Goal: Task Accomplishment & Management: Manage account settings

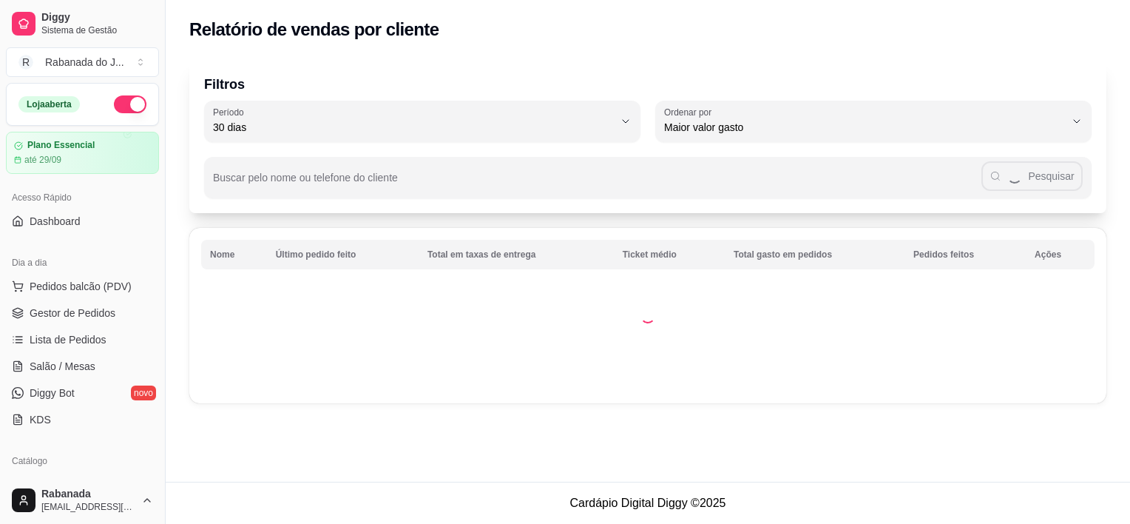
select select "30"
select select "HIGHEST_TOTAL_SPENT_WITH_ORDERS"
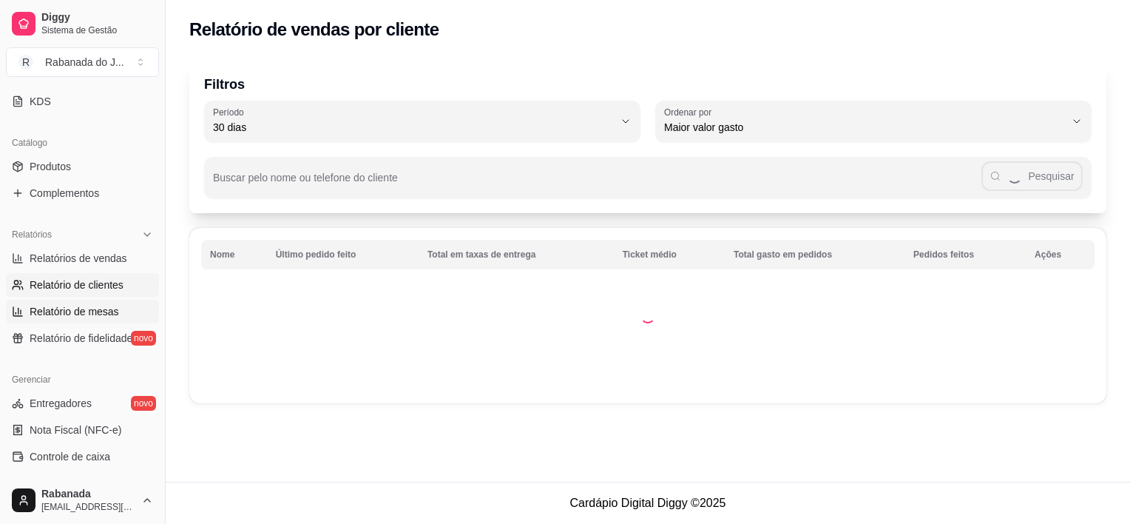
click at [93, 310] on span "Relatório de mesas" at bounding box center [75, 311] width 90 height 15
select select "TOTAL_OF_ORDERS"
select select "7"
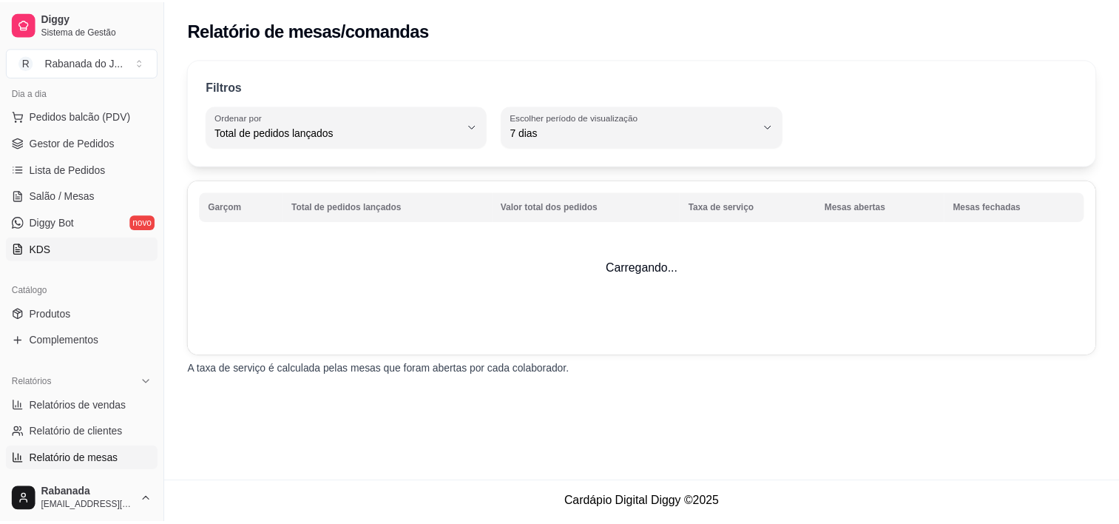
scroll to position [96, 0]
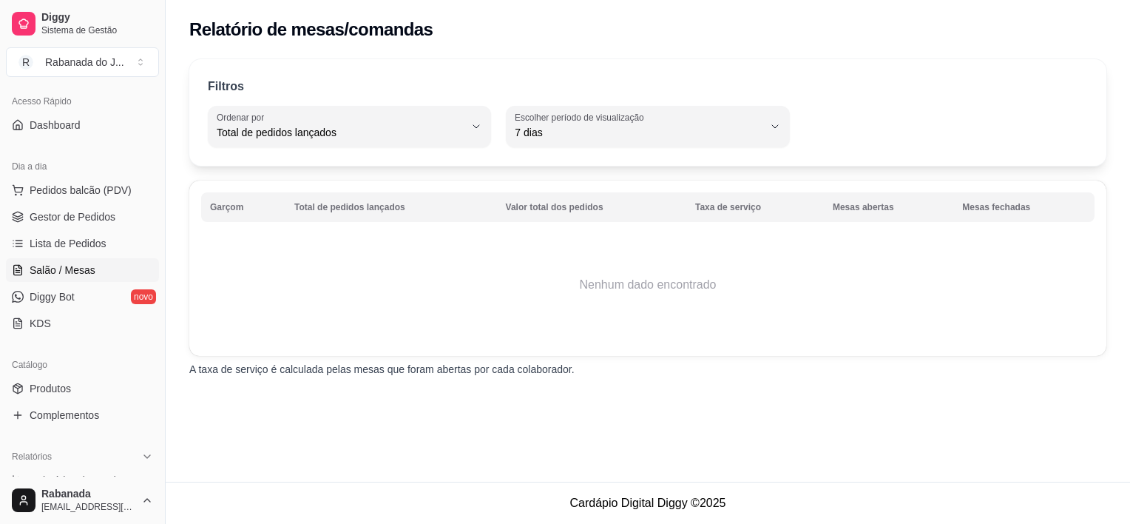
click at [71, 270] on span "Salão / Mesas" at bounding box center [63, 270] width 66 height 15
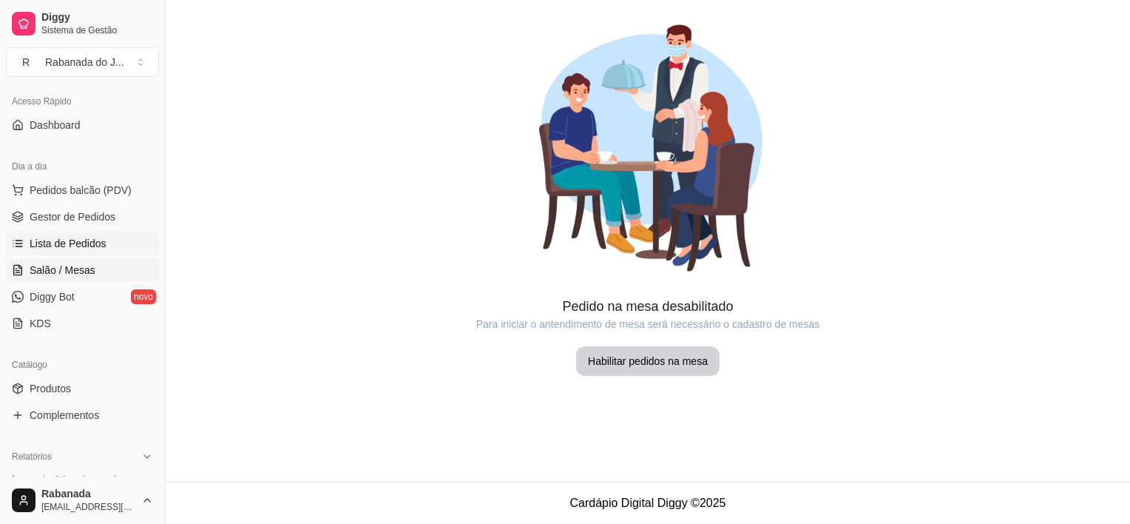
click at [75, 247] on span "Lista de Pedidos" at bounding box center [68, 243] width 77 height 15
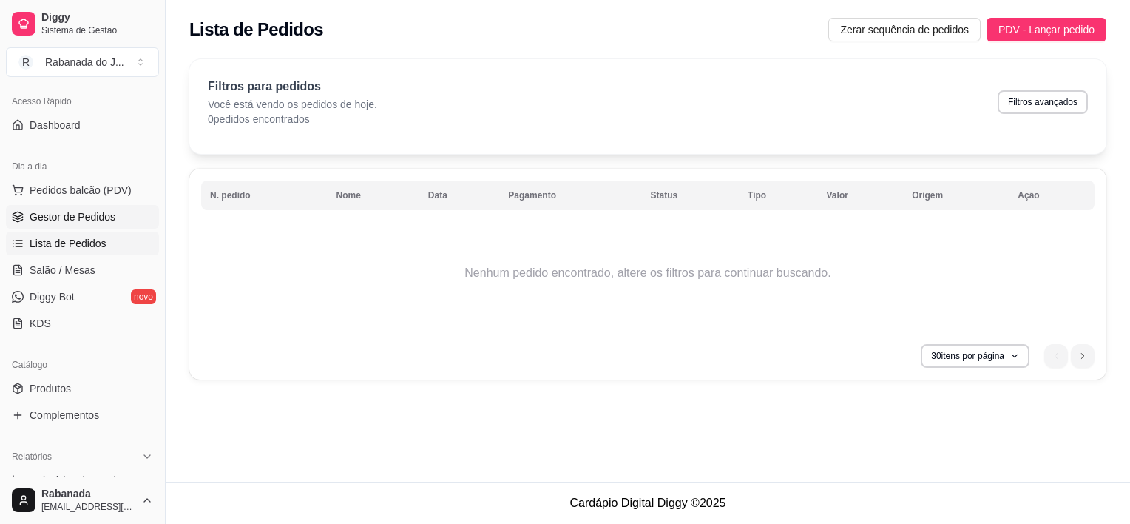
click at [95, 221] on span "Gestor de Pedidos" at bounding box center [73, 216] width 86 height 15
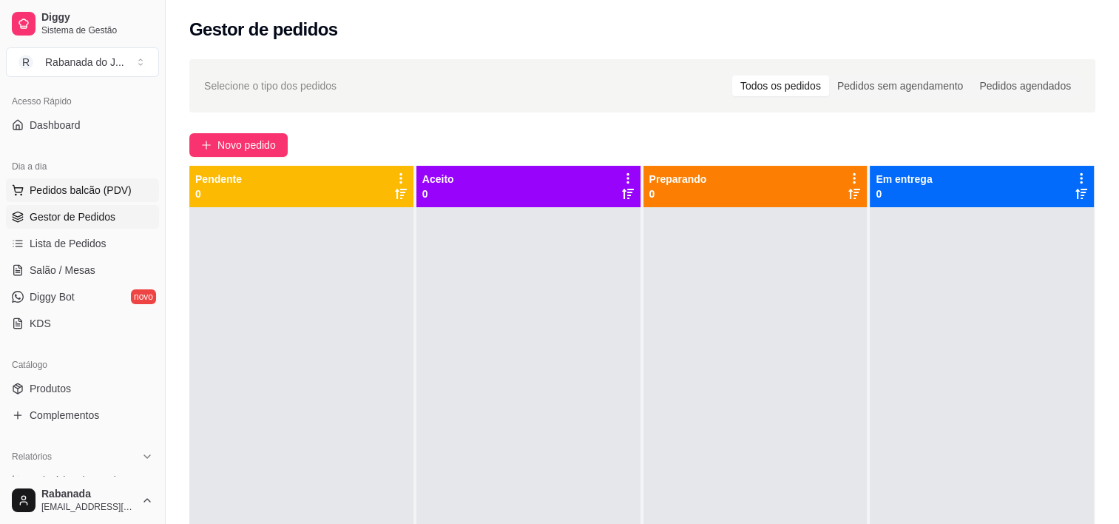
click at [90, 192] on span "Pedidos balcão (PDV)" at bounding box center [81, 190] width 102 height 15
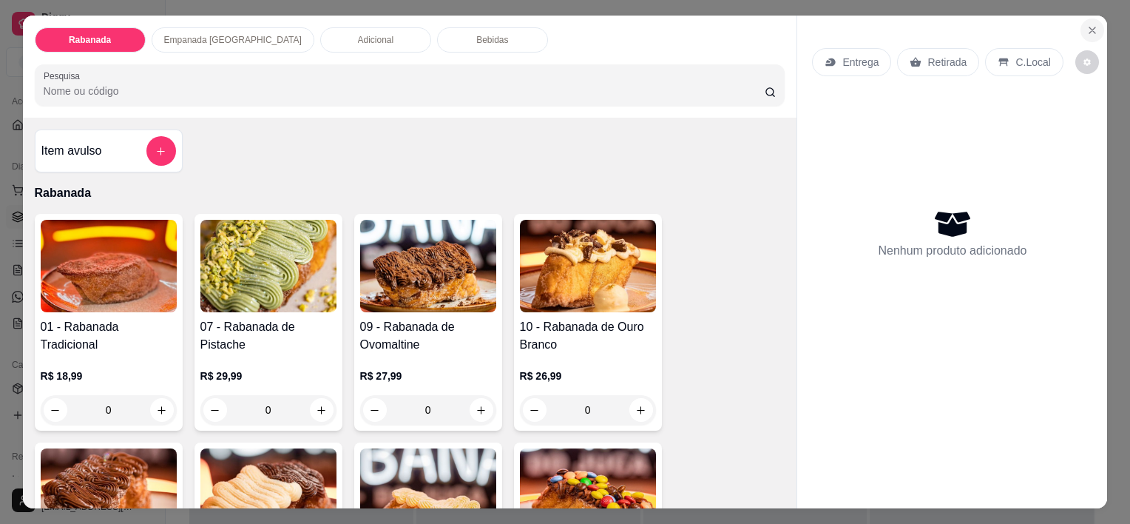
click at [1092, 24] on icon "Close" at bounding box center [1093, 30] width 12 height 12
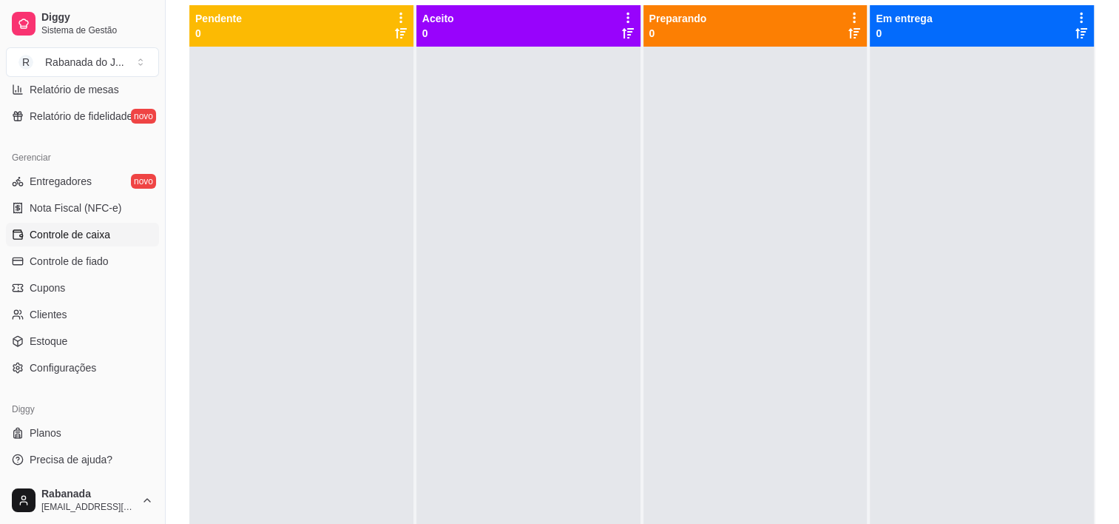
scroll to position [225, 0]
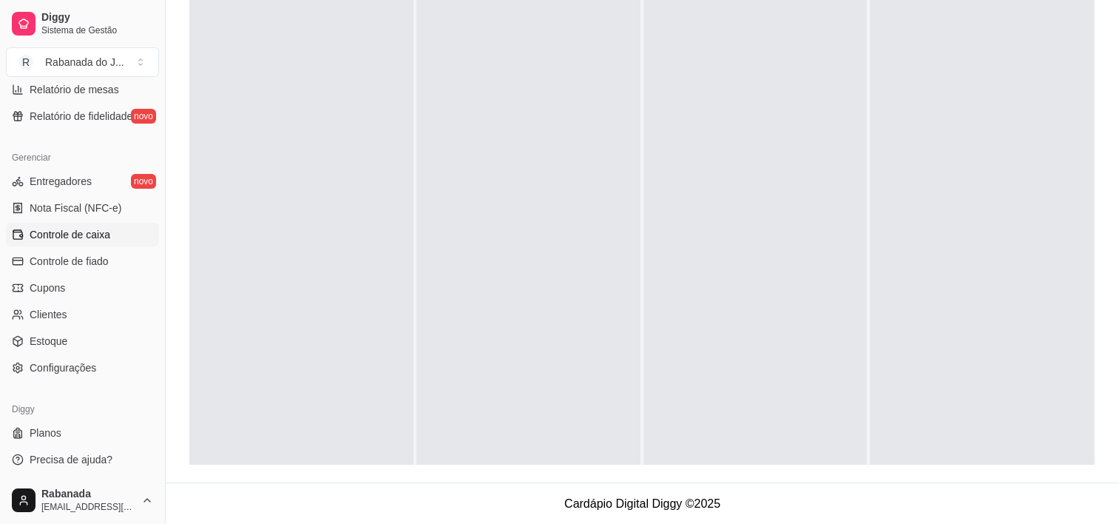
click at [92, 240] on span "Controle de caixa" at bounding box center [70, 234] width 81 height 15
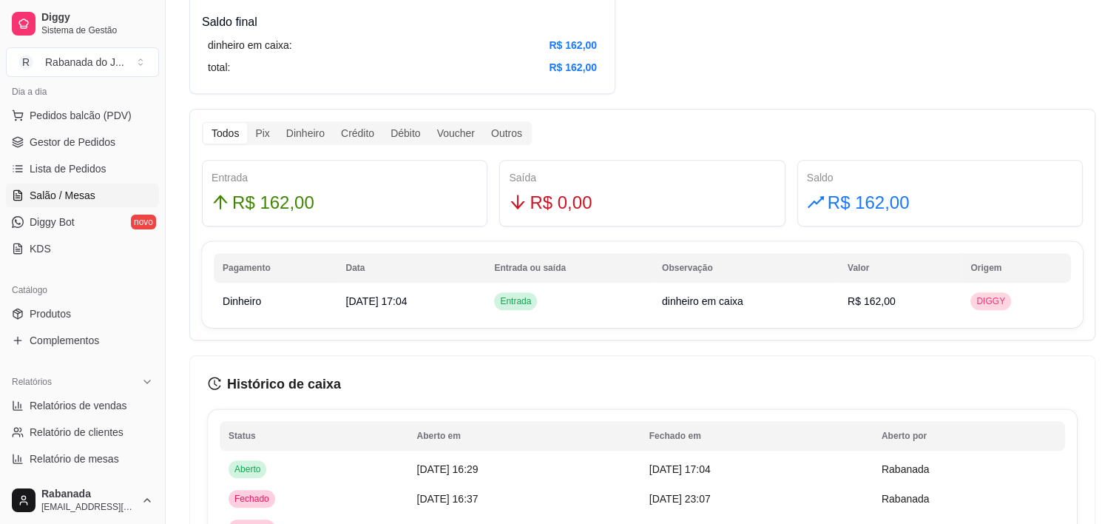
scroll to position [170, 0]
click at [80, 147] on span "Gestor de Pedidos" at bounding box center [73, 142] width 86 height 15
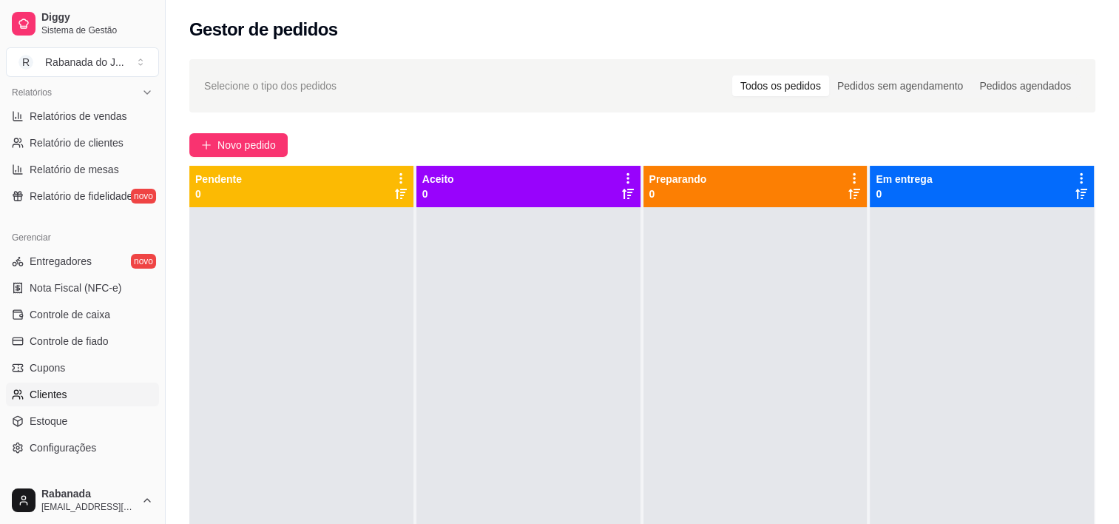
scroll to position [540, 0]
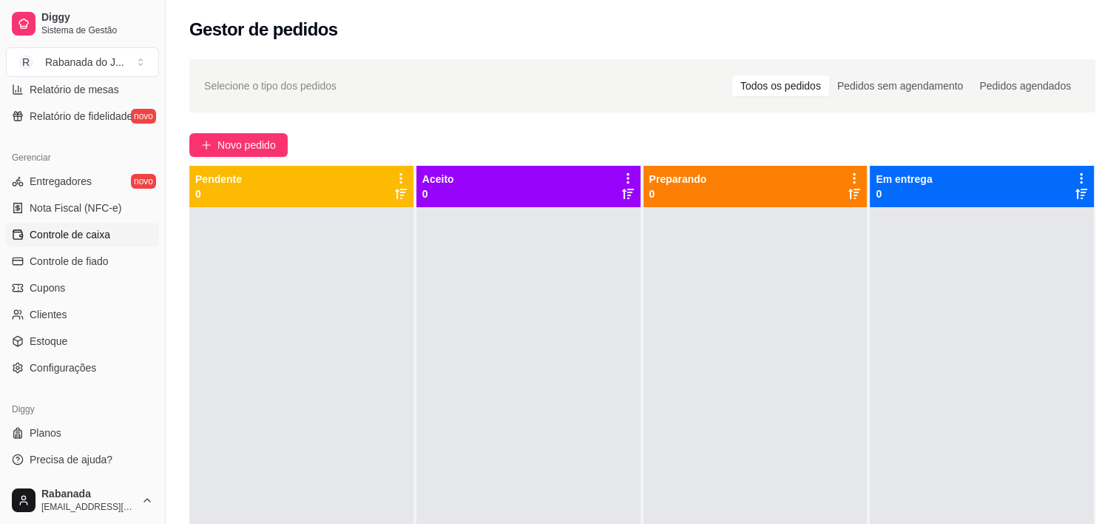
click at [86, 243] on link "Controle de caixa" at bounding box center [82, 235] width 153 height 24
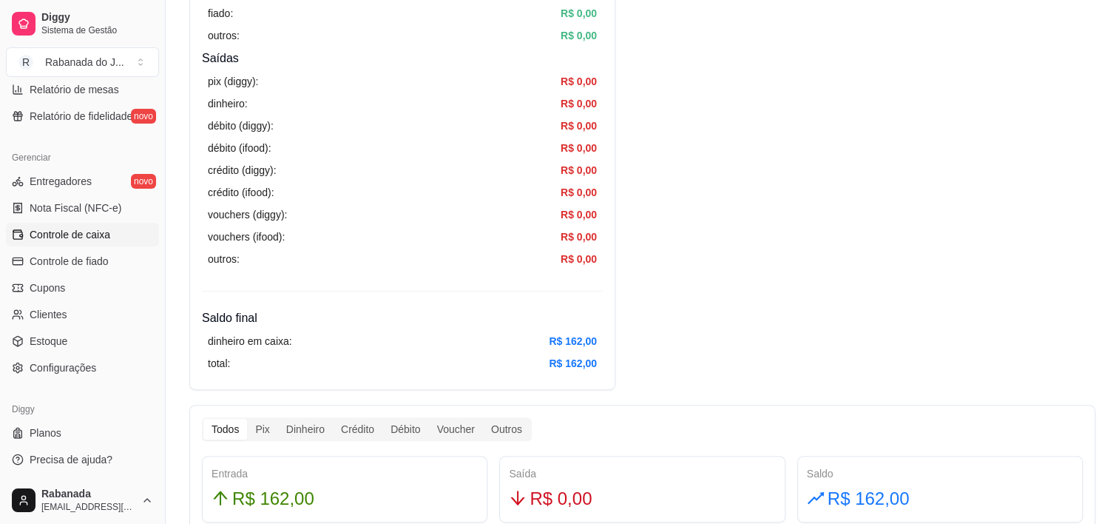
scroll to position [592, 0]
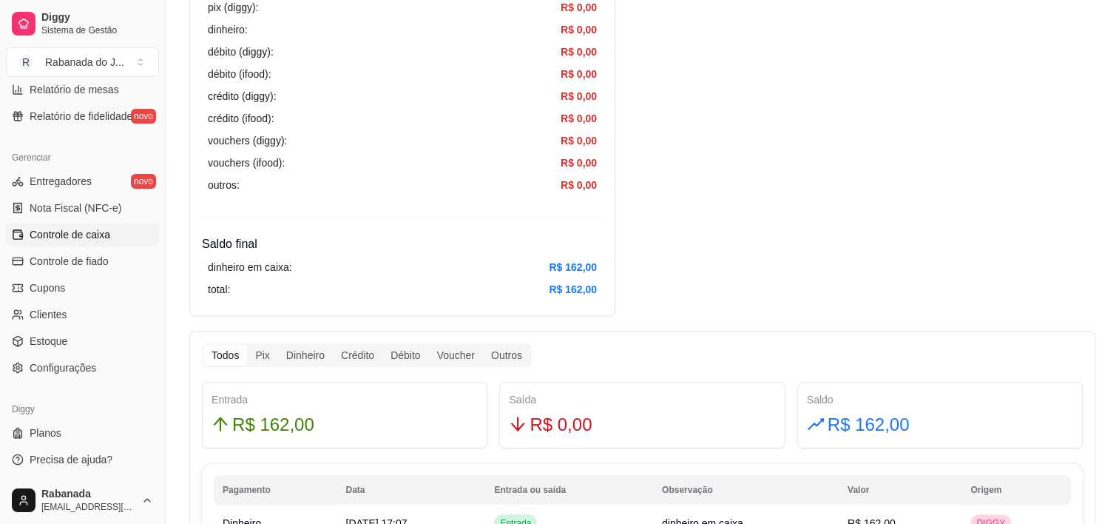
click at [229, 351] on div "Todos" at bounding box center [225, 355] width 44 height 21
click at [203, 345] on input "Todos" at bounding box center [203, 345] width 0 height 0
click at [291, 362] on div "Dinheiro" at bounding box center [305, 355] width 55 height 21
click at [278, 345] on input "Dinheiro" at bounding box center [278, 345] width 0 height 0
click at [302, 359] on div "Dinheiro" at bounding box center [305, 355] width 55 height 21
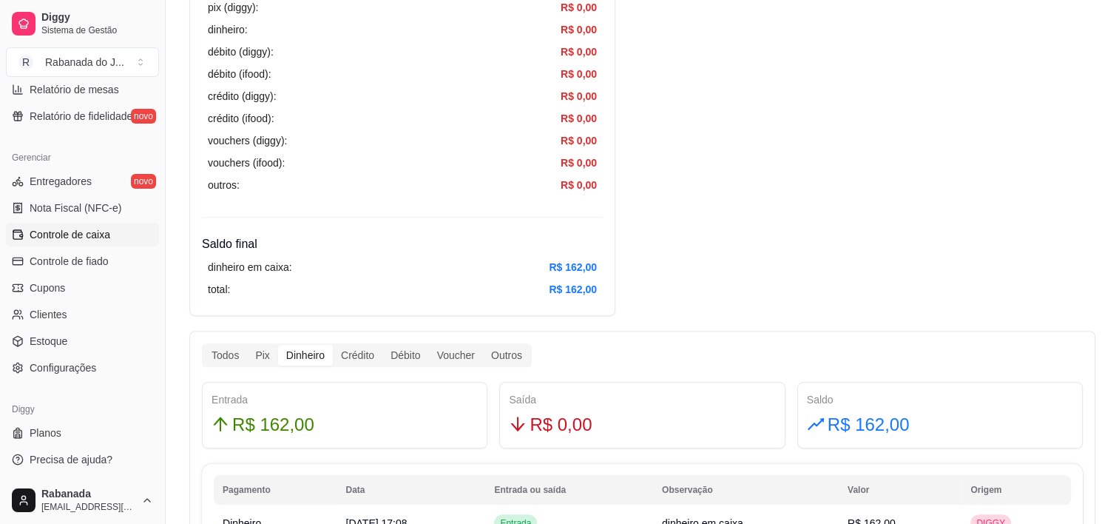
click at [278, 345] on input "Dinheiro" at bounding box center [278, 345] width 0 height 0
click at [298, 358] on div "Dinheiro" at bounding box center [305, 355] width 55 height 21
click at [278, 345] on input "Dinheiro" at bounding box center [278, 345] width 0 height 0
click at [271, 346] on div "Pix" at bounding box center [262, 355] width 30 height 21
click at [247, 345] on input "Pix" at bounding box center [247, 345] width 0 height 0
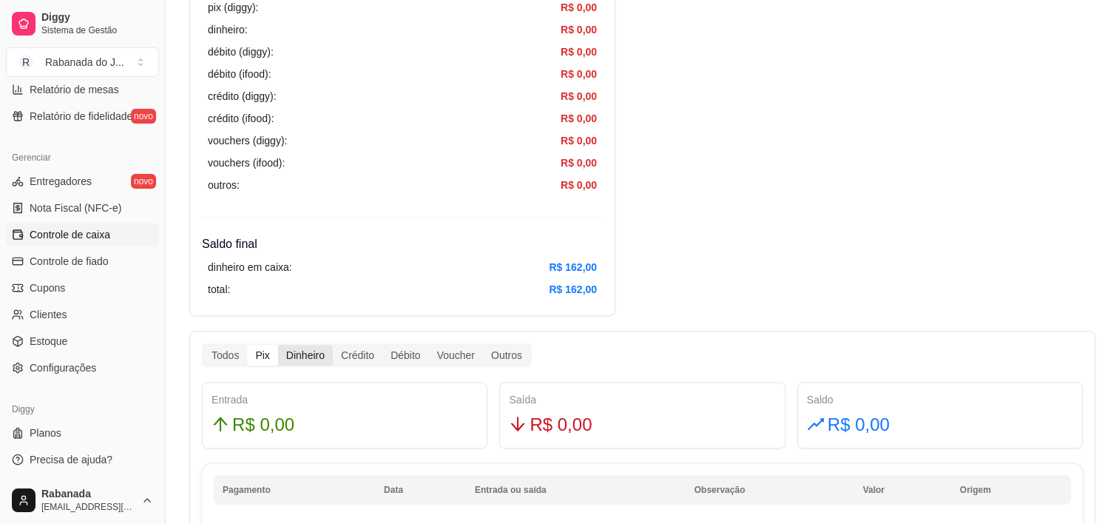
click at [291, 349] on div "Dinheiro" at bounding box center [305, 355] width 55 height 21
click at [278, 345] on input "Dinheiro" at bounding box center [278, 345] width 0 height 0
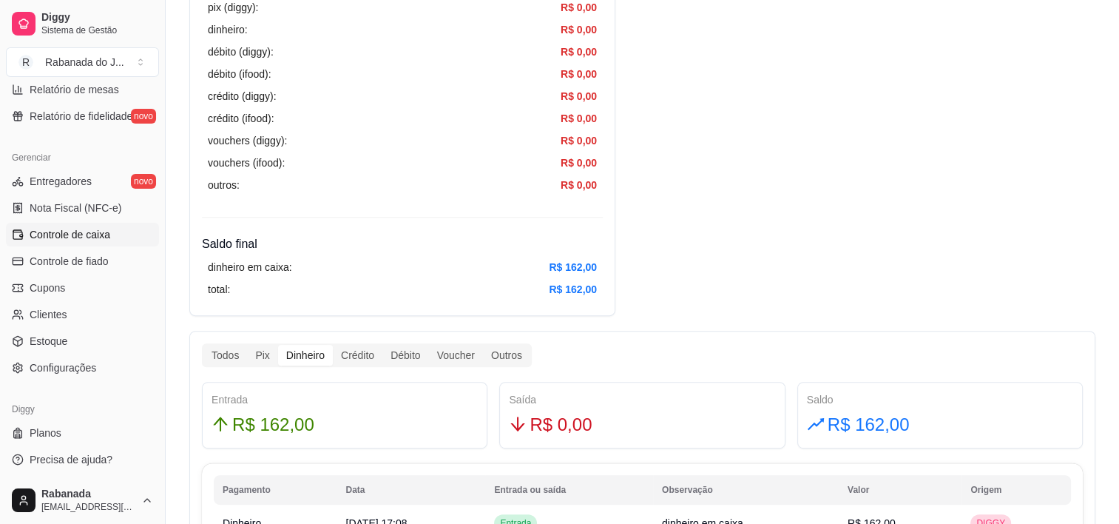
click at [352, 368] on div "Todos Pix Dinheiro Crédito Débito Voucher Outros Entrada R$ 162,00 Saída R$ 0,0…" at bounding box center [642, 447] width 906 height 232
click at [352, 361] on div "Crédito" at bounding box center [358, 355] width 50 height 21
click at [333, 345] on input "Crédito" at bounding box center [333, 345] width 0 height 0
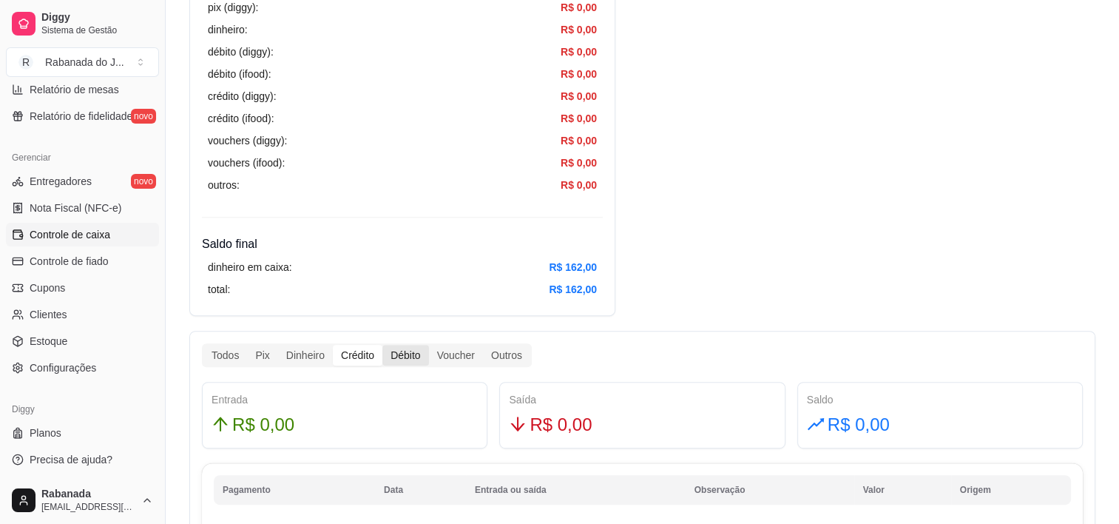
click at [394, 359] on div "Débito" at bounding box center [405, 355] width 46 height 21
drag, startPoint x: 394, startPoint y: 359, endPoint x: 442, endPoint y: 361, distance: 48.1
click at [441, 362] on div "Voucher" at bounding box center [456, 355] width 54 height 21
click at [429, 345] on input "Voucher" at bounding box center [429, 345] width 0 height 0
click at [490, 362] on div "Outros" at bounding box center [506, 355] width 47 height 21
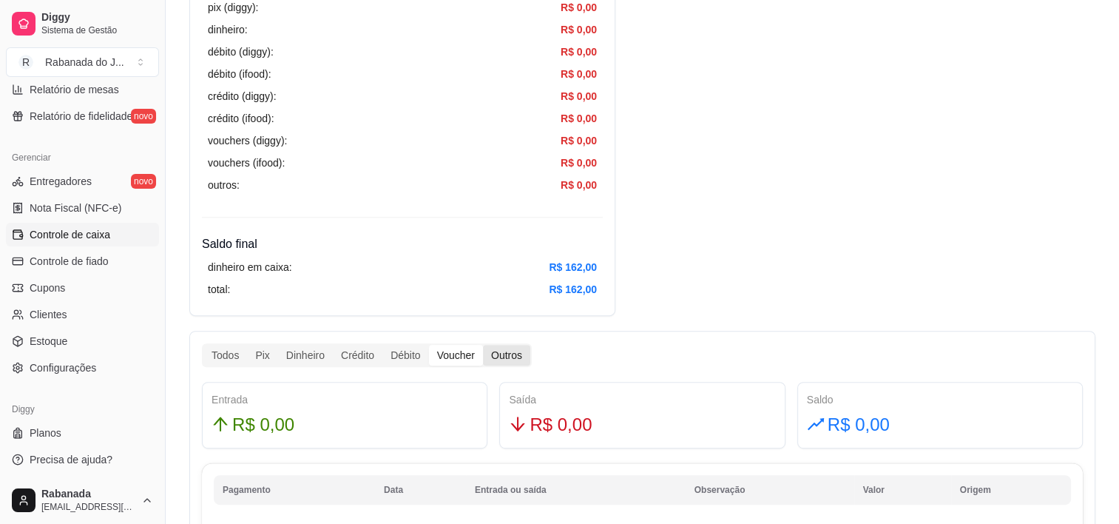
click at [483, 345] on input "Outros" at bounding box center [483, 345] width 0 height 0
click at [496, 360] on div "Outros" at bounding box center [506, 355] width 47 height 21
click at [483, 345] on input "Outros" at bounding box center [483, 345] width 0 height 0
click at [450, 355] on div "Voucher" at bounding box center [456, 355] width 54 height 21
click at [429, 345] on input "Voucher" at bounding box center [429, 345] width 0 height 0
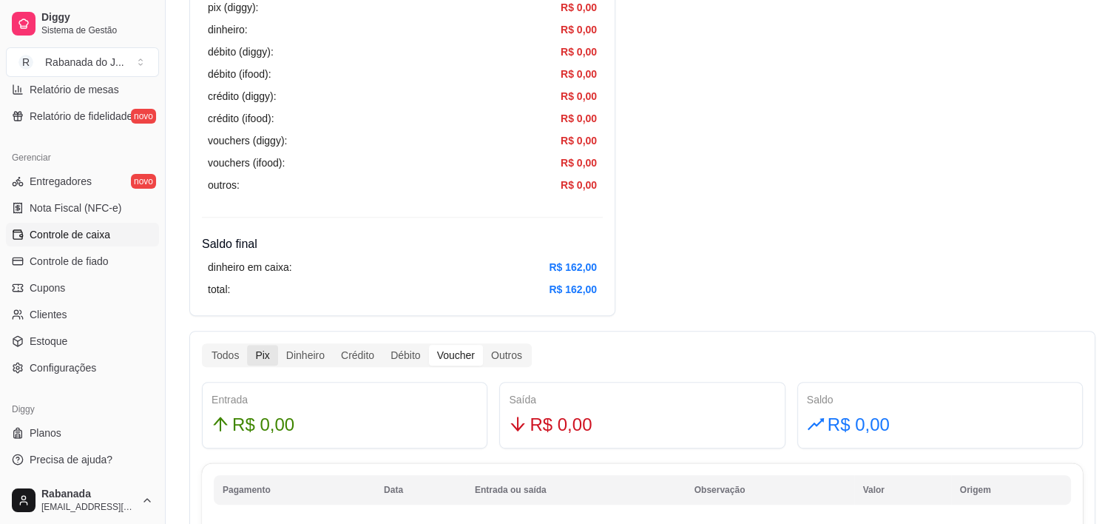
click at [252, 353] on div "Pix" at bounding box center [262, 355] width 30 height 21
click at [247, 345] on input "Pix" at bounding box center [247, 345] width 0 height 0
click at [243, 349] on div "Todos" at bounding box center [225, 355] width 44 height 21
click at [203, 345] on input "Todos" at bounding box center [203, 345] width 0 height 0
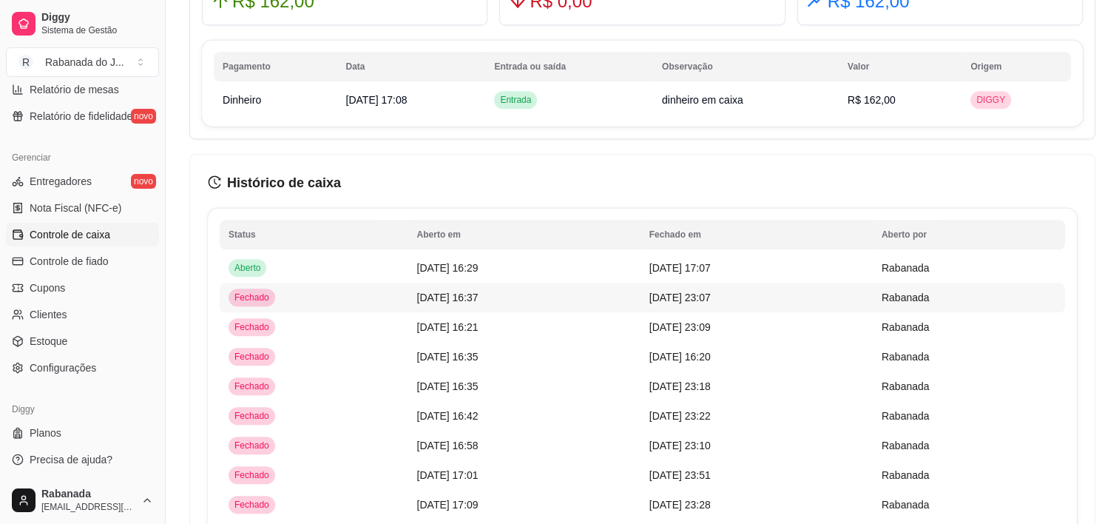
scroll to position [1036, 0]
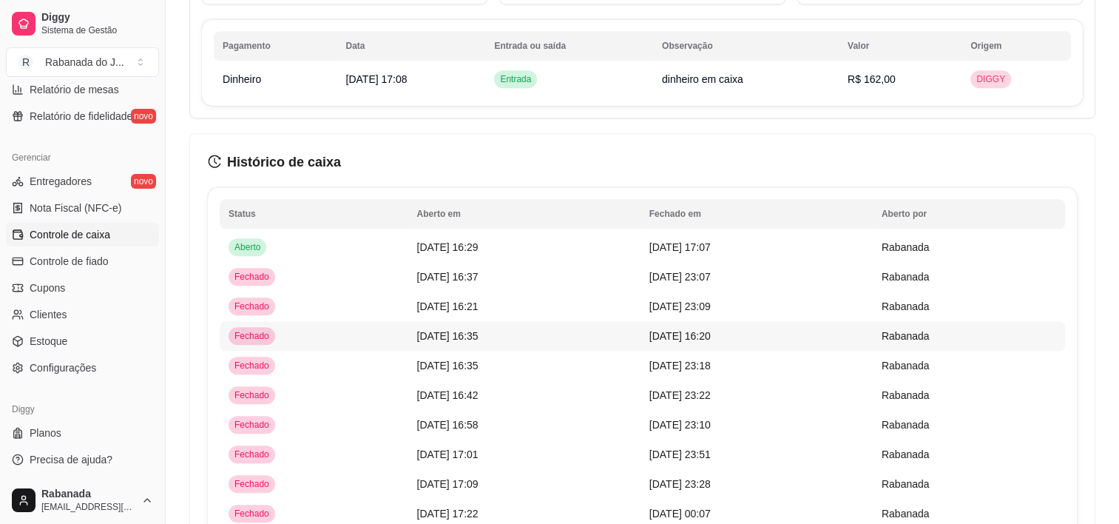
click at [672, 339] on span "[DATE] 16:20" at bounding box center [680, 336] width 61 height 12
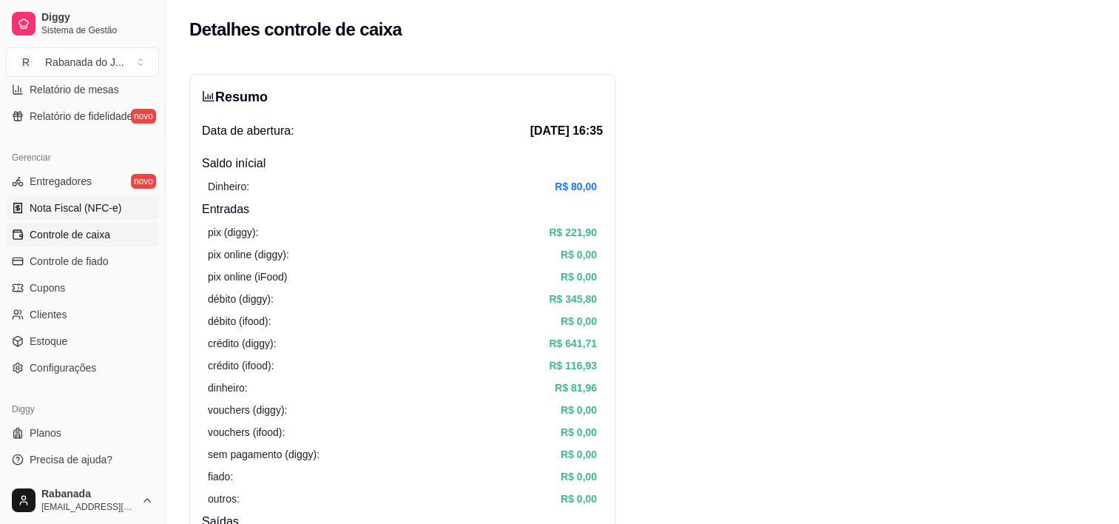
click at [79, 209] on span "Nota Fiscal (NFC-e)" at bounding box center [76, 207] width 92 height 15
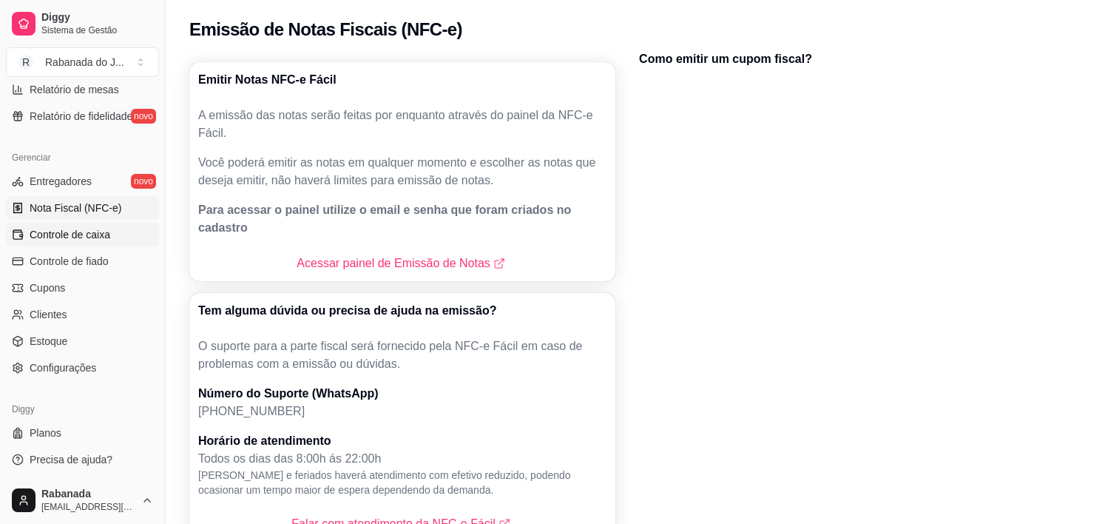
click at [89, 236] on span "Controle de caixa" at bounding box center [70, 234] width 81 height 15
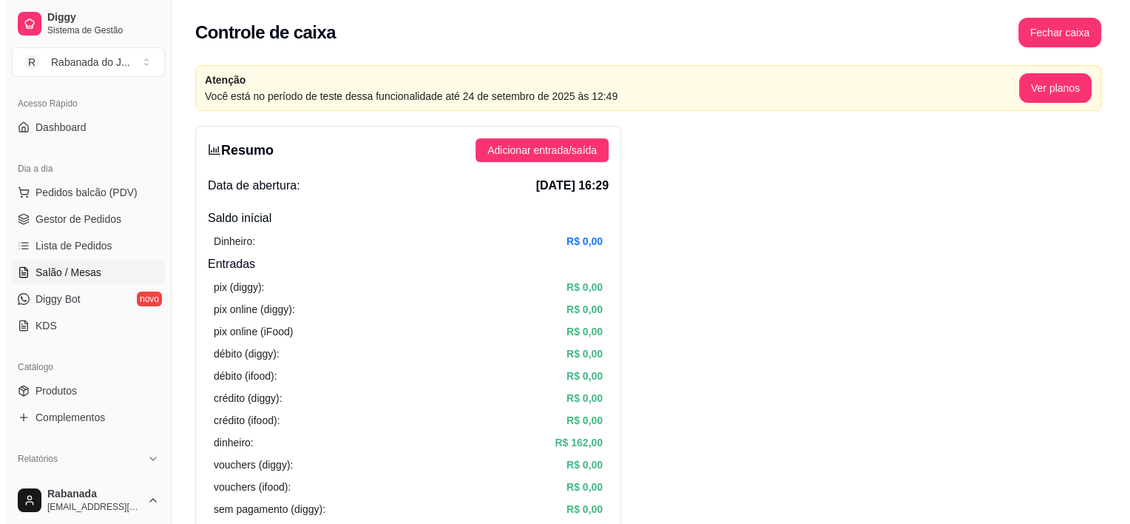
scroll to position [22, 0]
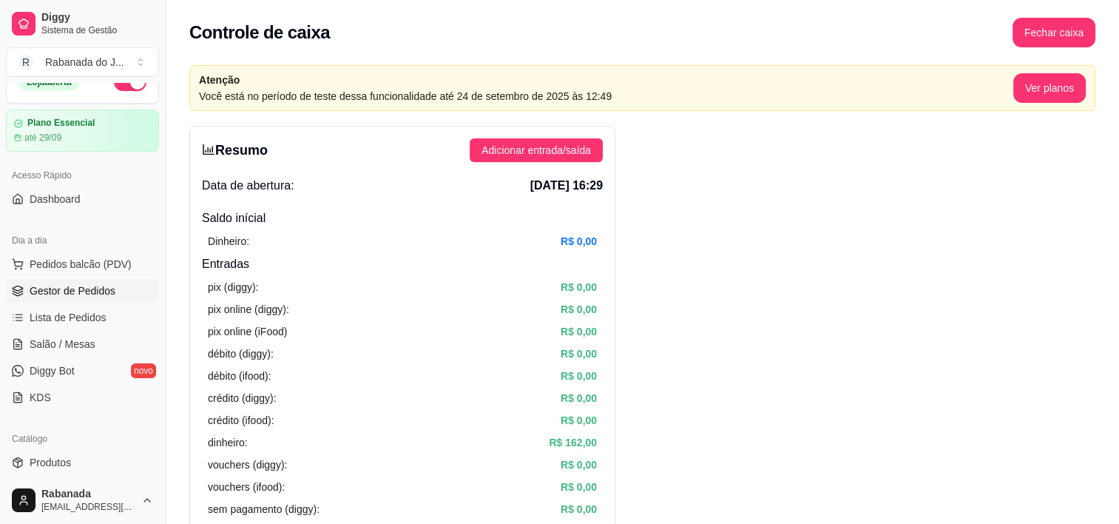
click at [88, 286] on span "Gestor de Pedidos" at bounding box center [73, 290] width 86 height 15
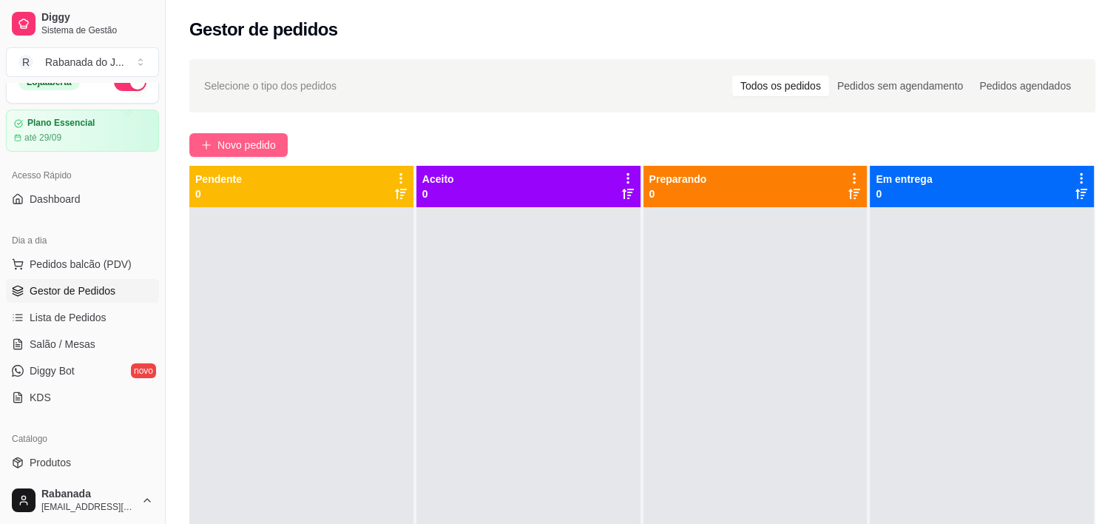
click at [243, 144] on span "Novo pedido" at bounding box center [246, 145] width 58 height 16
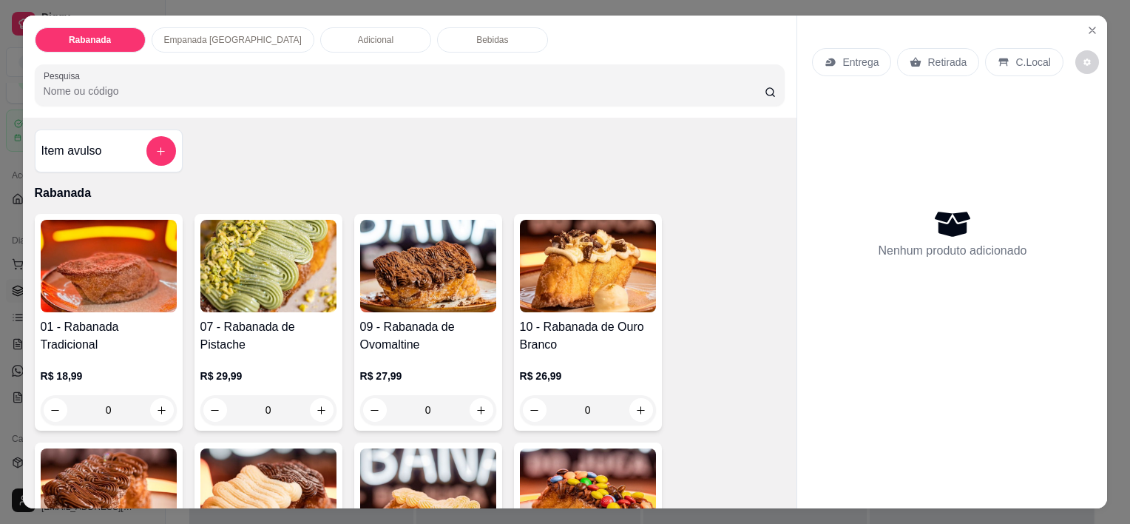
click at [198, 36] on p "Empanada [GEOGRAPHIC_DATA]" at bounding box center [233, 40] width 138 height 12
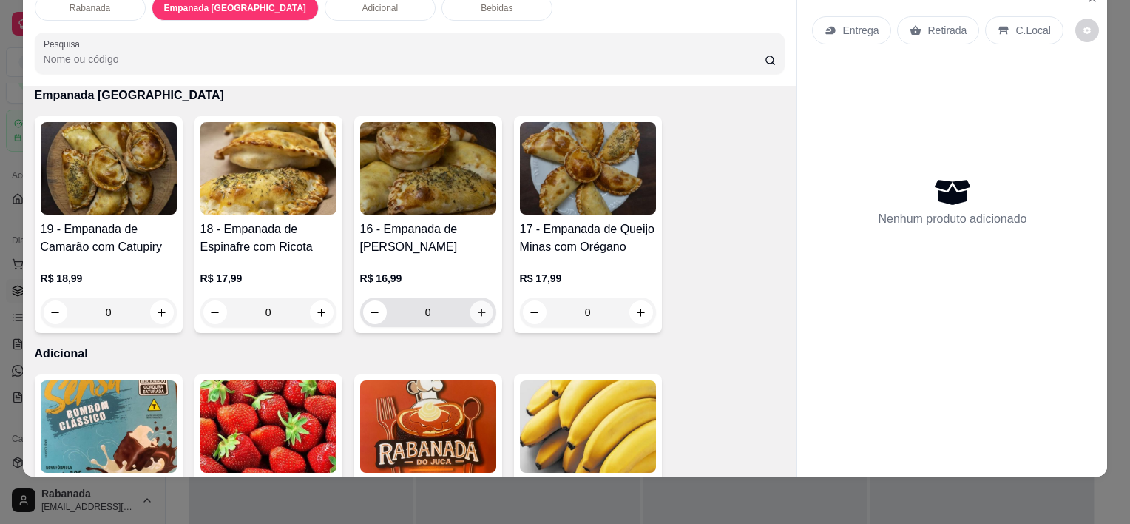
click at [481, 307] on icon "increase-product-quantity" at bounding box center [481, 312] width 11 height 11
type input "1"
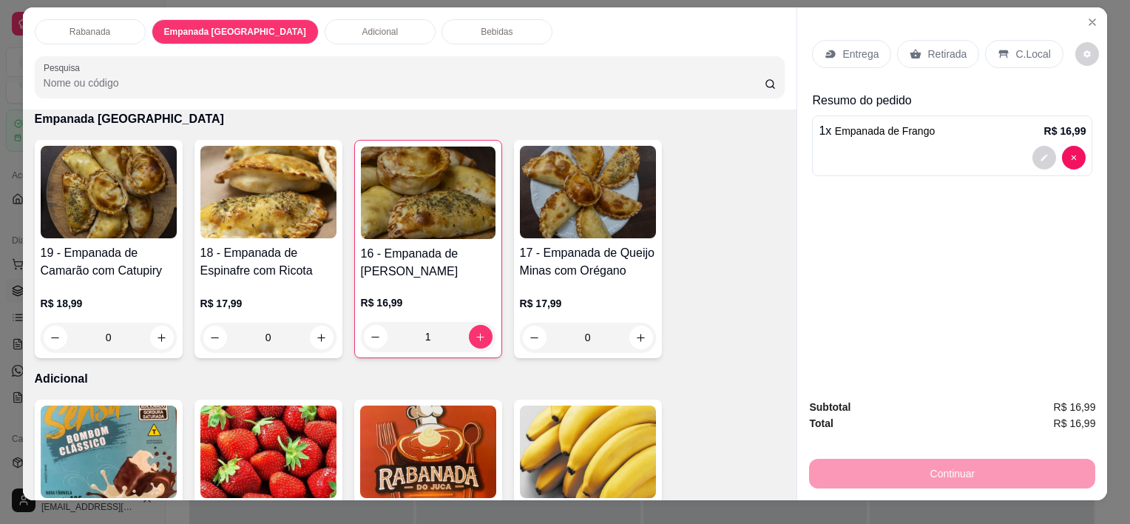
scroll to position [0, 0]
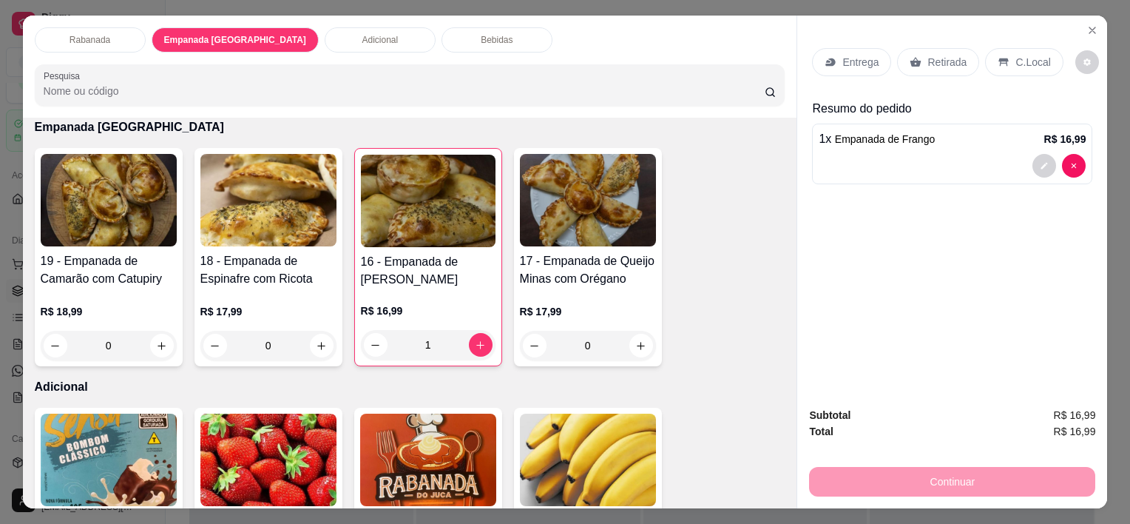
click at [481, 38] on p "Bebidas" at bounding box center [497, 40] width 32 height 12
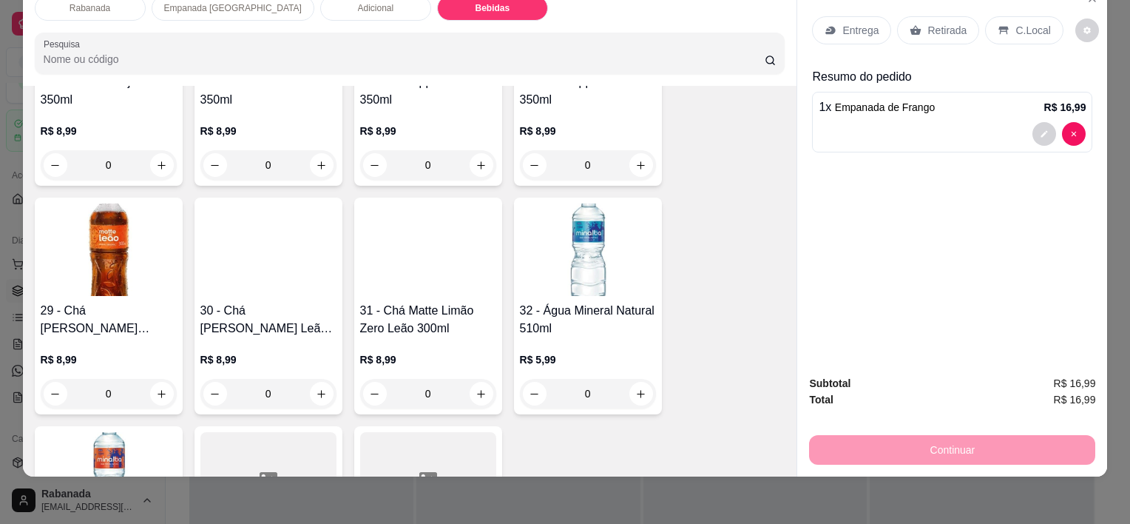
scroll to position [1743, 0]
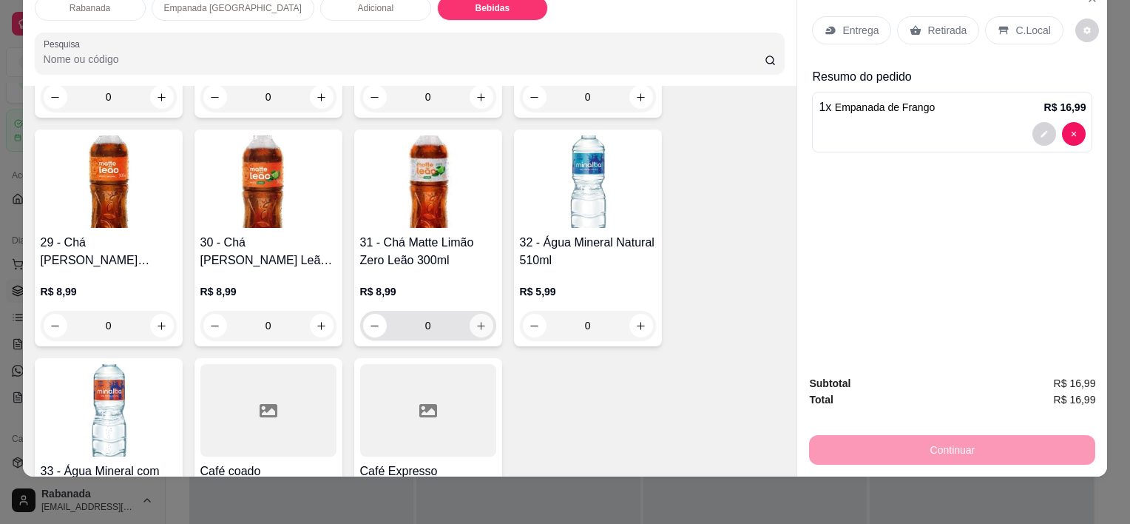
click at [476, 320] on icon "increase-product-quantity" at bounding box center [481, 325] width 11 height 11
type input "1"
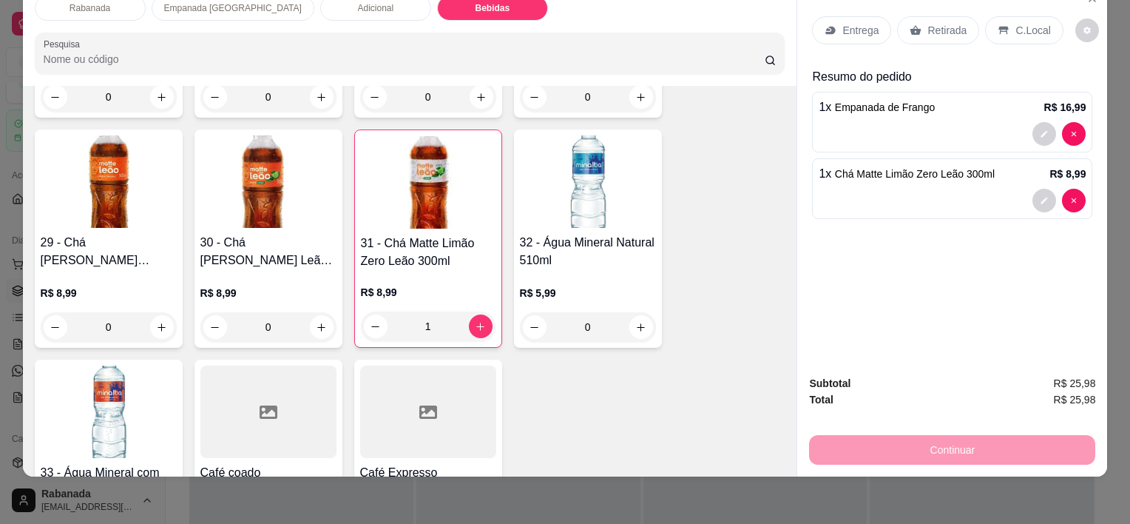
click at [999, 24] on icon at bounding box center [1004, 30] width 12 height 12
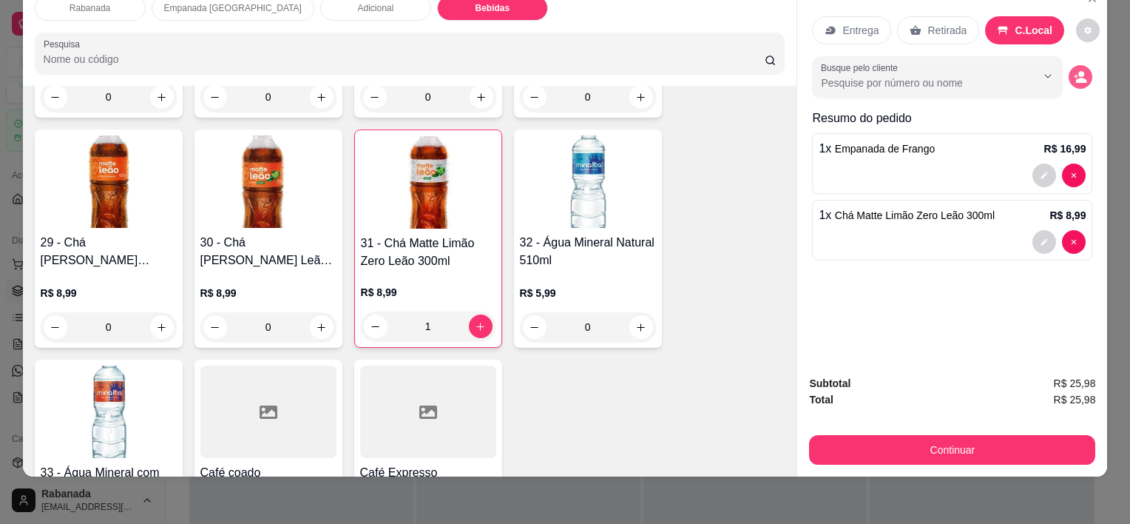
click at [1069, 68] on button "decrease-product-quantity" at bounding box center [1081, 77] width 24 height 24
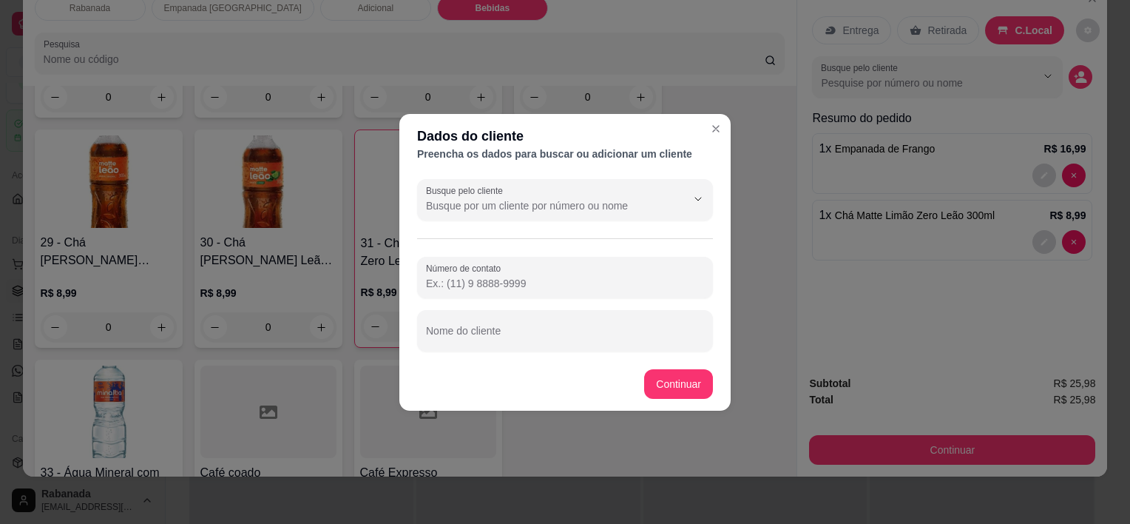
click at [482, 345] on div "Nome do cliente" at bounding box center [565, 330] width 296 height 41
type input "[PERSON_NAME]"
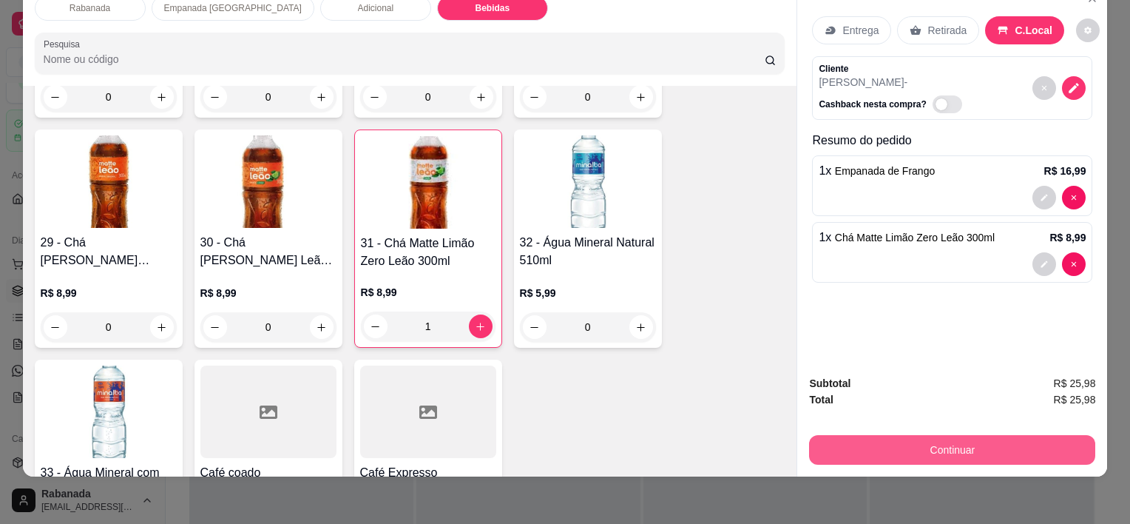
click at [877, 435] on button "Continuar" at bounding box center [952, 450] width 286 height 30
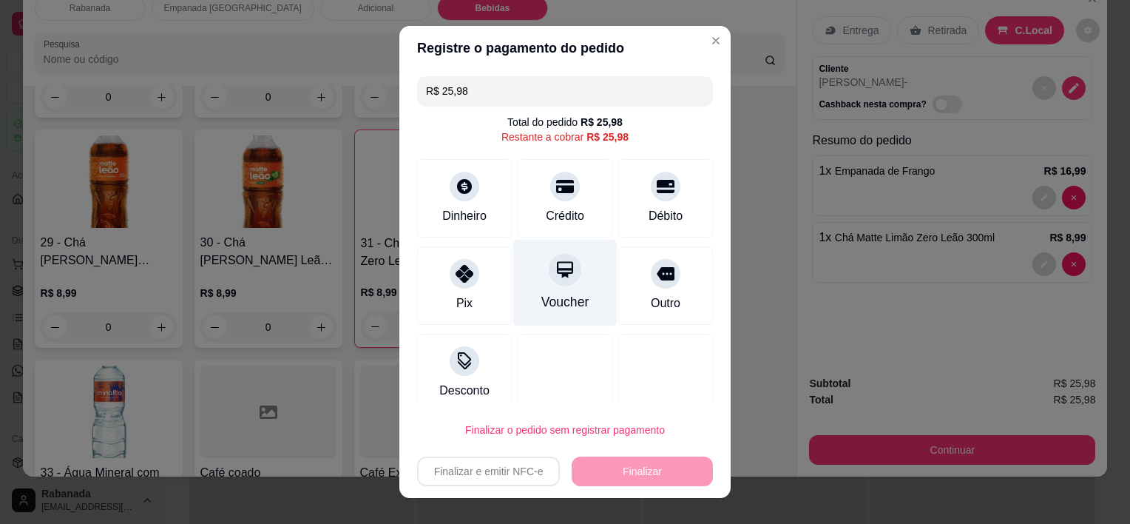
click at [556, 280] on div at bounding box center [565, 270] width 33 height 33
type input "R$ 0,00"
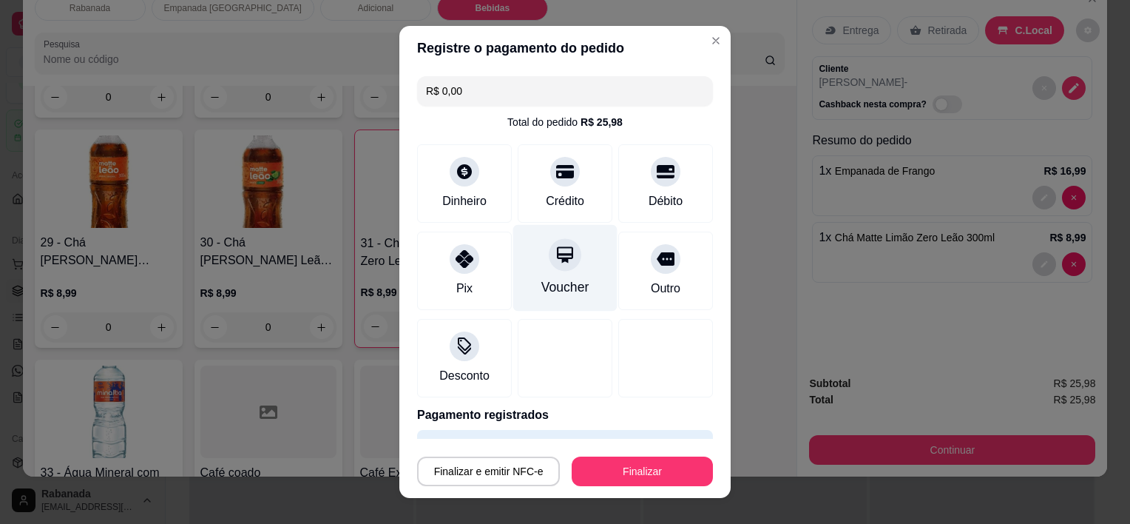
click at [556, 263] on icon at bounding box center [565, 255] width 19 height 19
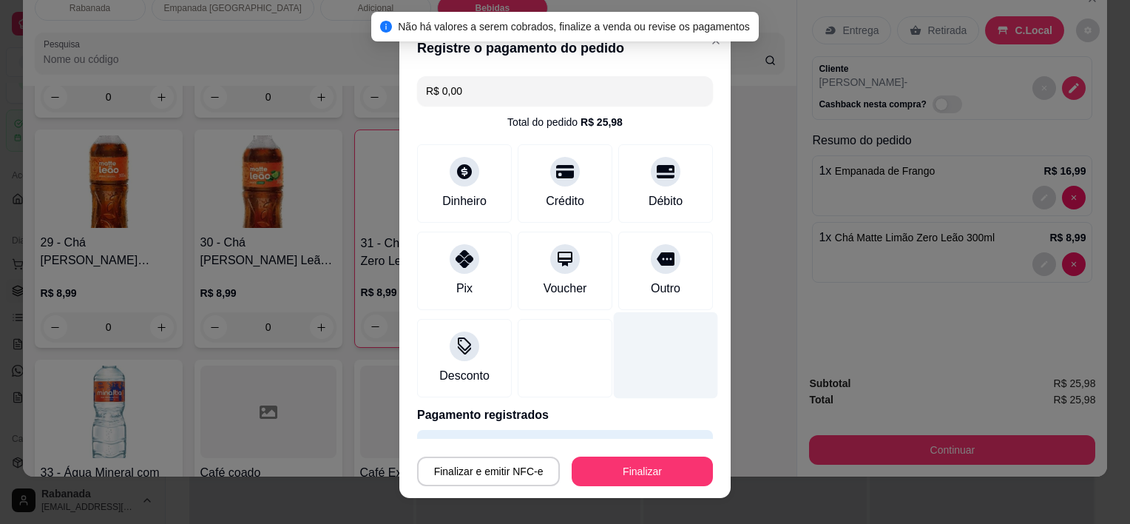
scroll to position [41, 0]
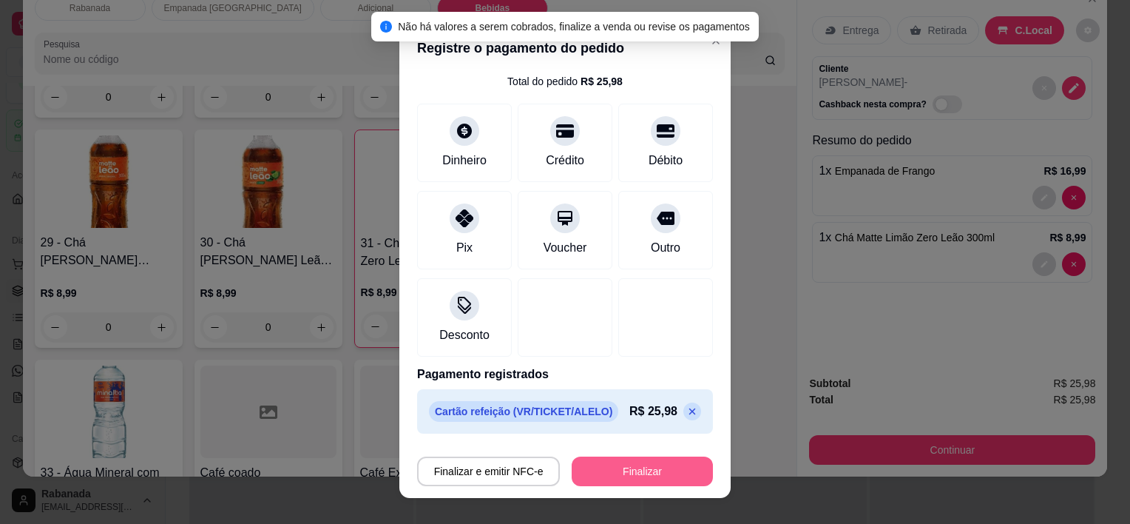
click at [637, 457] on button "Finalizar" at bounding box center [642, 471] width 141 height 30
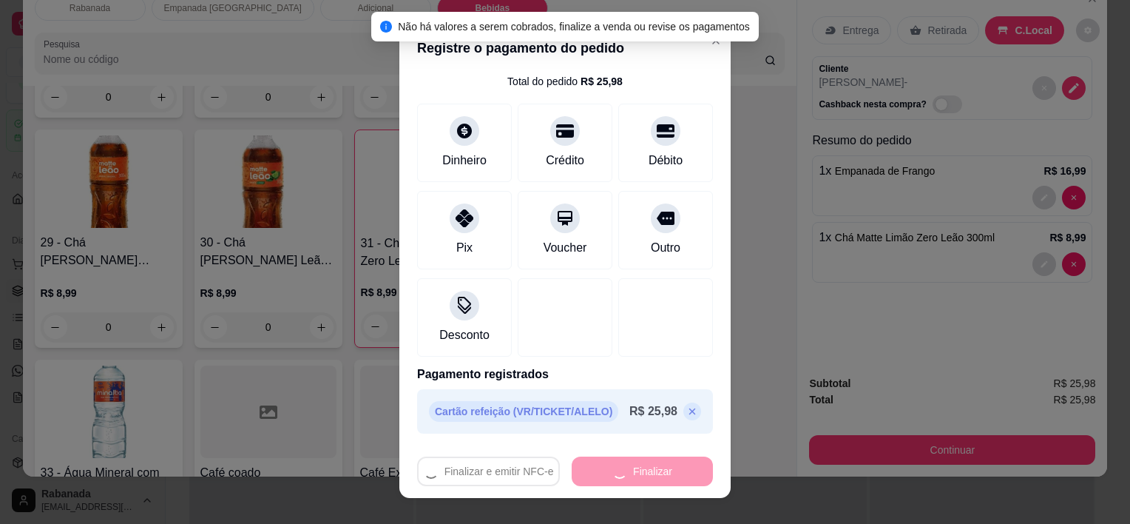
type input "0"
type input "-R$ 25,98"
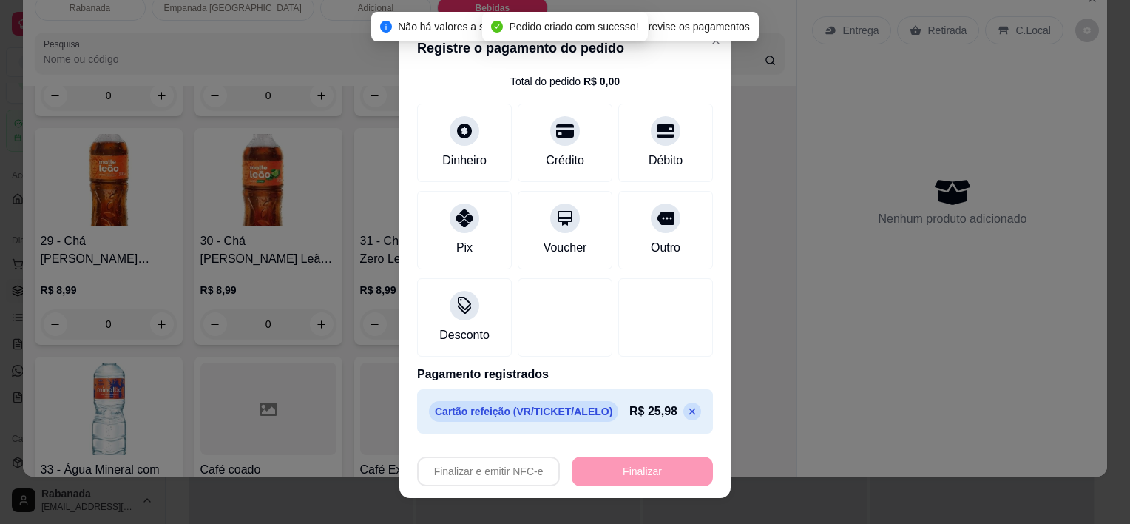
scroll to position [1741, 0]
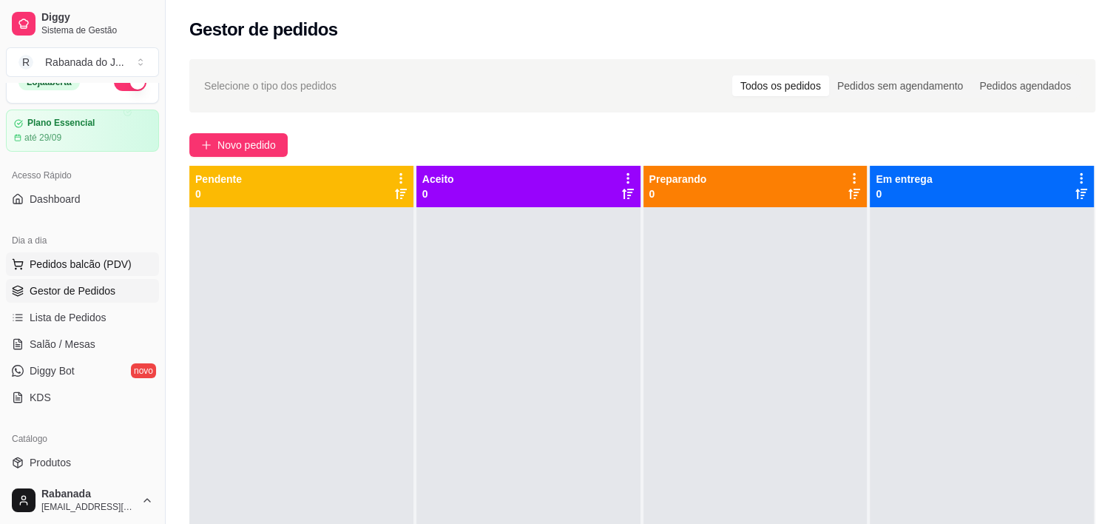
click at [75, 263] on span "Pedidos balcão (PDV)" at bounding box center [81, 264] width 102 height 15
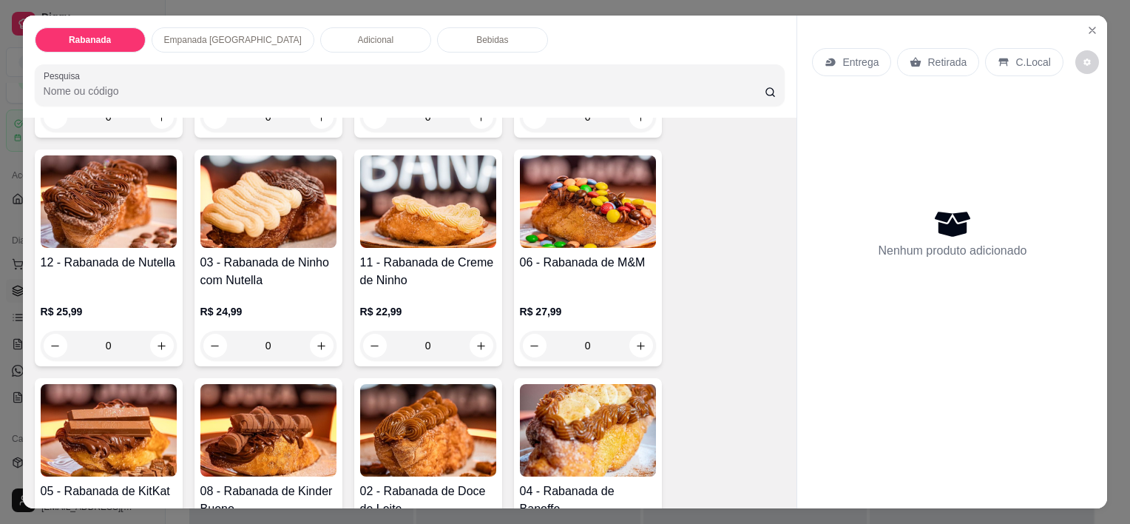
scroll to position [296, 0]
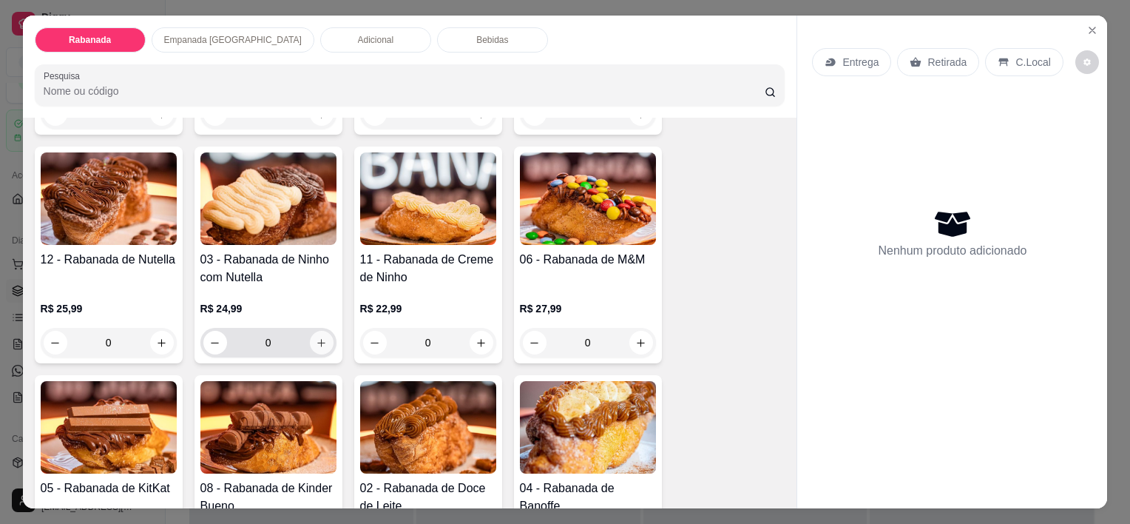
click at [319, 340] on icon "increase-product-quantity" at bounding box center [321, 342] width 11 height 11
type input "1"
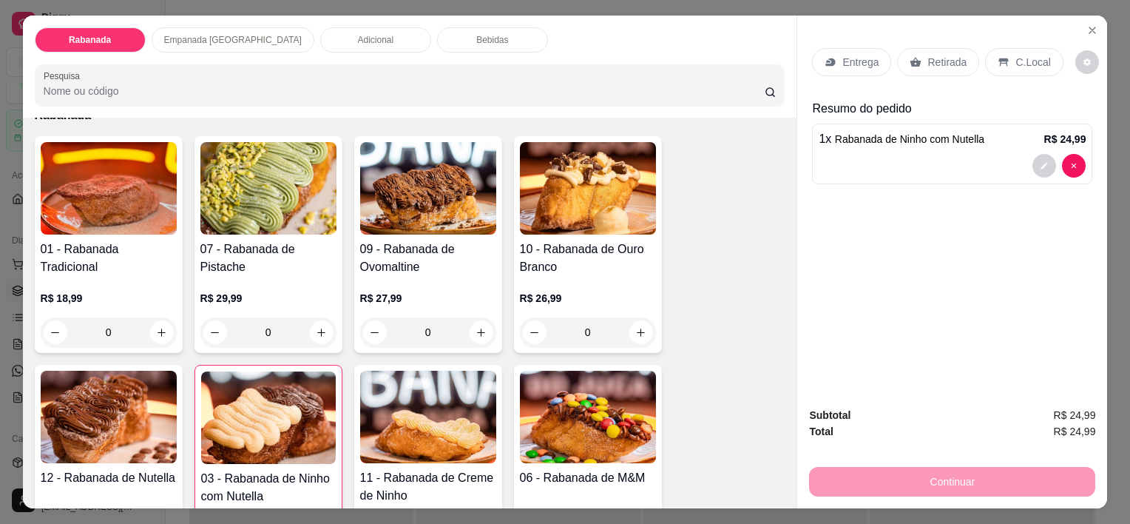
scroll to position [0, 0]
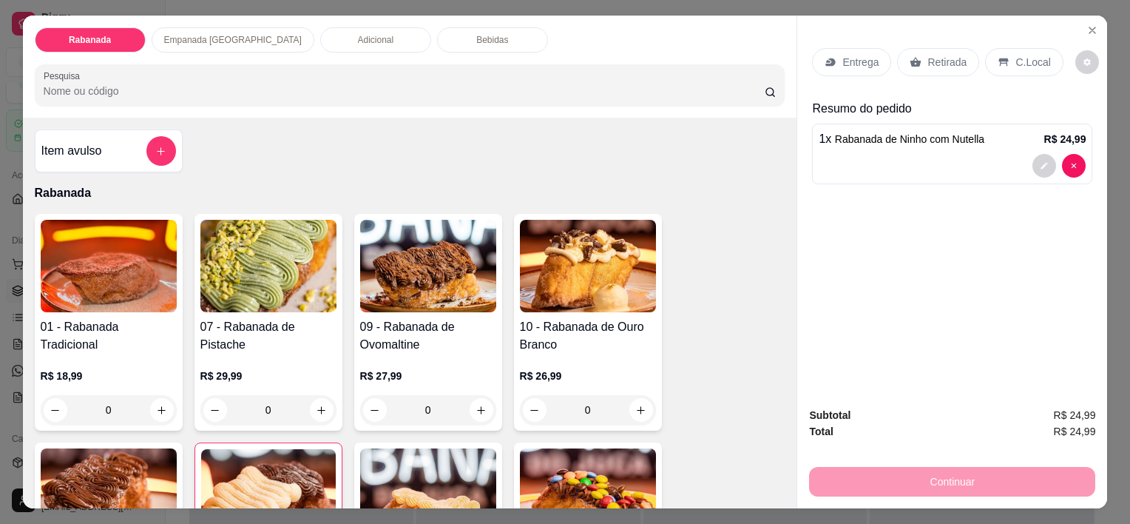
click at [237, 44] on div "Empanada [GEOGRAPHIC_DATA]" at bounding box center [233, 39] width 163 height 25
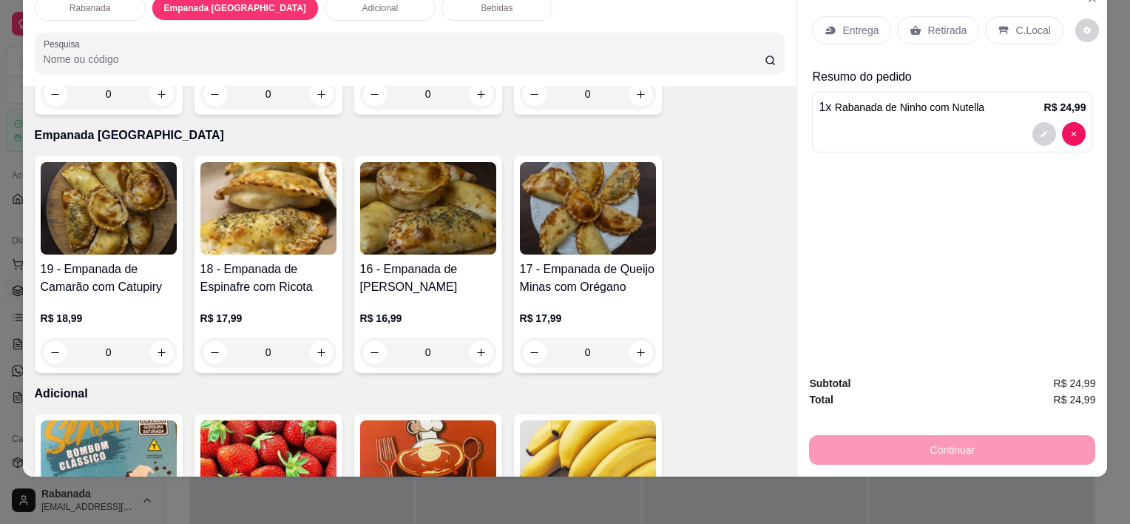
scroll to position [709, 0]
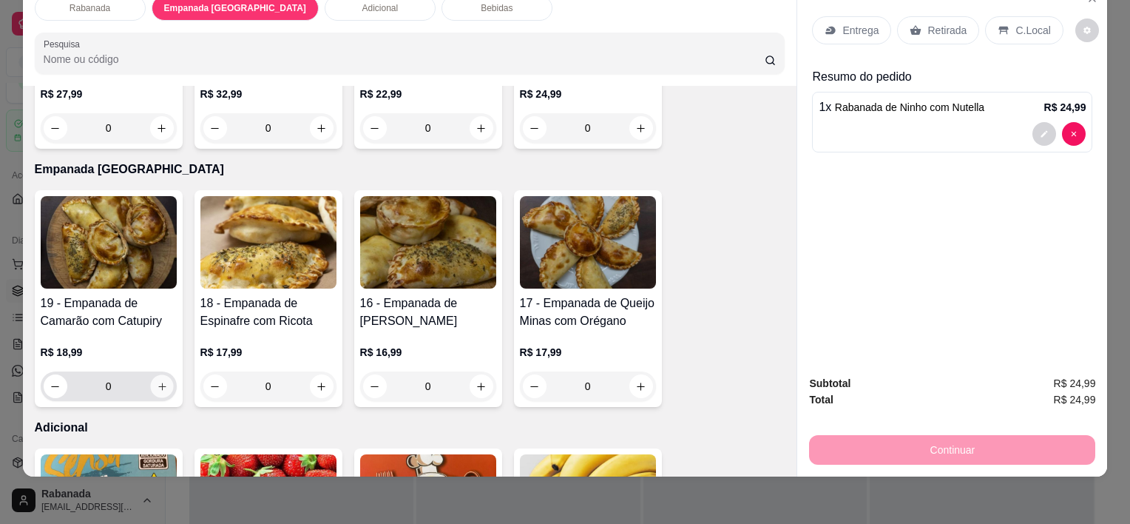
click at [160, 381] on icon "increase-product-quantity" at bounding box center [161, 386] width 11 height 11
type input "1"
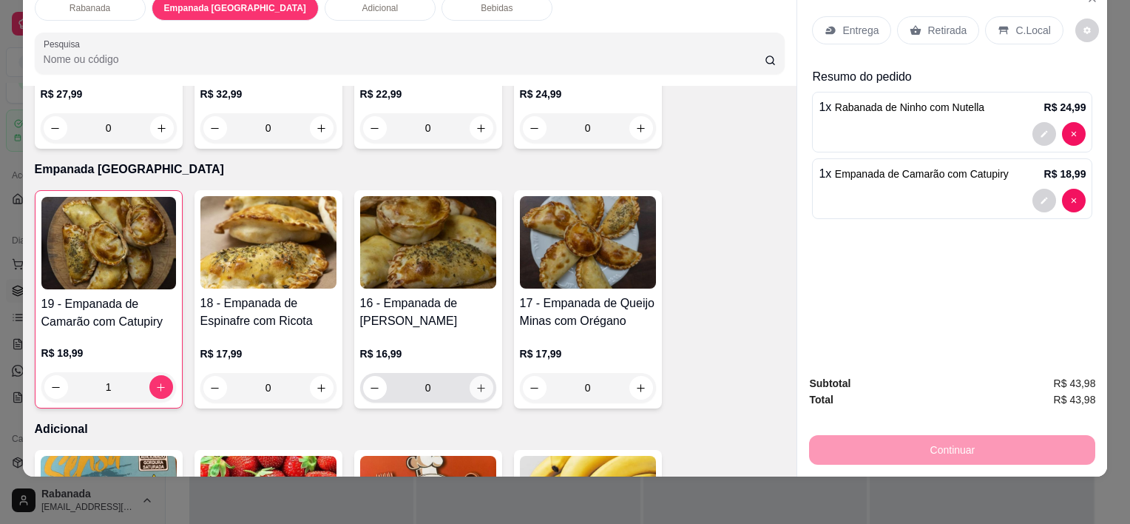
click at [478, 382] on icon "increase-product-quantity" at bounding box center [481, 387] width 11 height 11
type input "1"
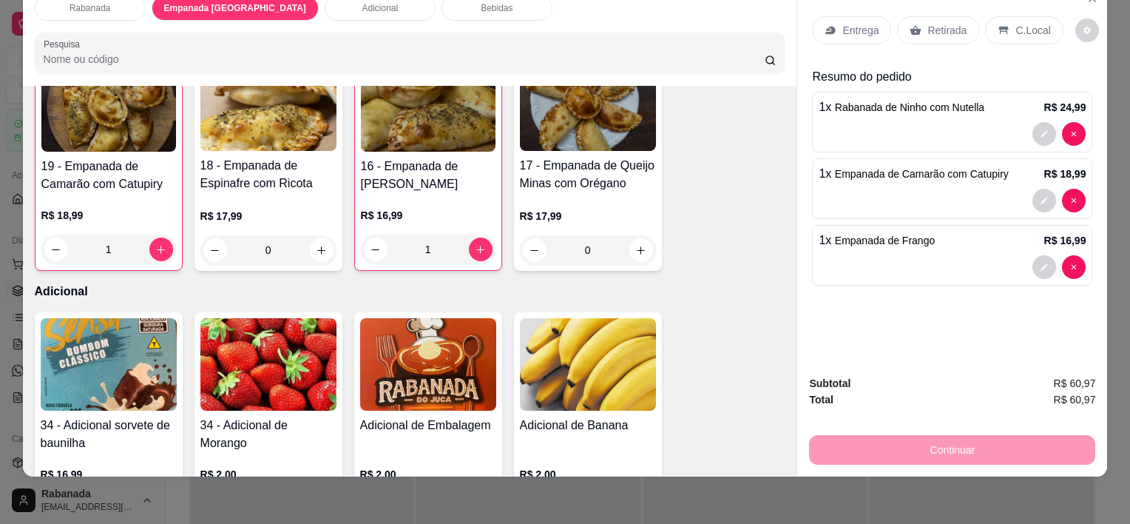
scroll to position [931, 0]
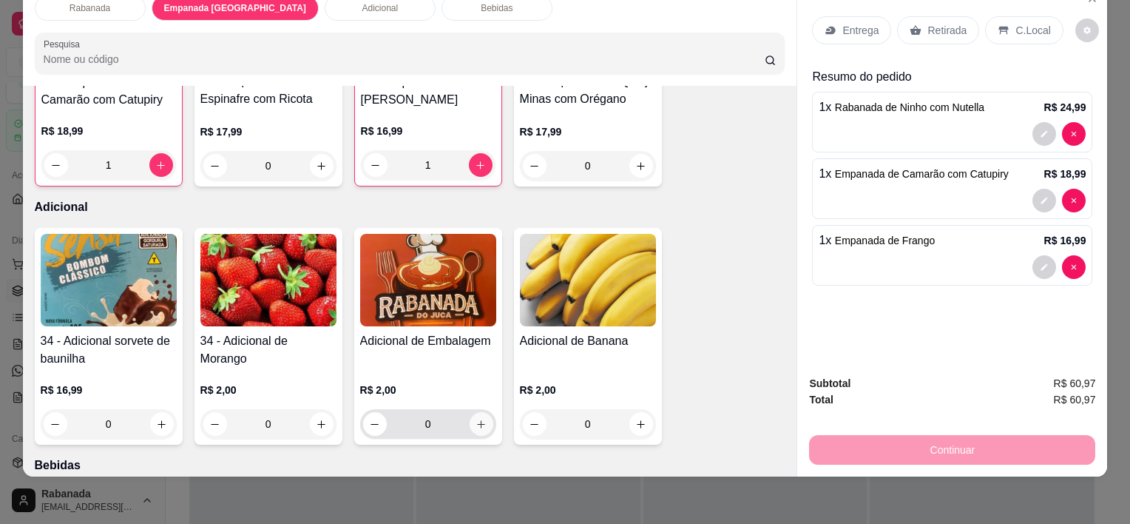
click at [476, 419] on icon "increase-product-quantity" at bounding box center [481, 424] width 11 height 11
type input "1"
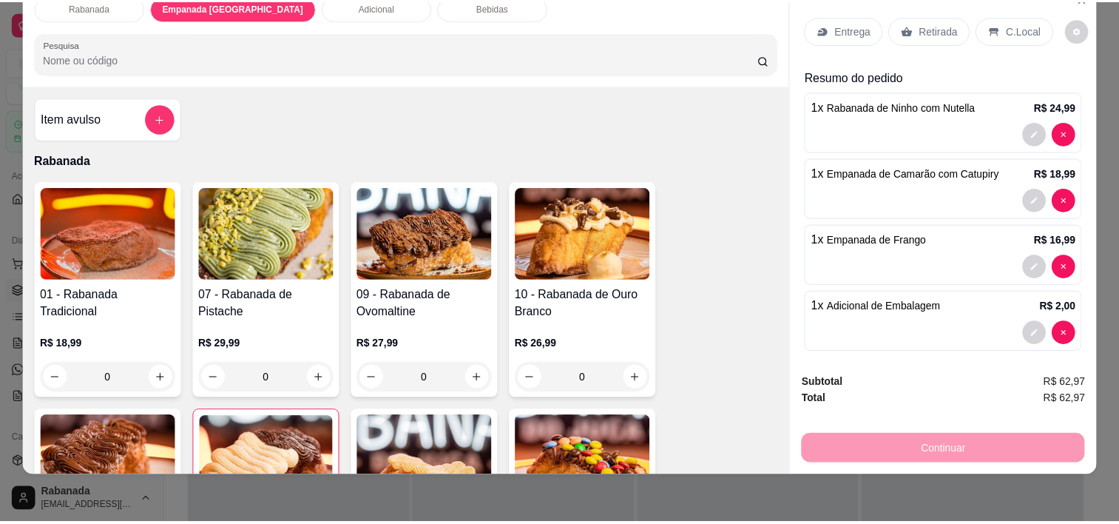
scroll to position [0, 0]
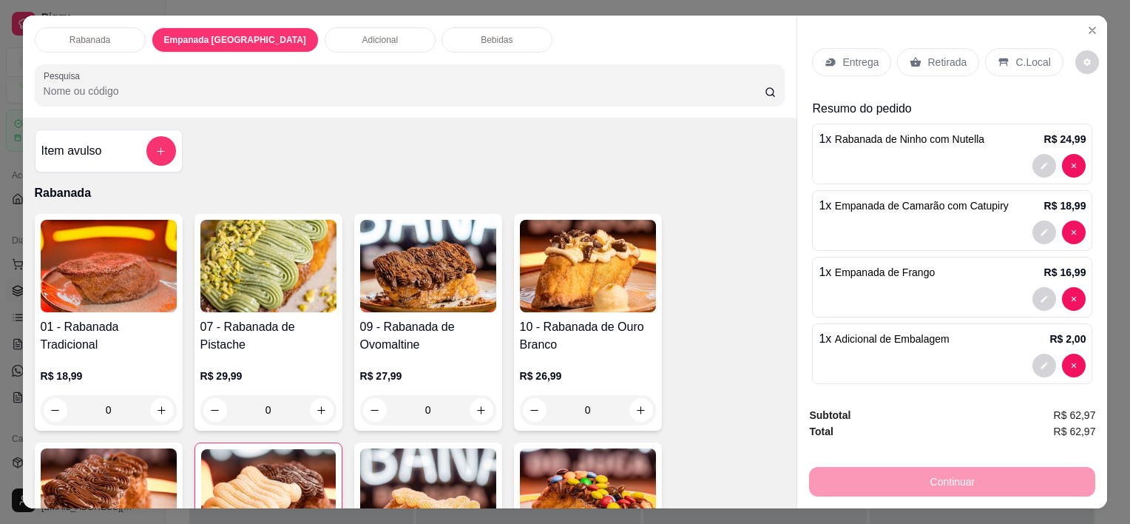
click at [1021, 55] on p "C.Local" at bounding box center [1033, 62] width 35 height 15
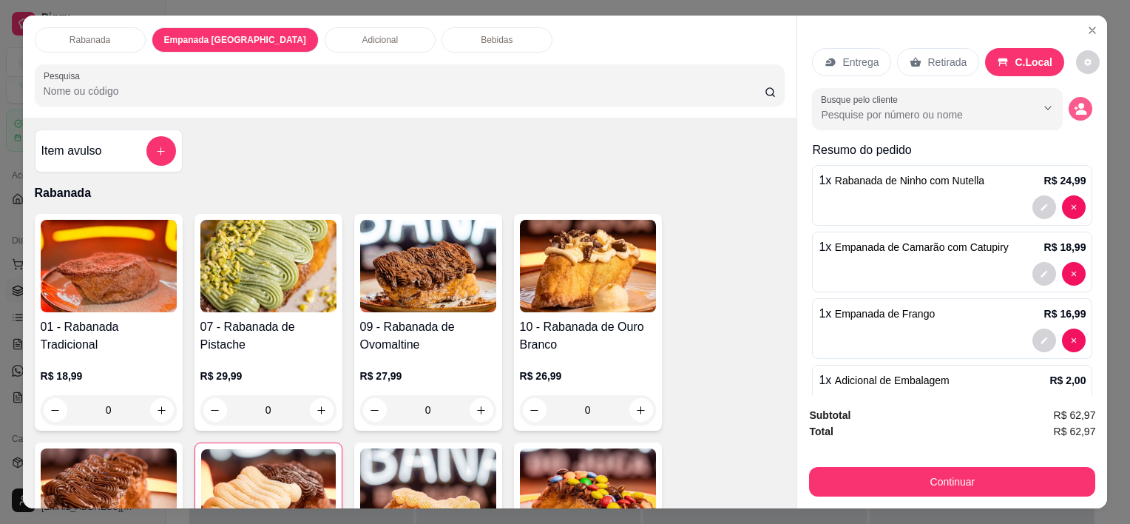
click at [1076, 109] on icon "decrease-product-quantity" at bounding box center [1081, 111] width 11 height 5
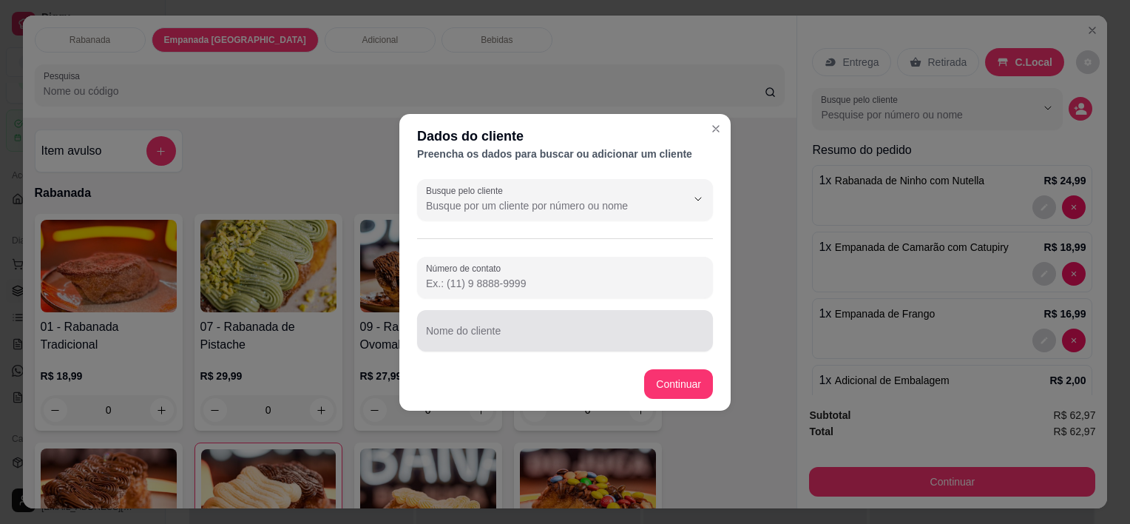
click at [487, 336] on input "Nome do cliente" at bounding box center [565, 336] width 278 height 15
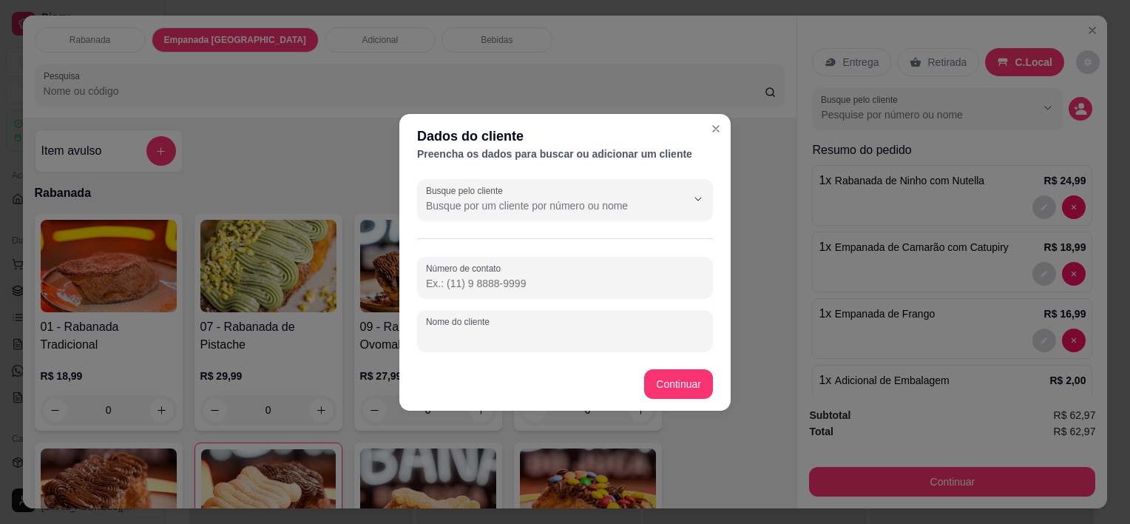
click at [487, 336] on input "Nome do cliente" at bounding box center [565, 336] width 278 height 15
type input "[PERSON_NAME]"
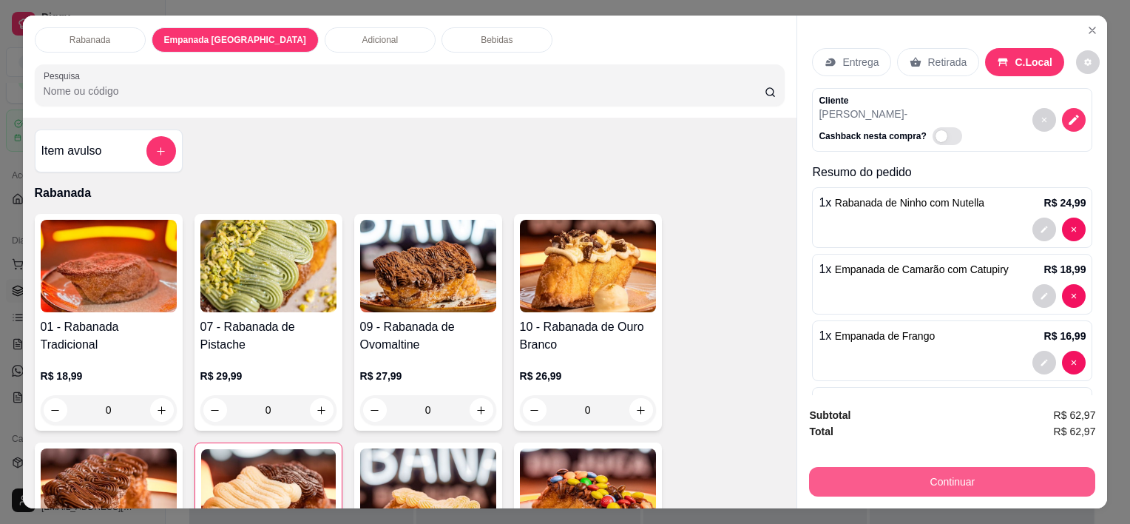
click at [905, 479] on button "Continuar" at bounding box center [952, 482] width 286 height 30
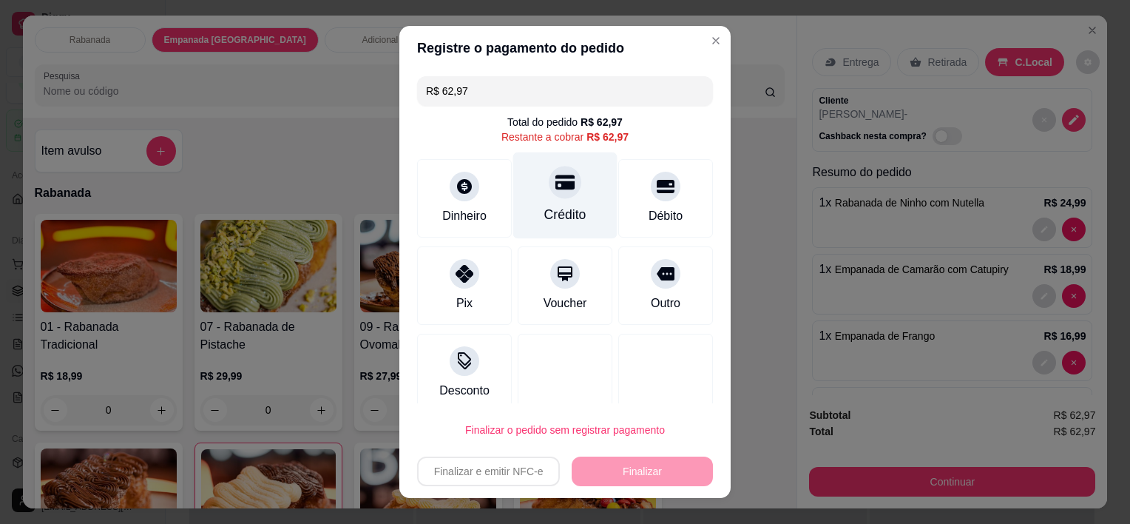
click at [556, 183] on icon at bounding box center [565, 182] width 19 height 15
type input "R$ 0,00"
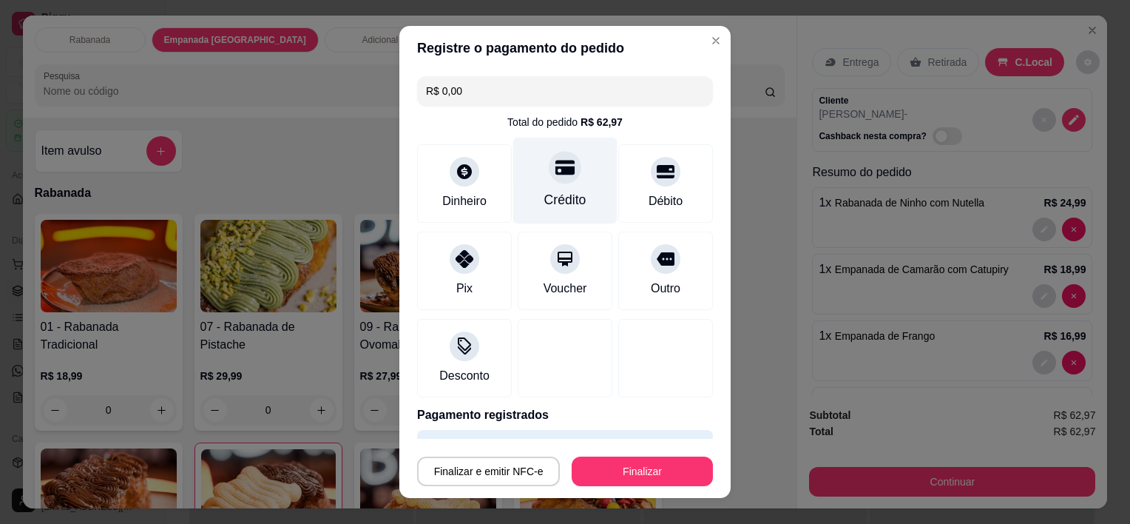
click at [549, 181] on div at bounding box center [565, 168] width 33 height 33
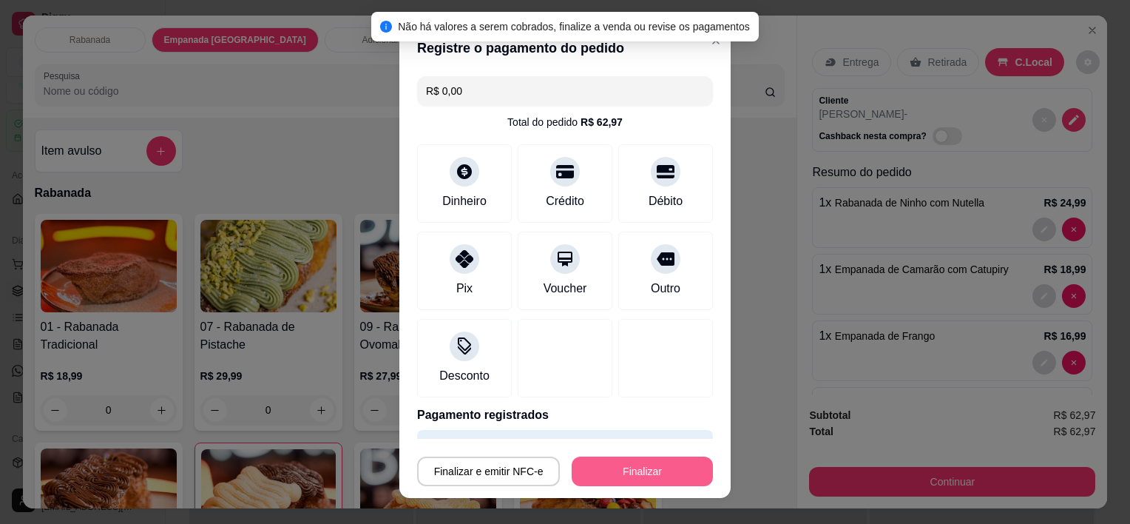
click at [635, 462] on button "Finalizar" at bounding box center [642, 471] width 141 height 30
type input "0"
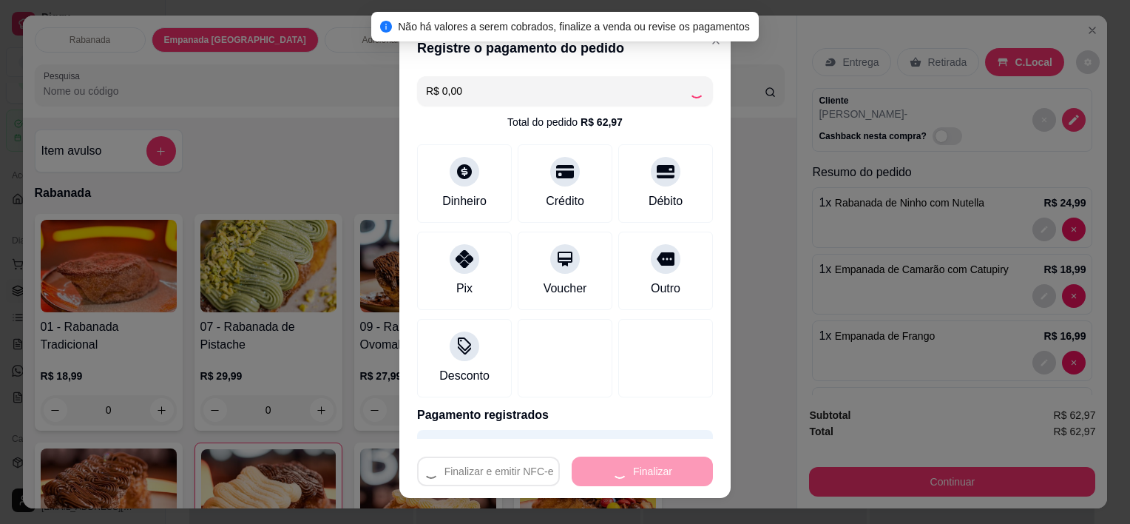
type input "-R$ 62,97"
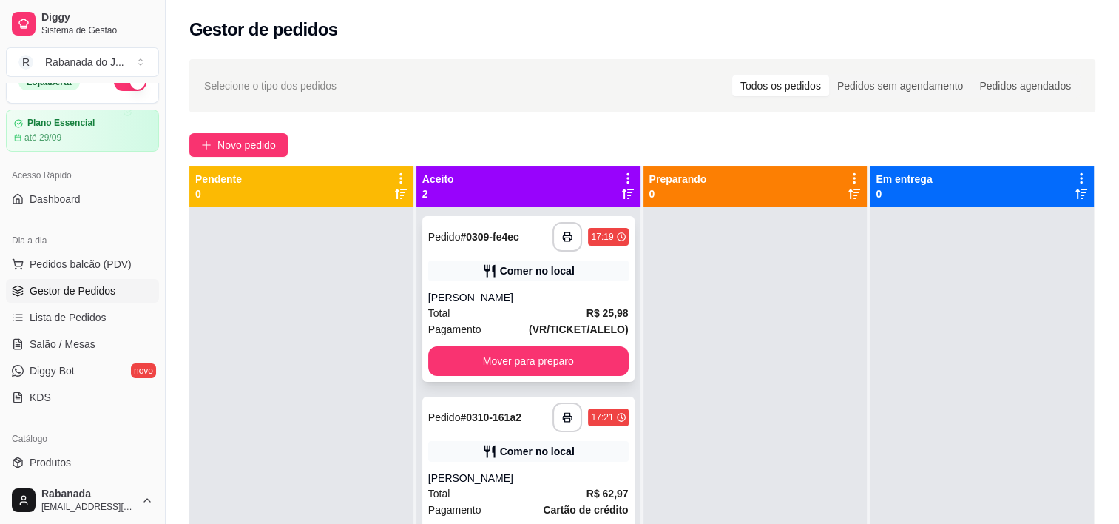
scroll to position [41, 0]
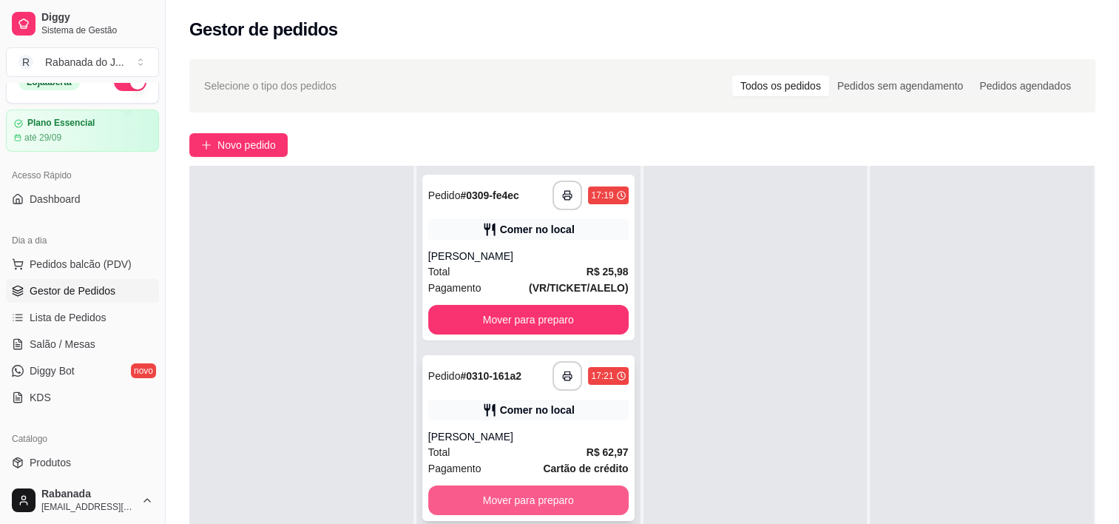
click at [574, 492] on button "Mover para preparo" at bounding box center [528, 500] width 200 height 30
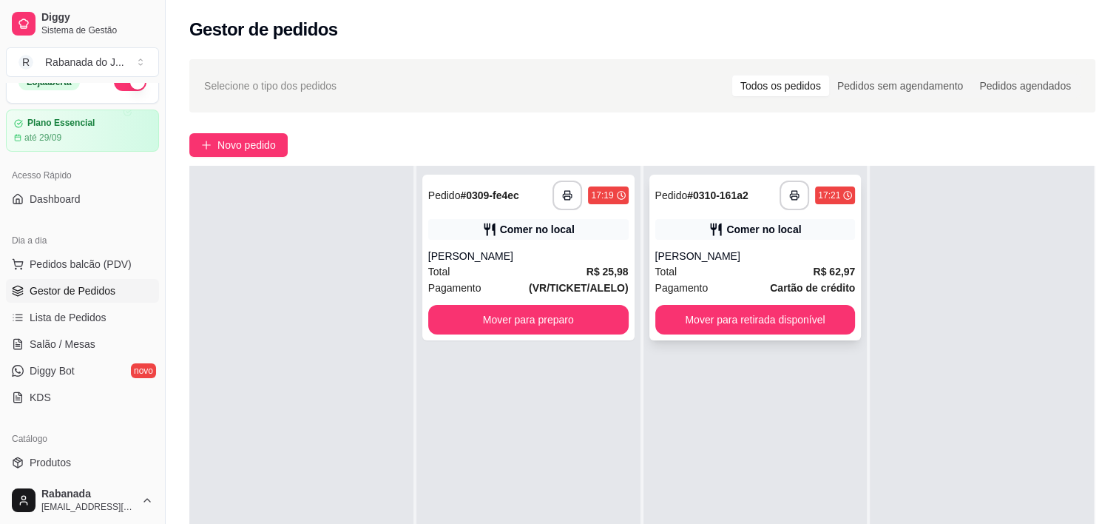
click at [789, 195] on icon "button" at bounding box center [794, 195] width 10 height 10
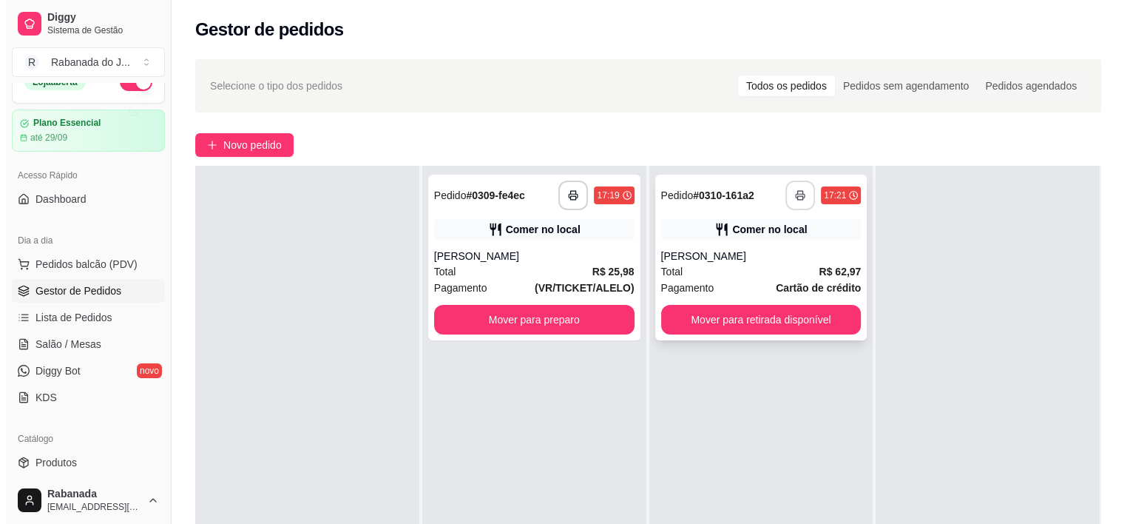
scroll to position [0, 0]
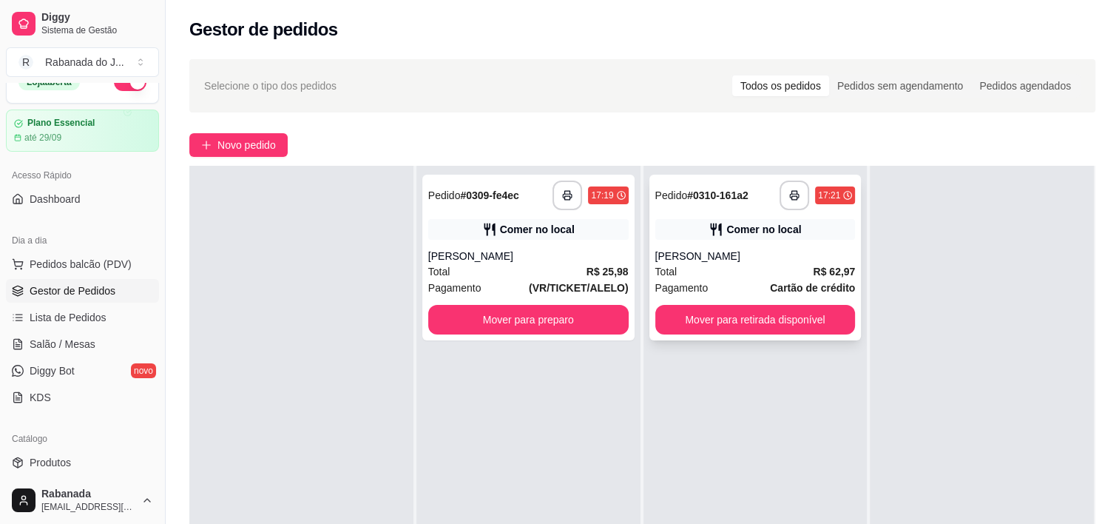
click at [769, 255] on div "[PERSON_NAME]" at bounding box center [755, 256] width 200 height 15
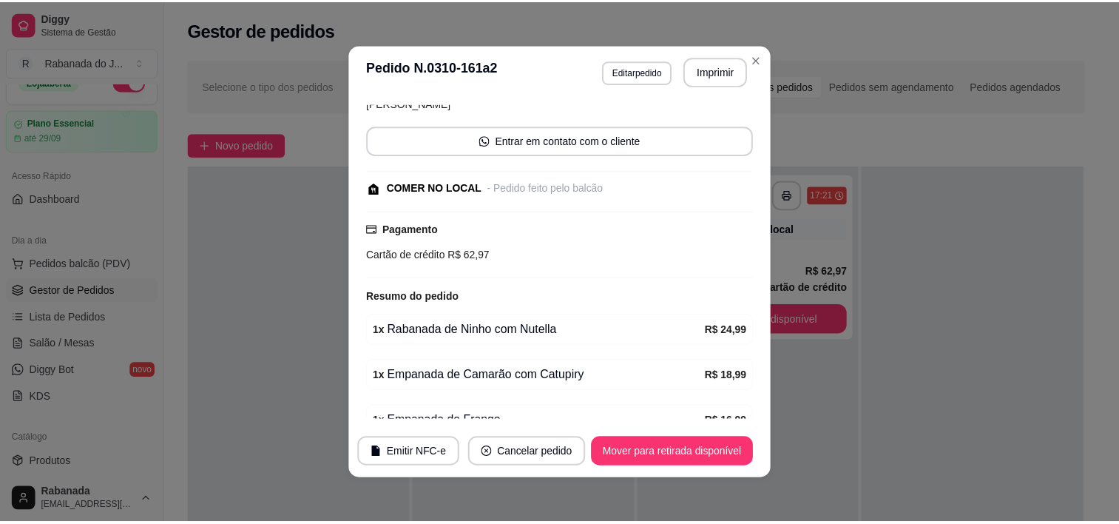
scroll to position [233, 0]
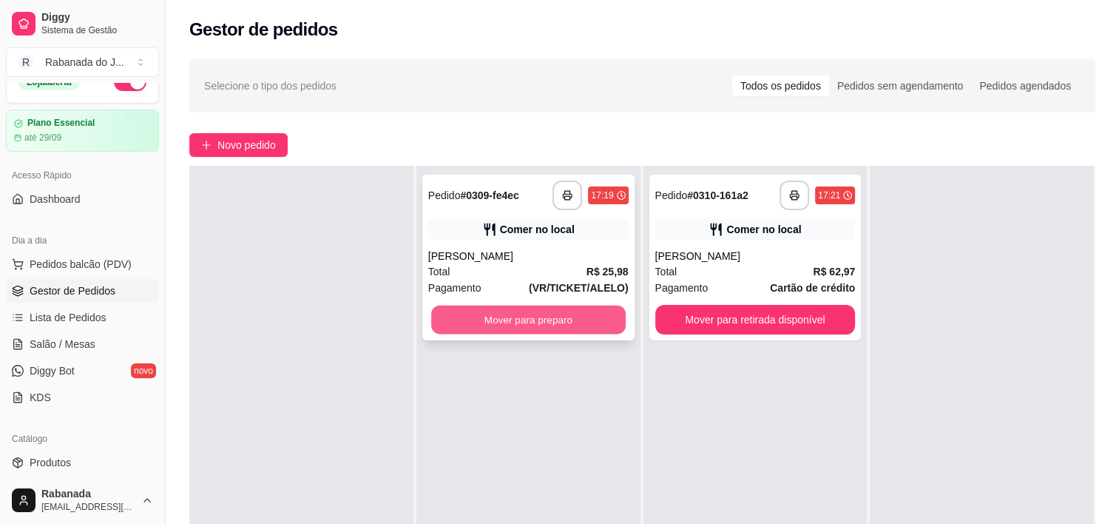
click at [571, 317] on button "Mover para preparo" at bounding box center [528, 320] width 195 height 29
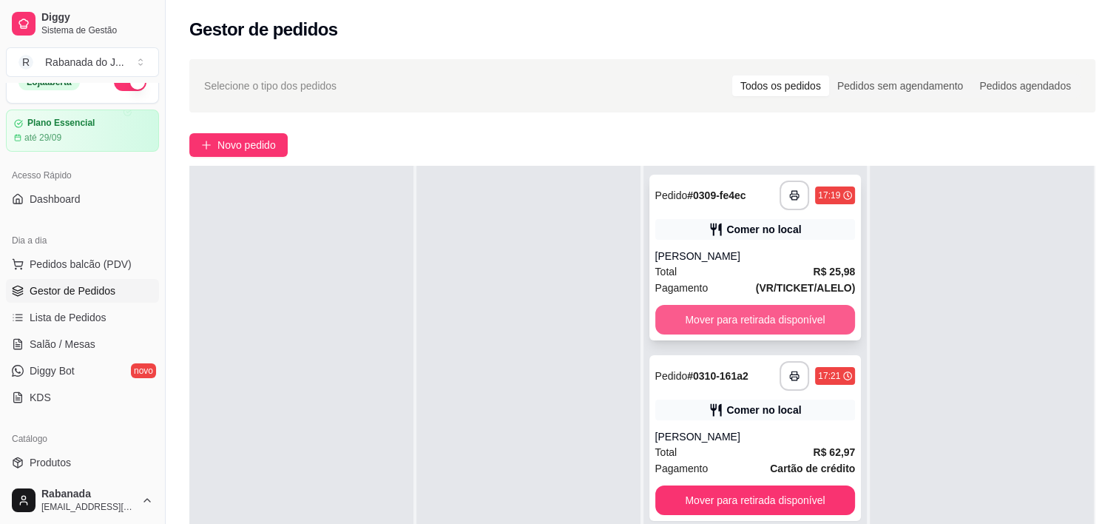
click at [803, 320] on button "Mover para retirada disponível" at bounding box center [755, 320] width 200 height 30
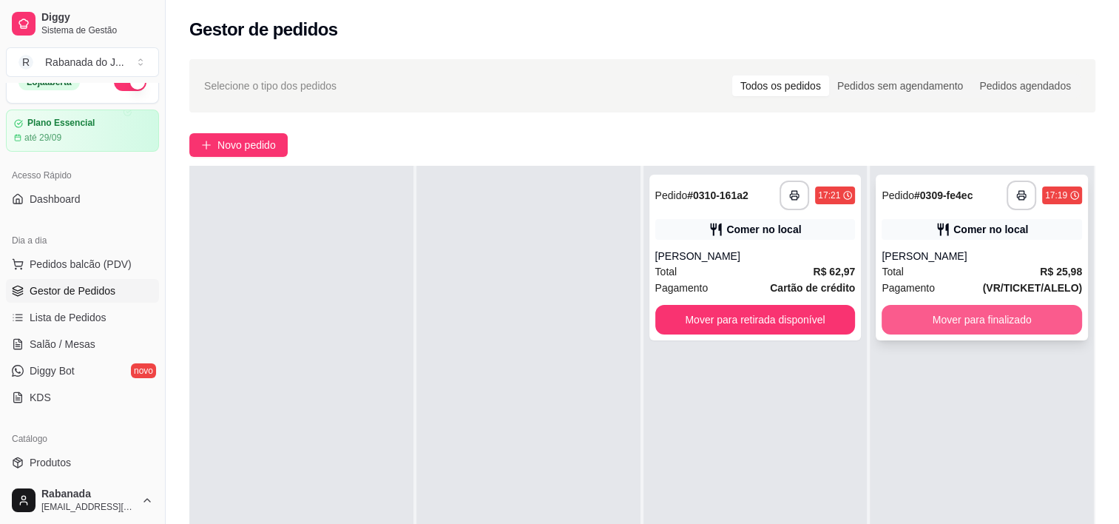
click at [891, 312] on button "Mover para finalizado" at bounding box center [982, 320] width 200 height 30
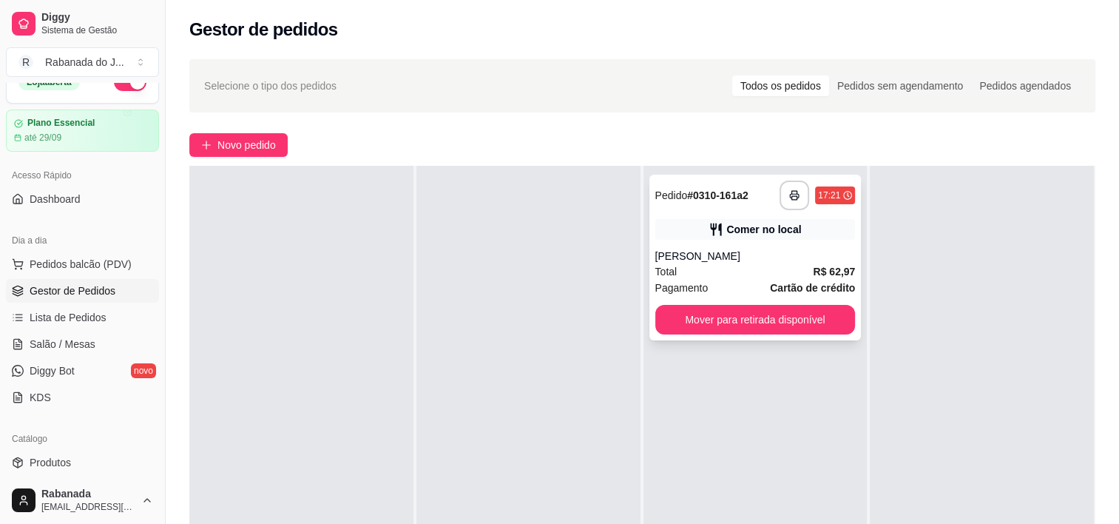
click at [793, 291] on strong "Cartão de crédito" at bounding box center [812, 288] width 85 height 12
click at [818, 326] on button "Mover para retirada disponível" at bounding box center [755, 320] width 200 height 30
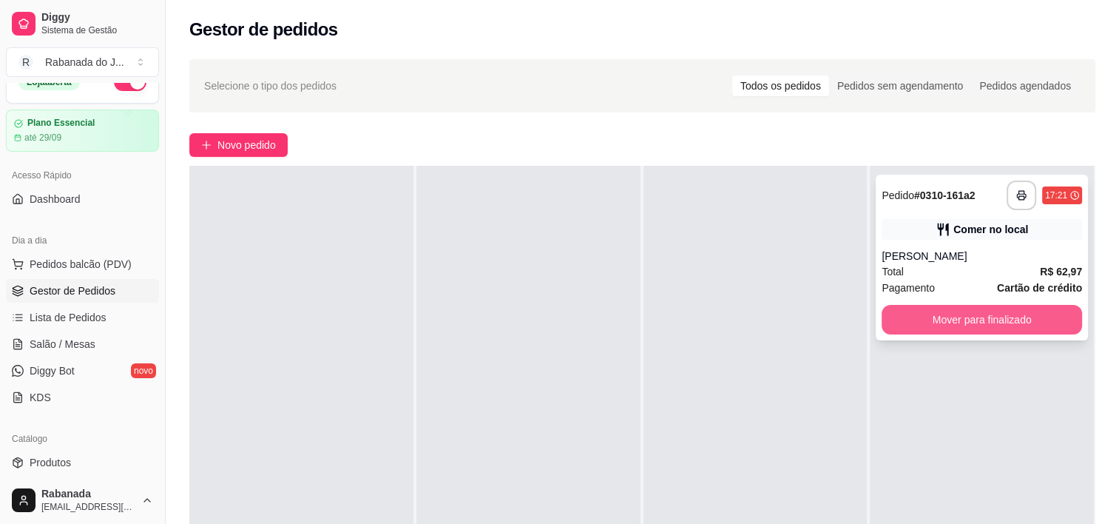
click at [920, 322] on button "Mover para finalizado" at bounding box center [982, 320] width 200 height 30
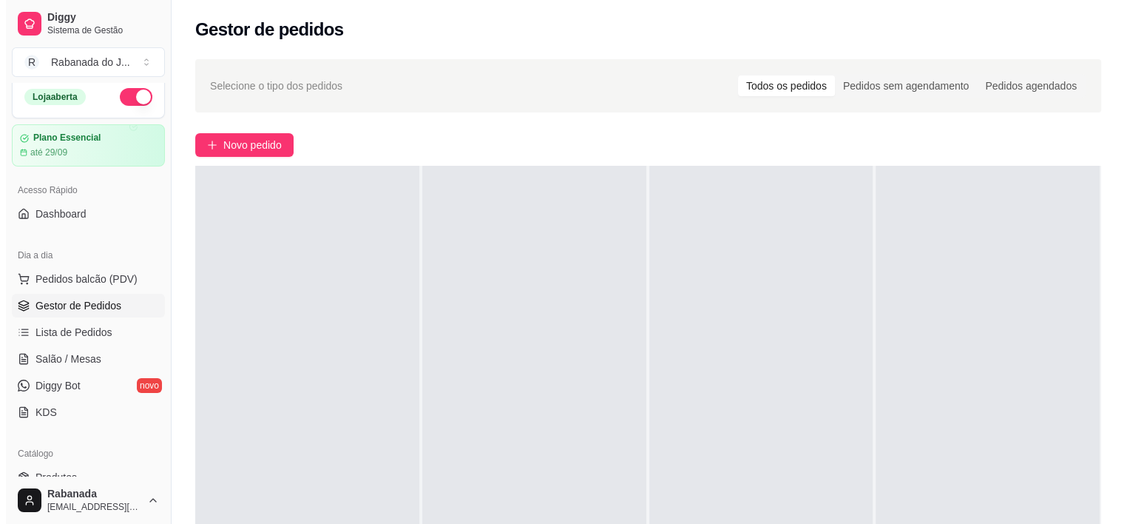
scroll to position [0, 0]
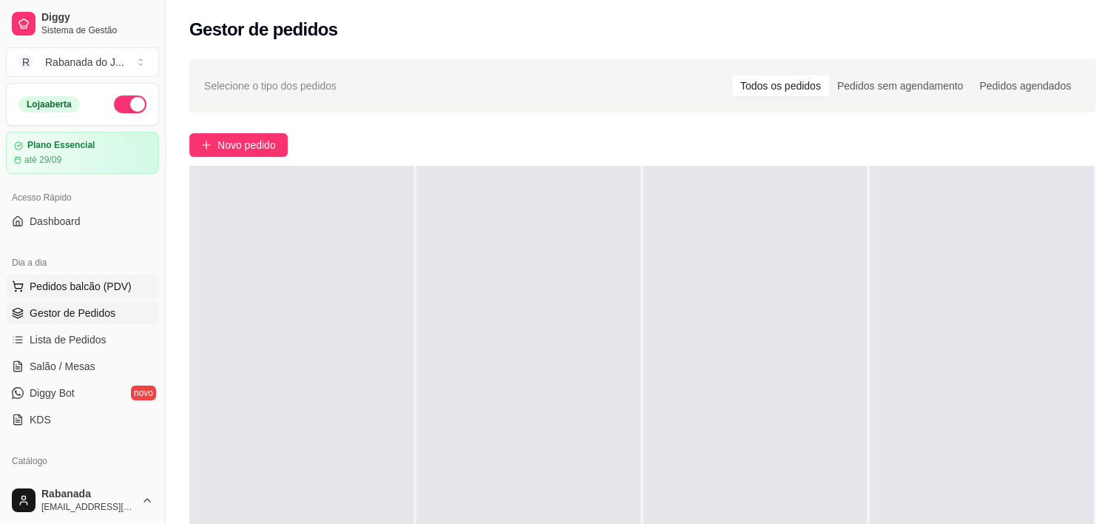
click at [89, 289] on span "Pedidos balcão (PDV)" at bounding box center [81, 286] width 102 height 15
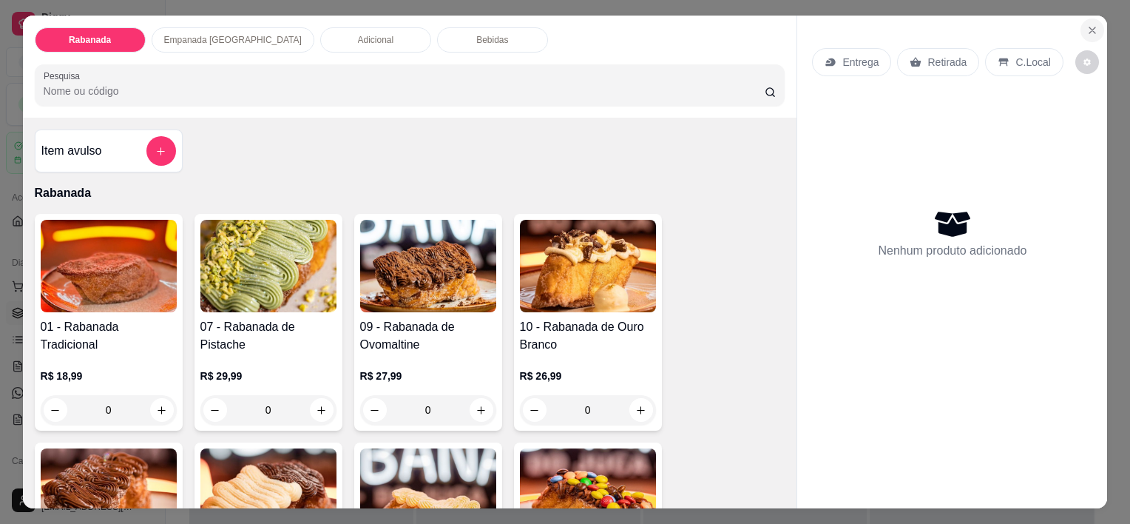
click at [1088, 24] on icon "Close" at bounding box center [1093, 30] width 12 height 12
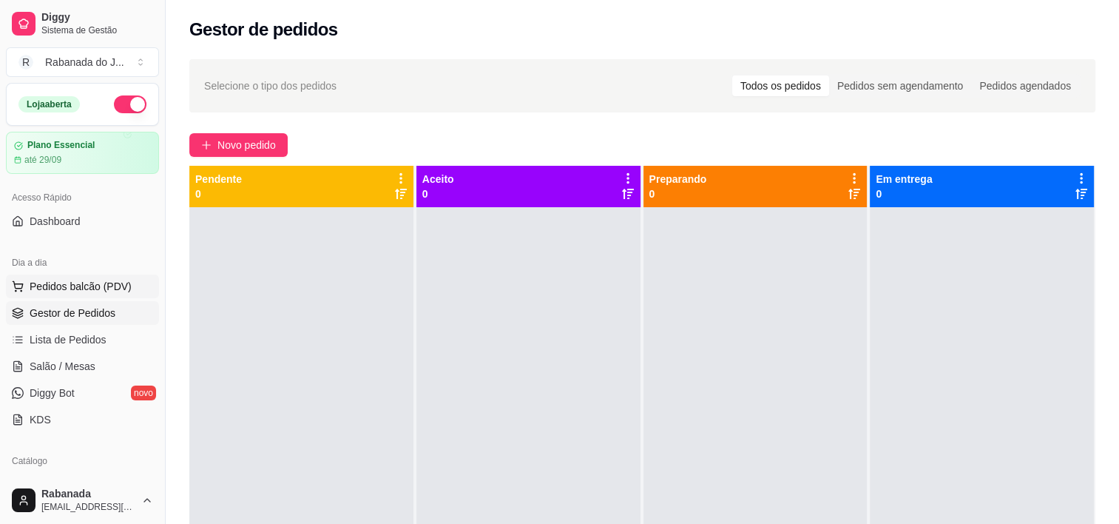
click at [107, 285] on span "Pedidos balcão (PDV)" at bounding box center [81, 286] width 102 height 15
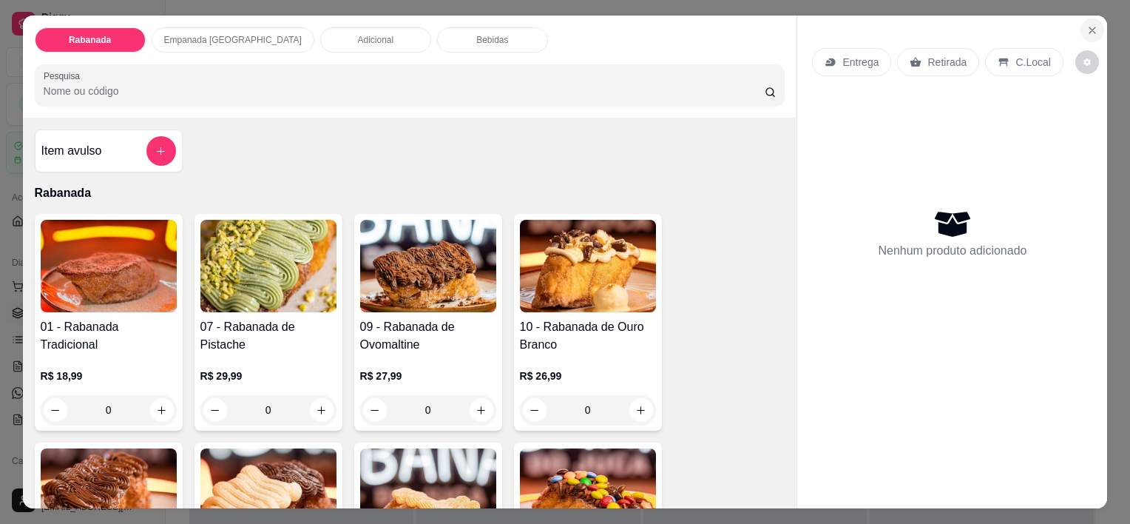
click at [1087, 27] on icon "Close" at bounding box center [1093, 30] width 12 height 12
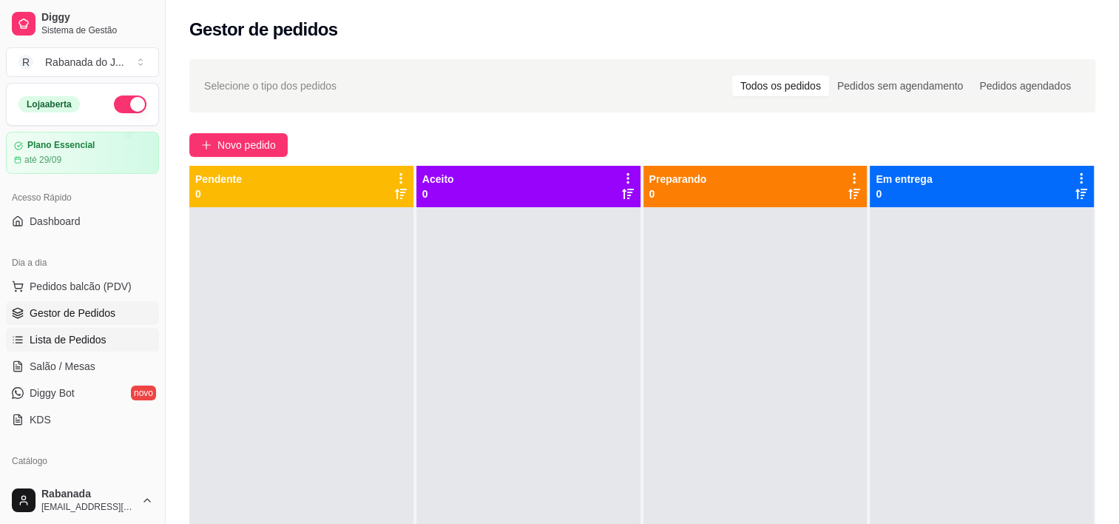
click at [87, 332] on span "Lista de Pedidos" at bounding box center [68, 339] width 77 height 15
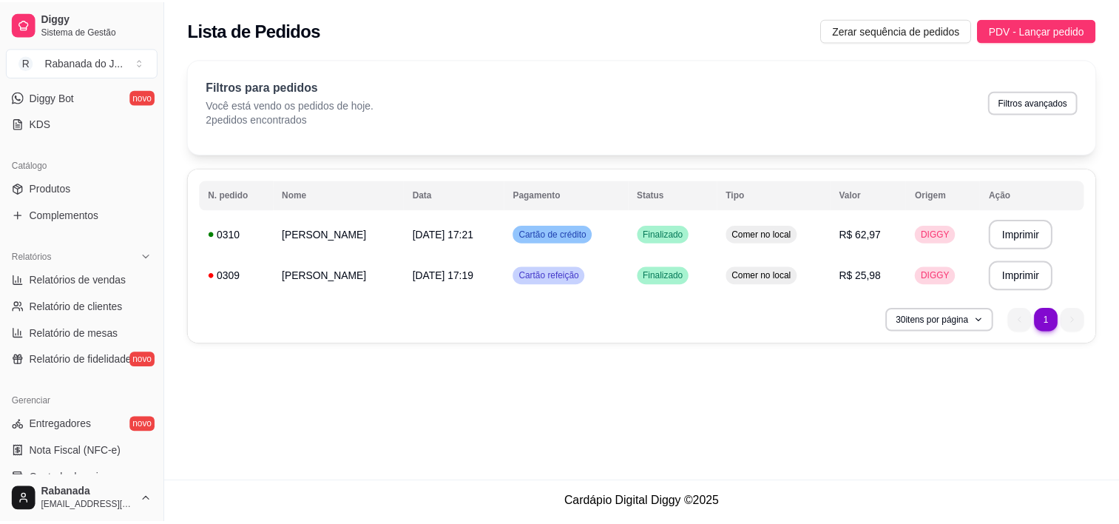
scroll to position [444, 0]
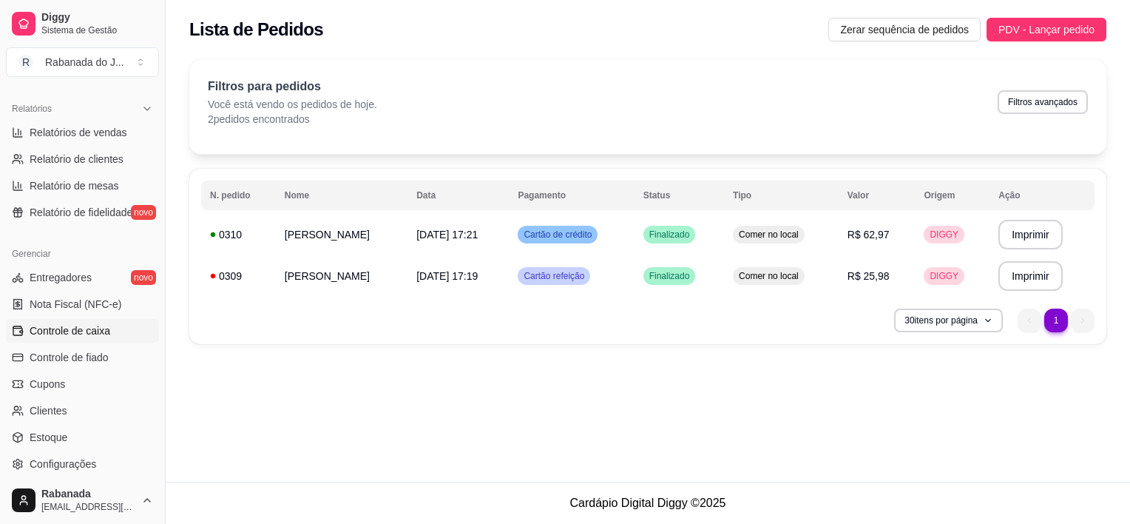
click at [104, 341] on link "Controle de caixa" at bounding box center [82, 331] width 153 height 24
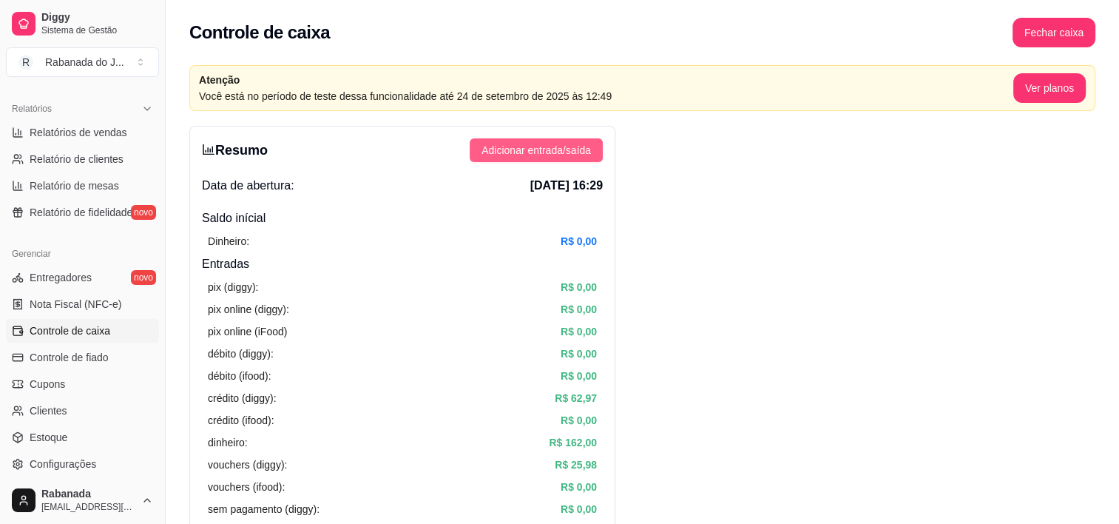
click at [545, 154] on span "Adicionar entrada/saída" at bounding box center [536, 150] width 109 height 16
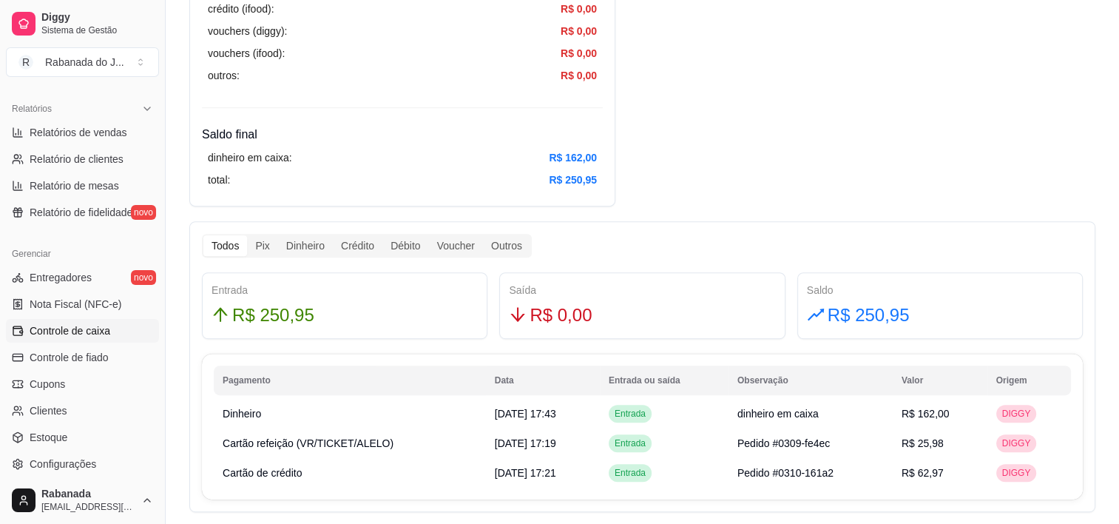
scroll to position [814, 0]
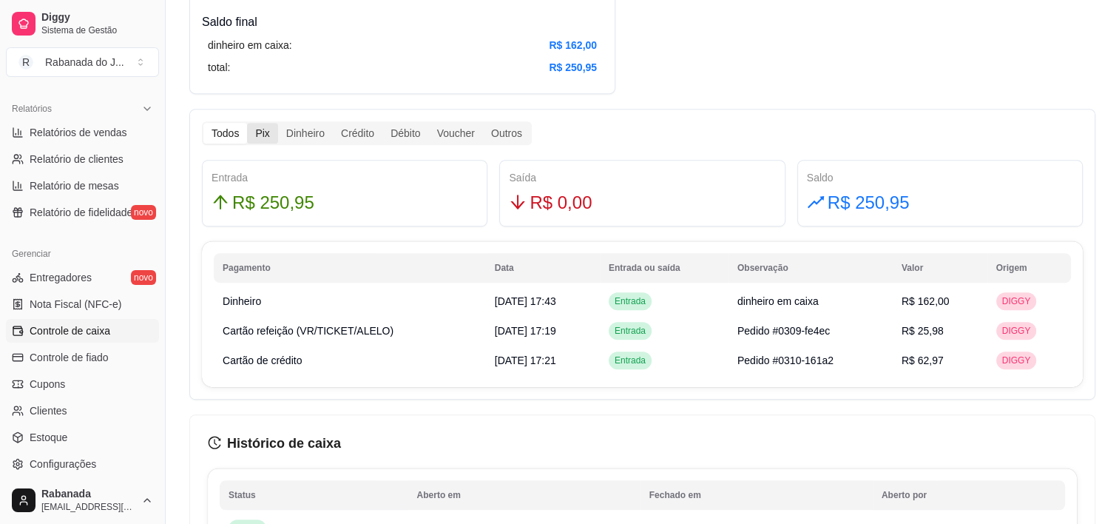
click at [253, 124] on div "Pix" at bounding box center [262, 133] width 30 height 21
click at [247, 123] on input "Pix" at bounding box center [247, 123] width 0 height 0
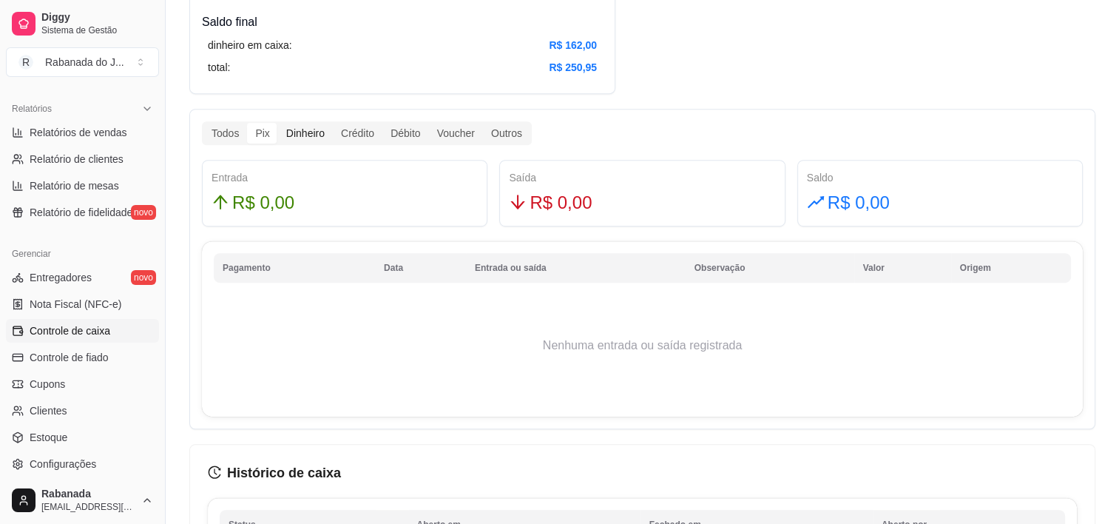
click at [303, 136] on div "Dinheiro" at bounding box center [305, 133] width 55 height 21
click at [306, 145] on div "Todos Pix Dinheiro Crédito Débito Voucher Outros Entrada R$ 0,00 Saída R$ 0,00 …" at bounding box center [642, 269] width 906 height 320
click at [308, 136] on div "Dinheiro" at bounding box center [305, 133] width 55 height 21
click at [278, 123] on input "Dinheiro" at bounding box center [278, 123] width 0 height 0
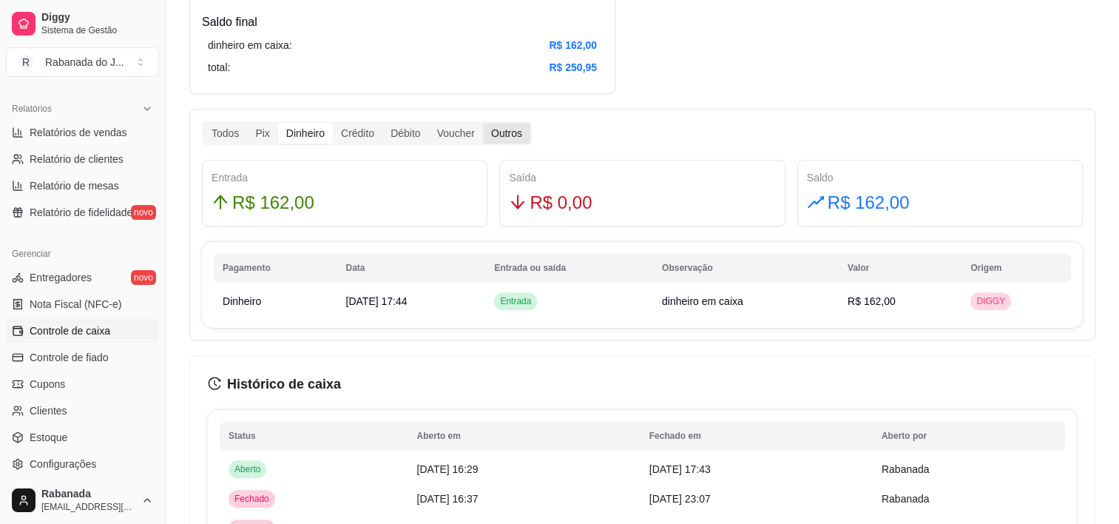
click at [490, 139] on div "Outros" at bounding box center [506, 133] width 47 height 21
click at [483, 123] on input "Outros" at bounding box center [483, 123] width 0 height 0
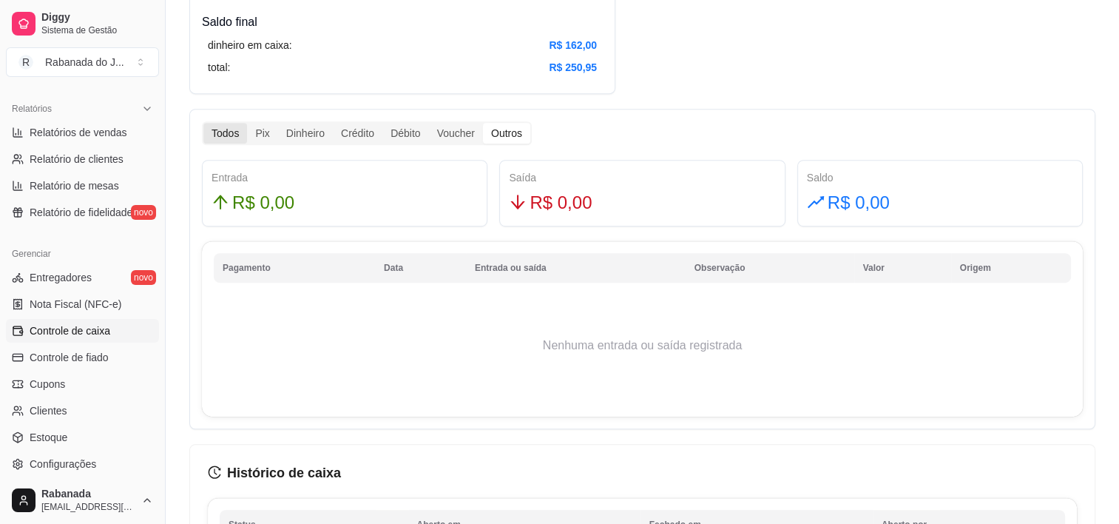
click at [234, 129] on div "Todos" at bounding box center [225, 133] width 44 height 21
click at [203, 123] on input "Todos" at bounding box center [203, 123] width 0 height 0
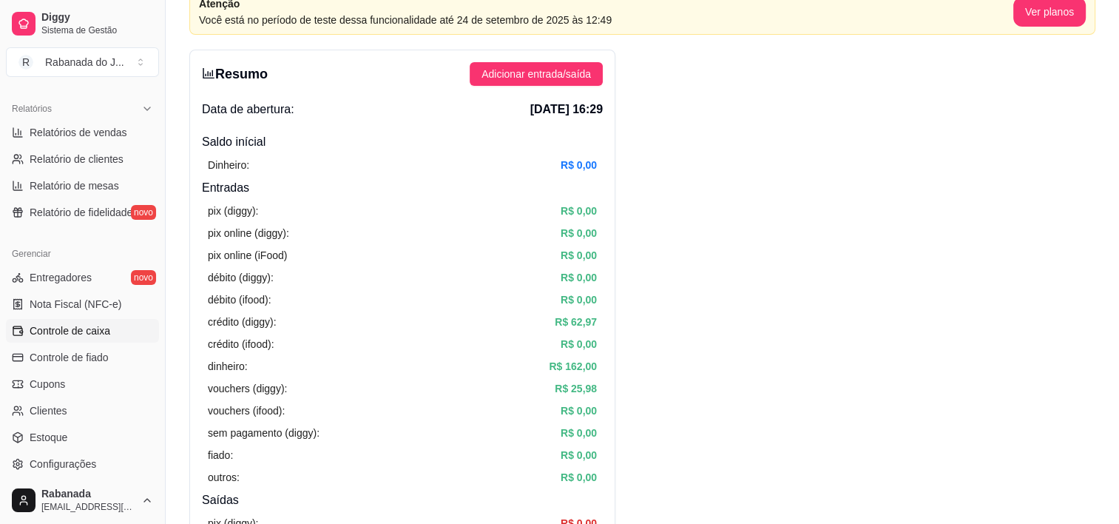
scroll to position [0, 0]
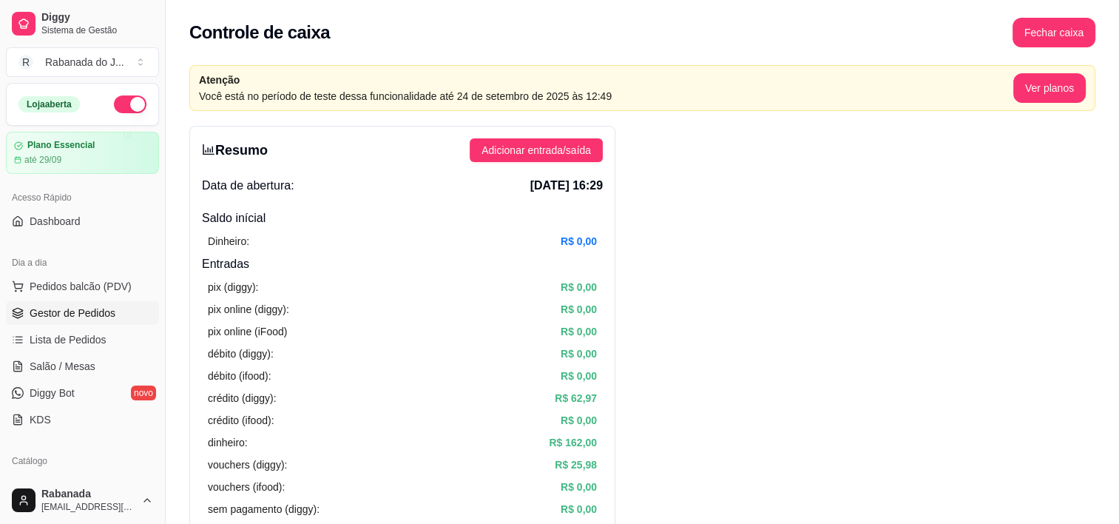
click at [89, 309] on span "Gestor de Pedidos" at bounding box center [73, 313] width 86 height 15
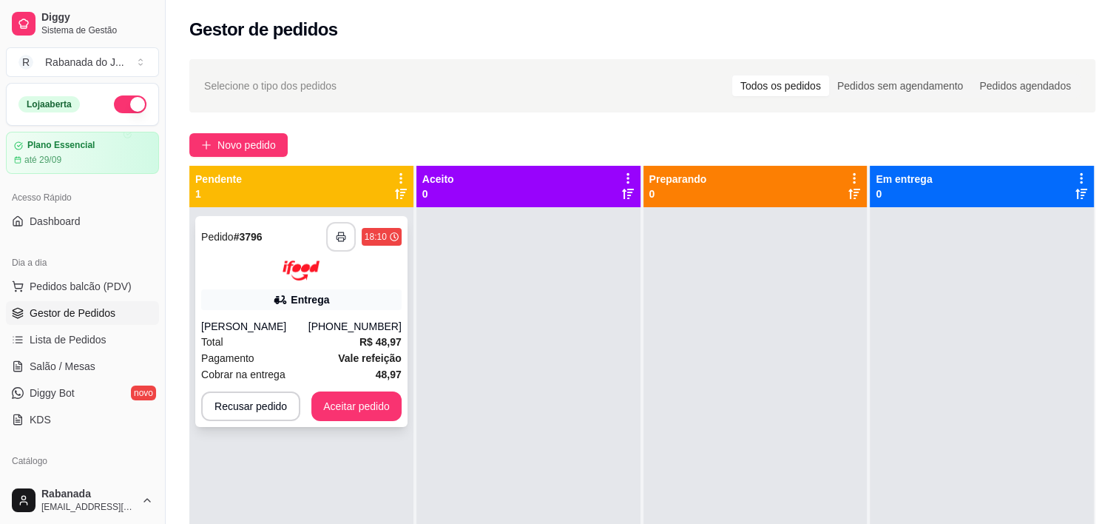
click at [337, 239] on icon "button" at bounding box center [341, 237] width 10 height 10
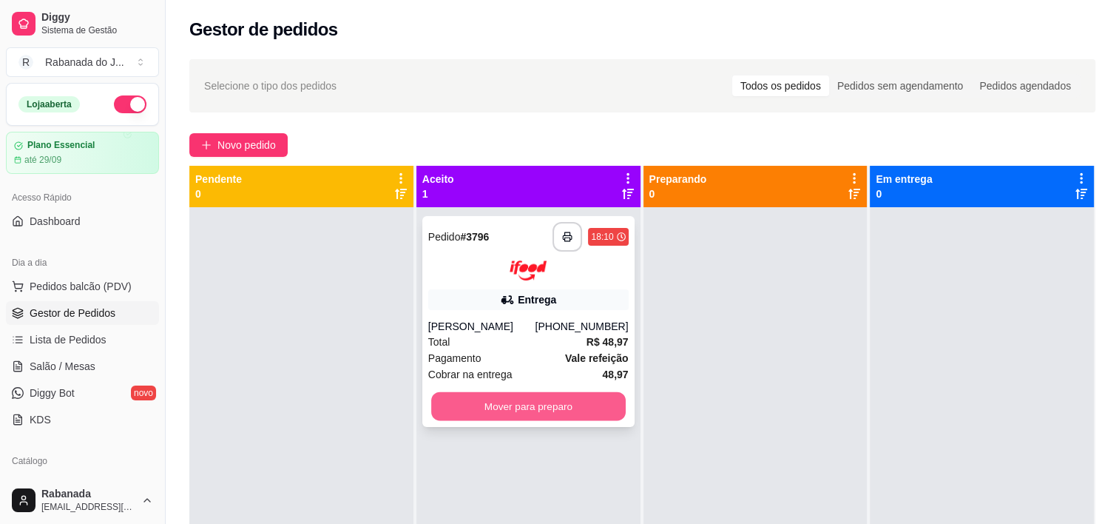
click at [483, 414] on button "Mover para preparo" at bounding box center [528, 405] width 195 height 29
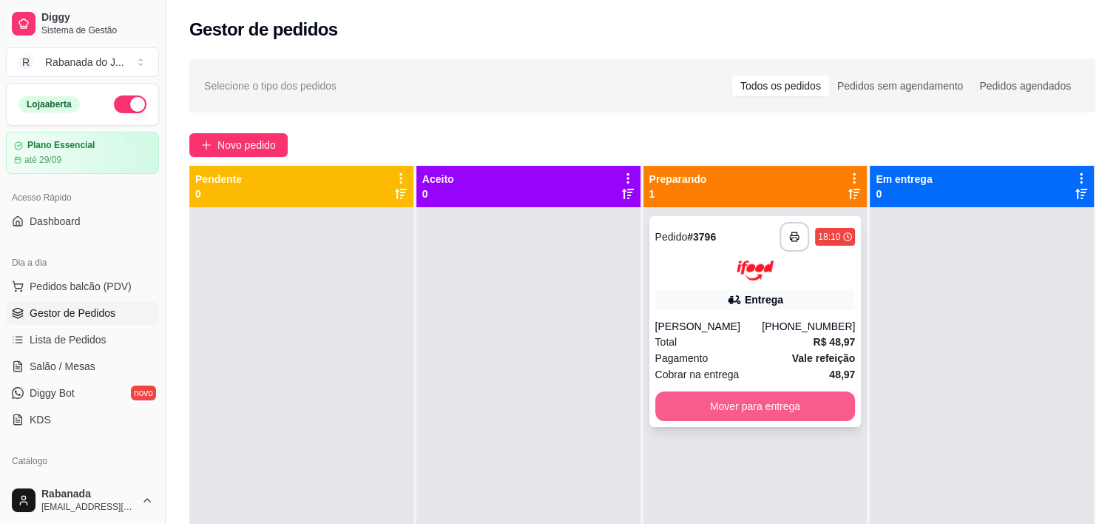
click at [713, 414] on button "Mover para entrega" at bounding box center [755, 406] width 200 height 30
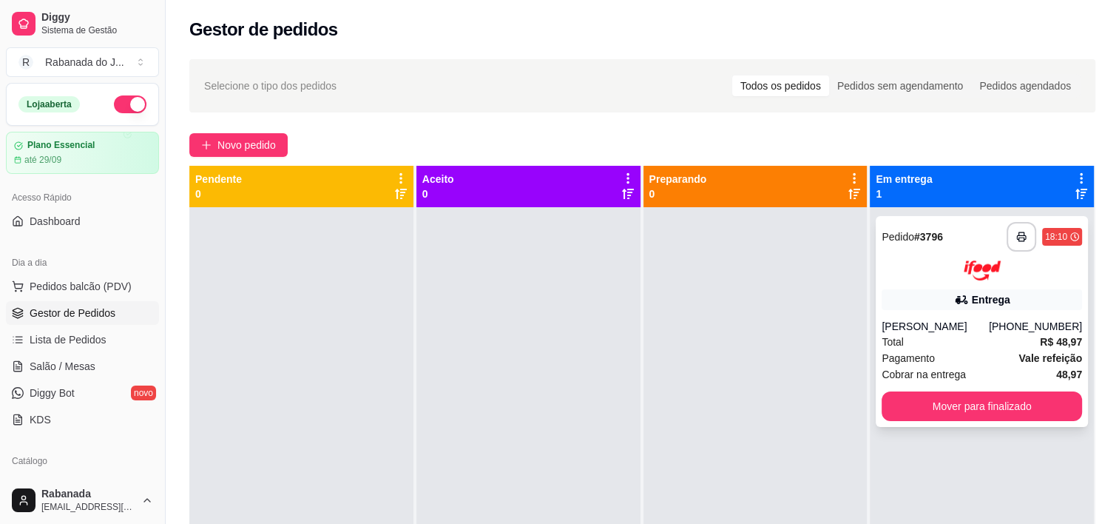
click at [955, 300] on icon at bounding box center [960, 299] width 10 height 9
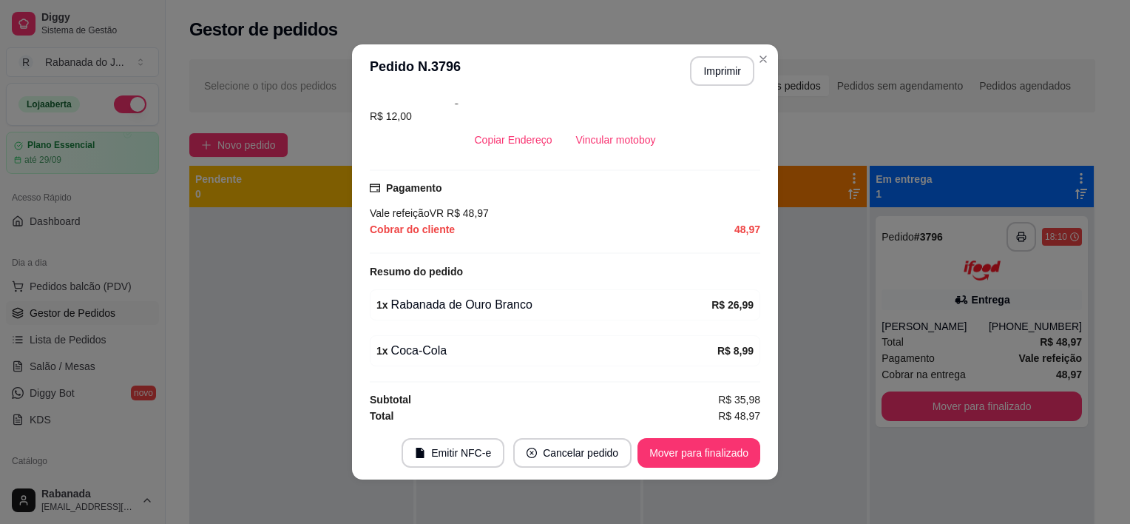
scroll to position [374, 0]
click at [711, 70] on button "Imprimir" at bounding box center [723, 71] width 62 height 29
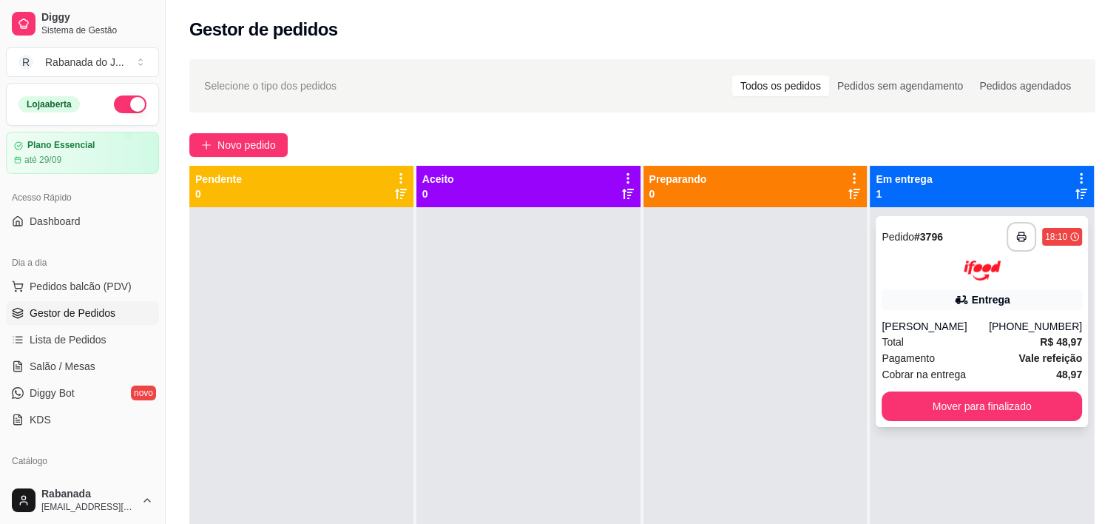
click at [902, 345] on div "Total R$ 48,97" at bounding box center [982, 342] width 200 height 16
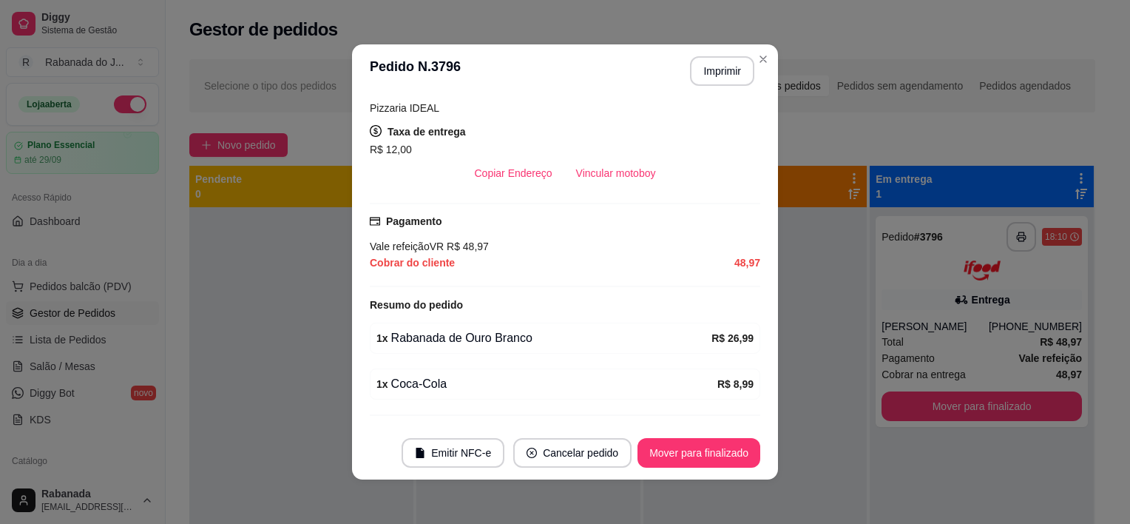
scroll to position [374, 0]
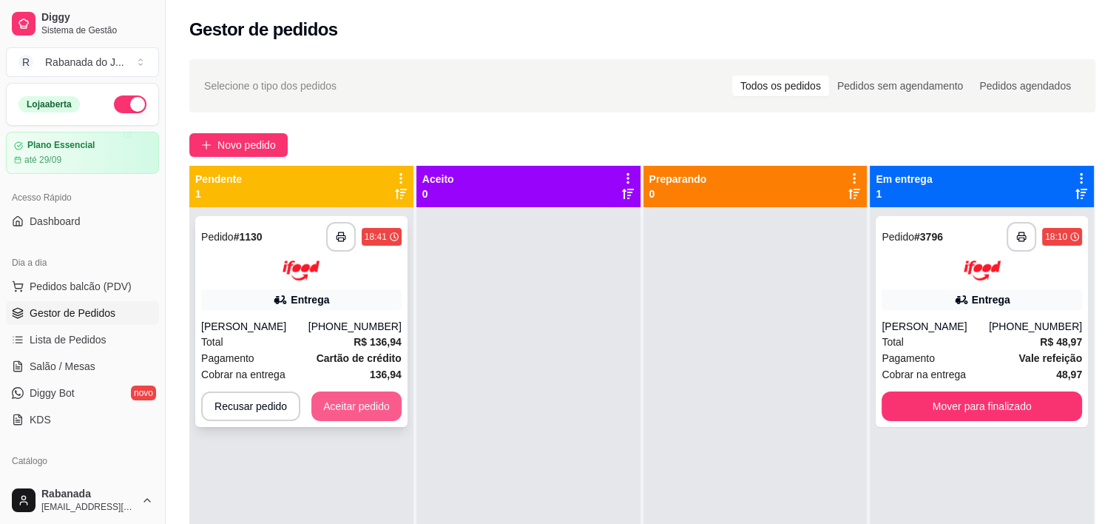
click at [339, 414] on button "Aceitar pedido" at bounding box center [356, 406] width 90 height 30
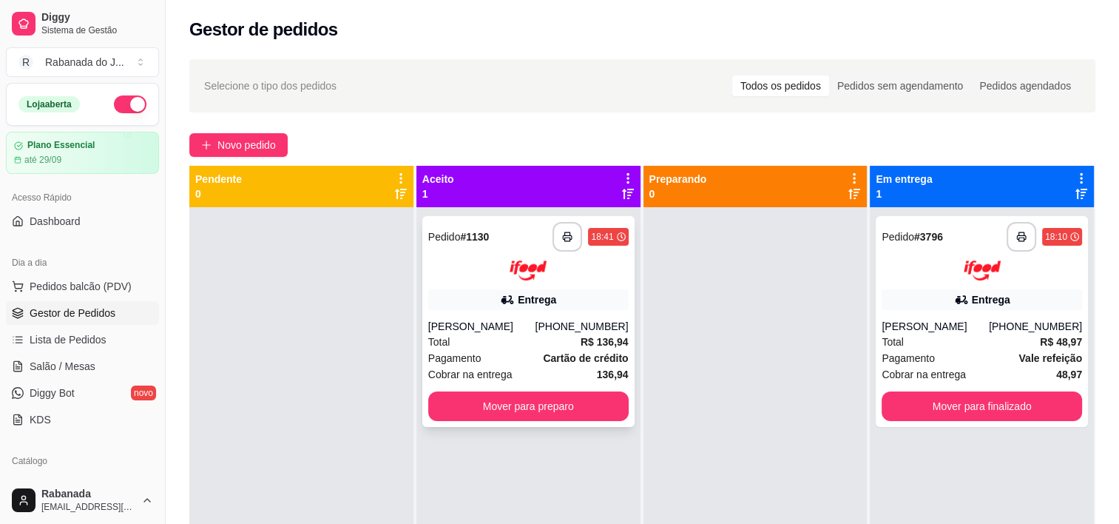
click at [455, 350] on span "Pagamento" at bounding box center [454, 358] width 53 height 16
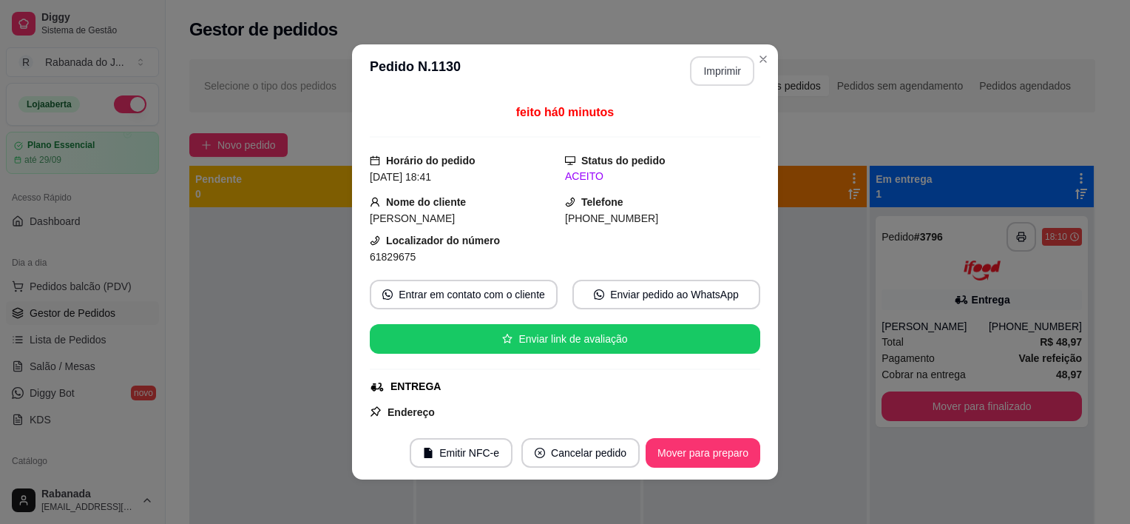
click at [702, 64] on button "Imprimir" at bounding box center [722, 71] width 64 height 30
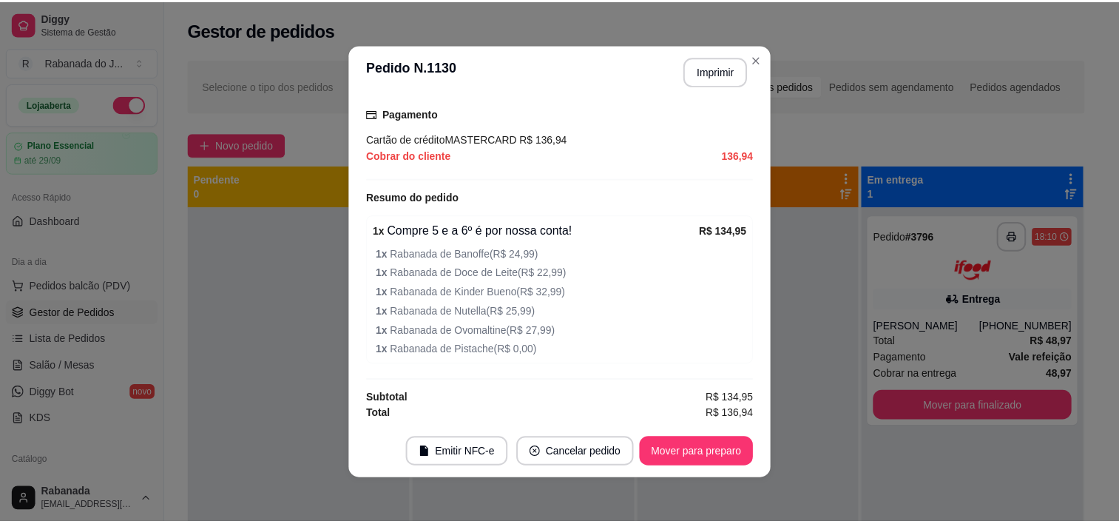
scroll to position [447, 0]
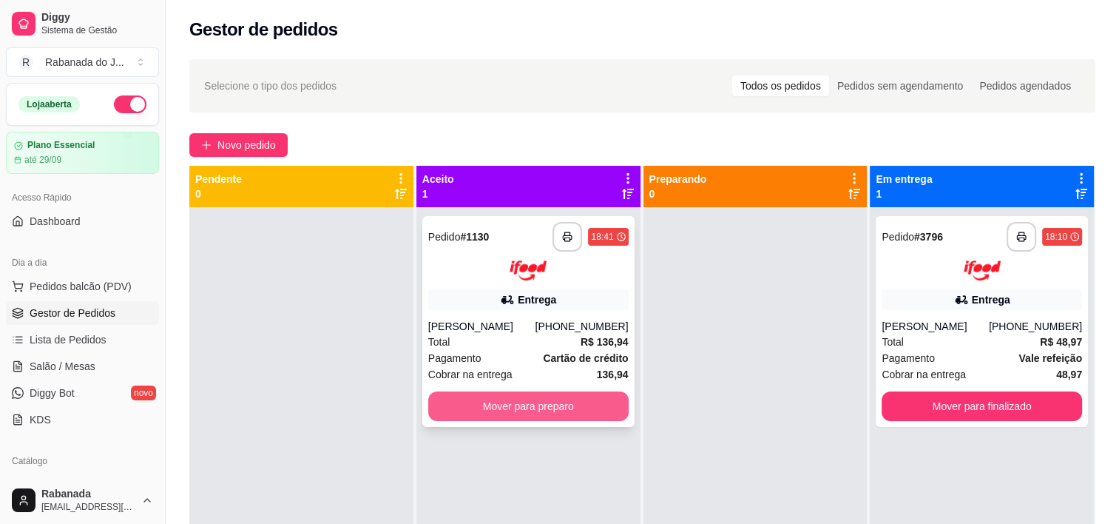
click at [524, 405] on button "Mover para preparo" at bounding box center [528, 406] width 200 height 30
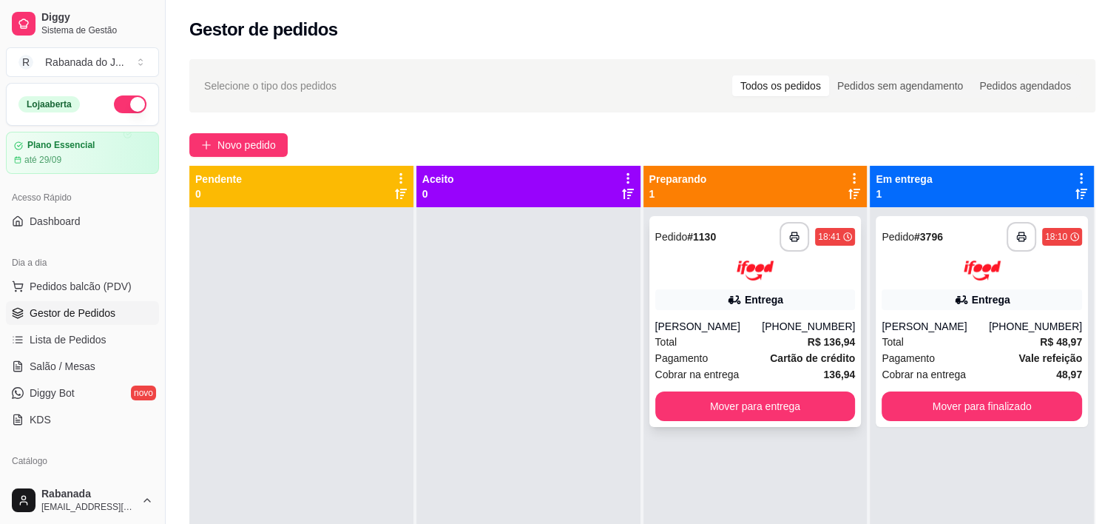
click at [745, 306] on div "Entrega" at bounding box center [764, 299] width 38 height 15
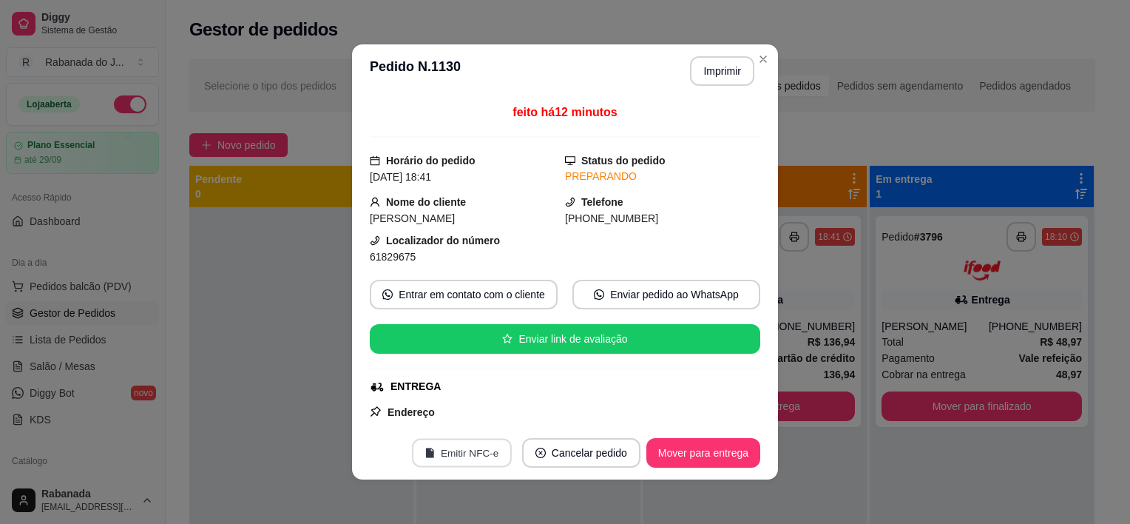
click at [465, 445] on button "Emitir NFC-e" at bounding box center [462, 453] width 100 height 29
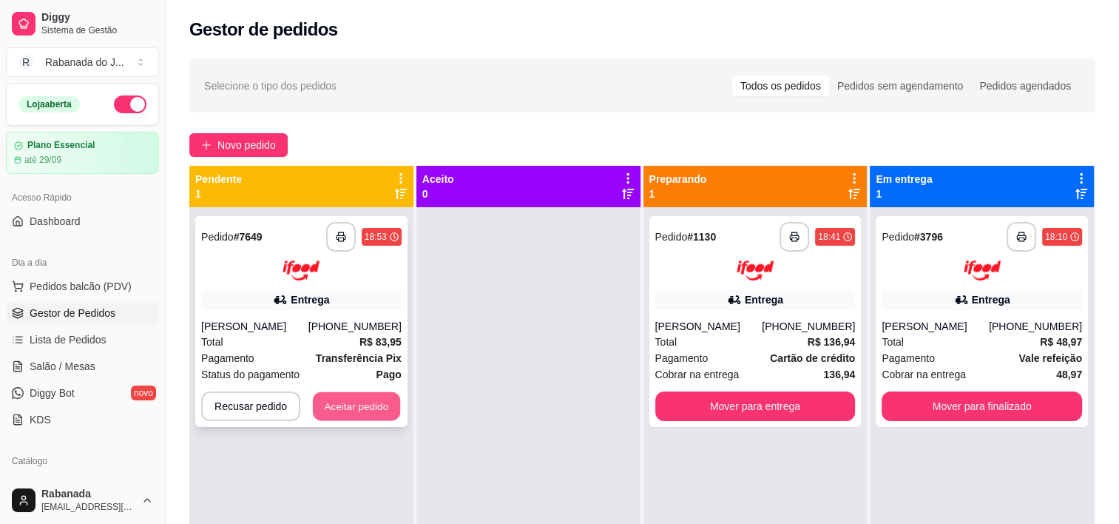
click at [370, 403] on button "Aceitar pedido" at bounding box center [356, 405] width 87 height 29
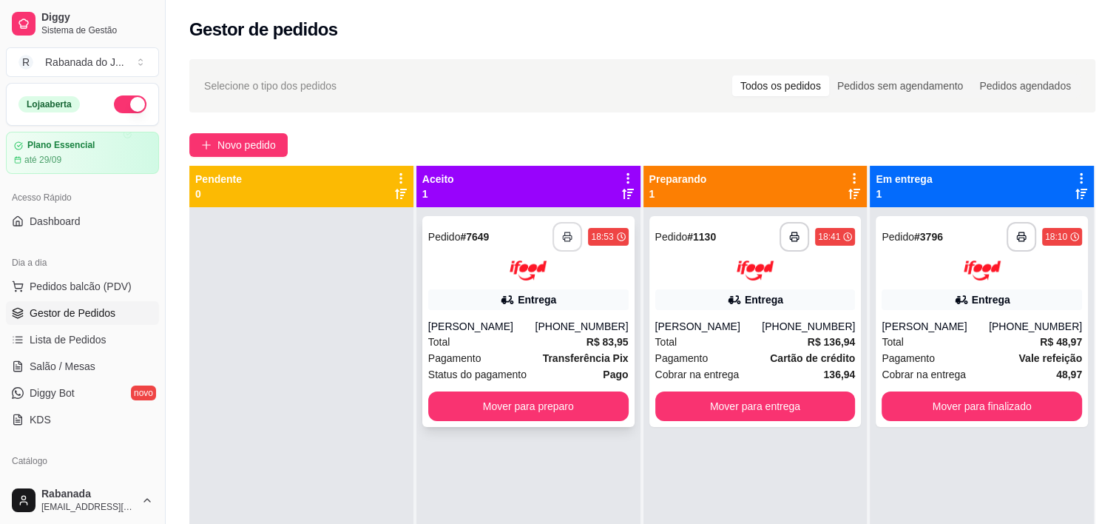
click at [567, 234] on icon "button" at bounding box center [567, 237] width 10 height 10
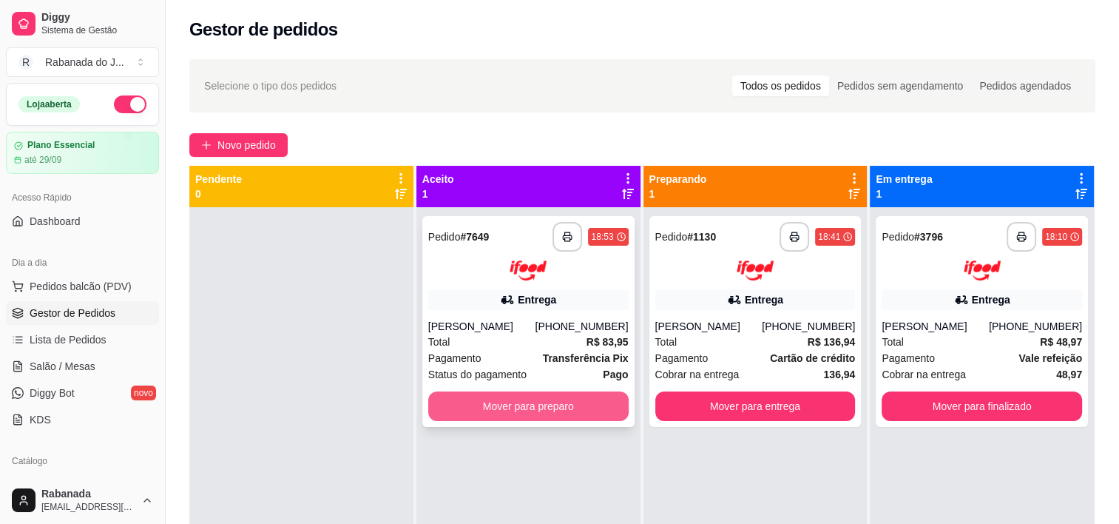
click at [540, 409] on button "Mover para preparo" at bounding box center [528, 406] width 200 height 30
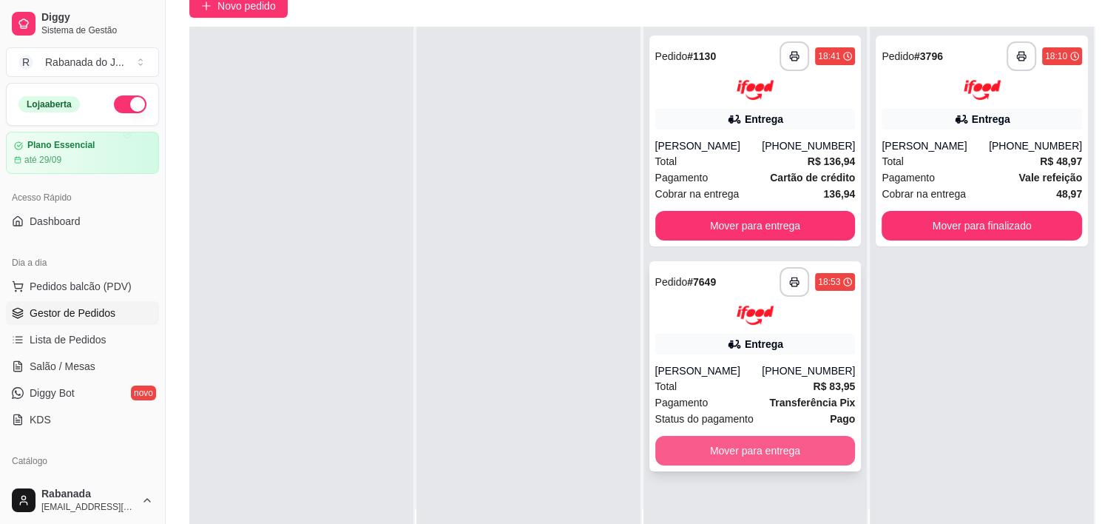
scroll to position [148, 0]
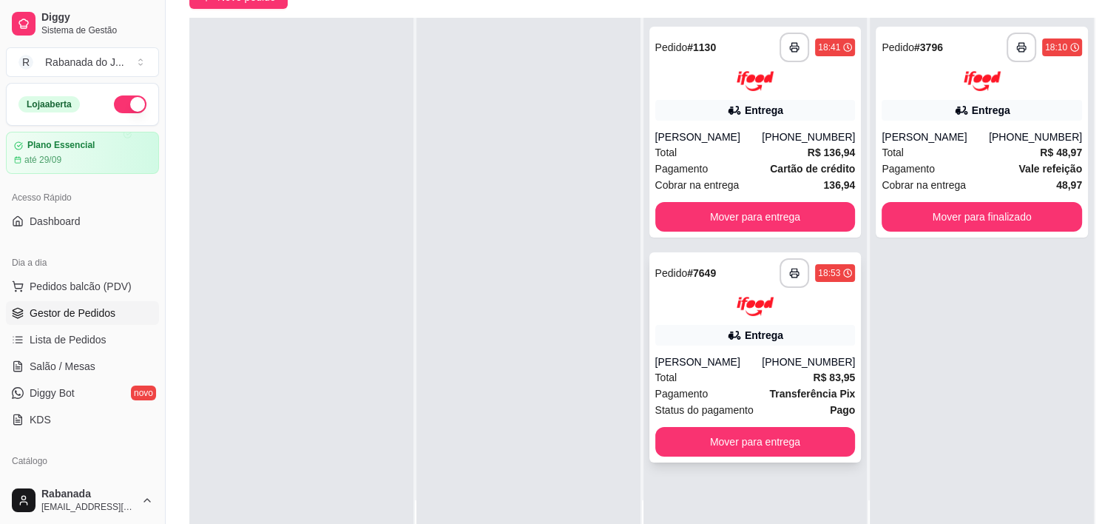
click at [754, 348] on div "**********" at bounding box center [756, 357] width 212 height 211
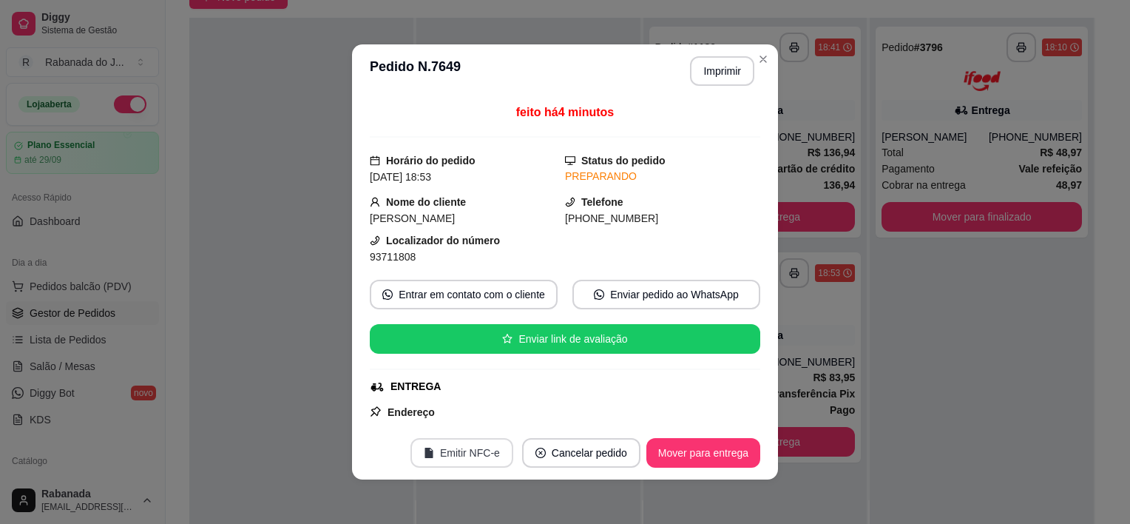
click at [458, 456] on button "Emitir NFC-e" at bounding box center [462, 453] width 103 height 30
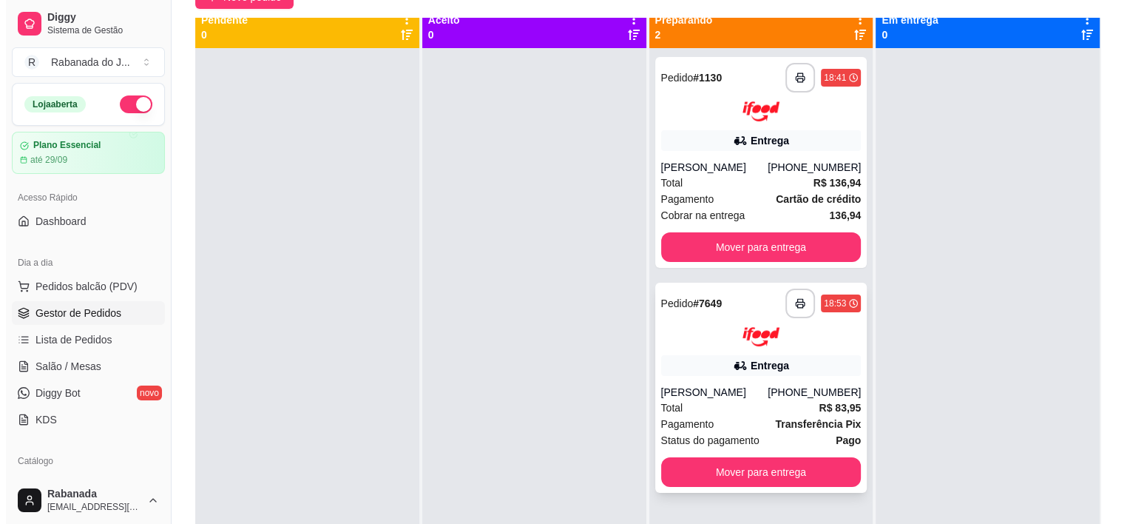
scroll to position [0, 0]
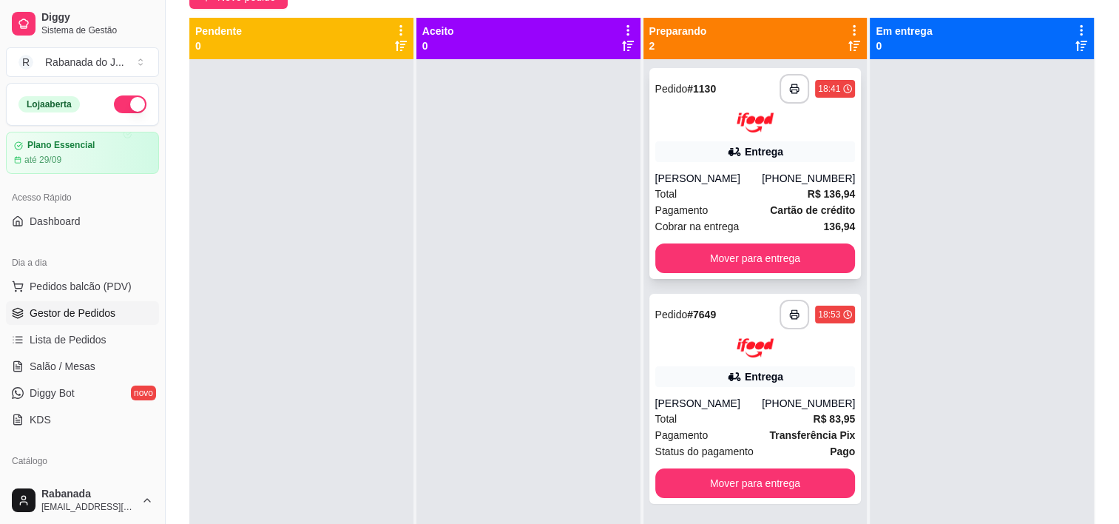
click at [740, 181] on div "[PERSON_NAME]" at bounding box center [708, 178] width 107 height 15
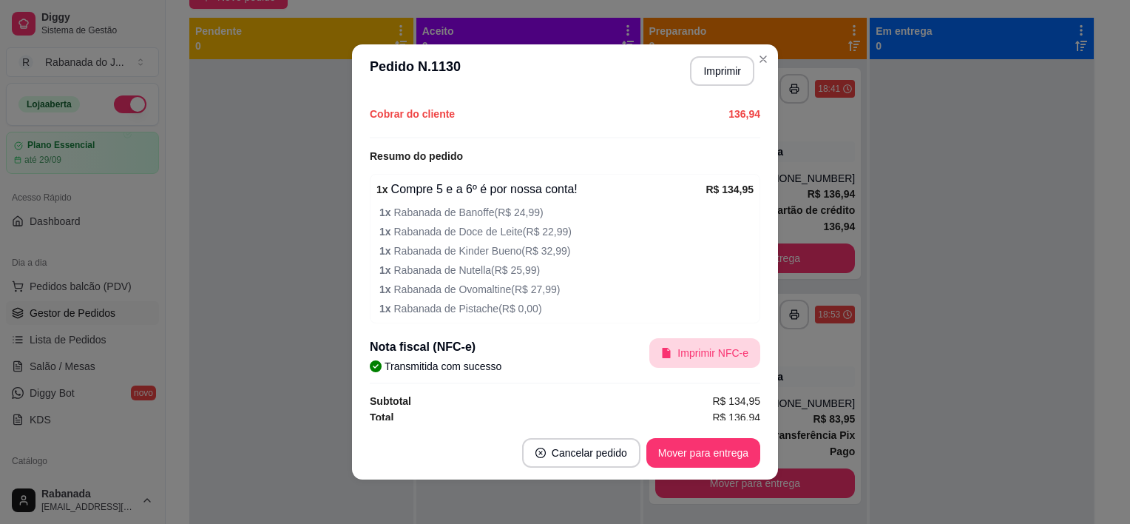
scroll to position [491, 0]
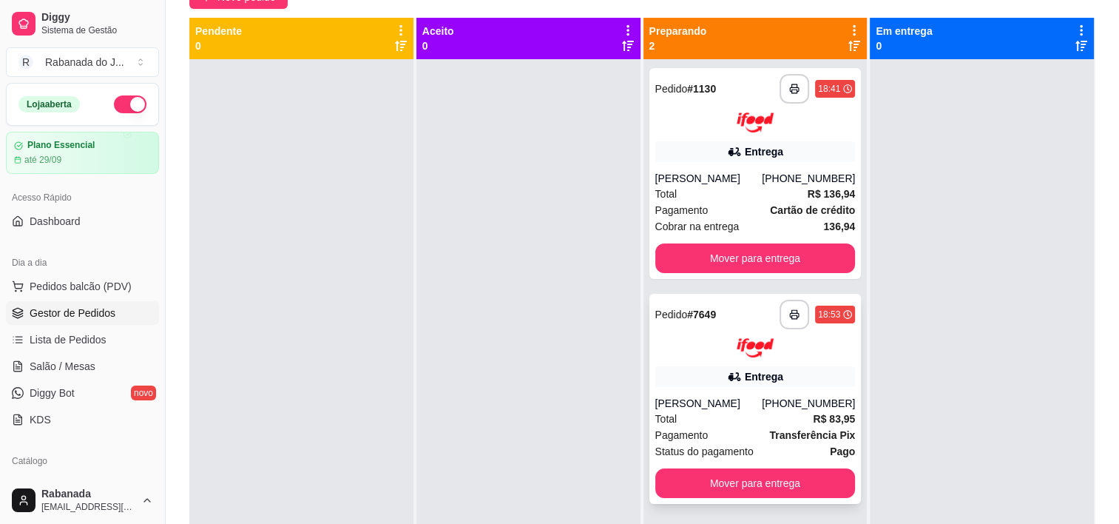
click at [718, 354] on div at bounding box center [755, 348] width 200 height 20
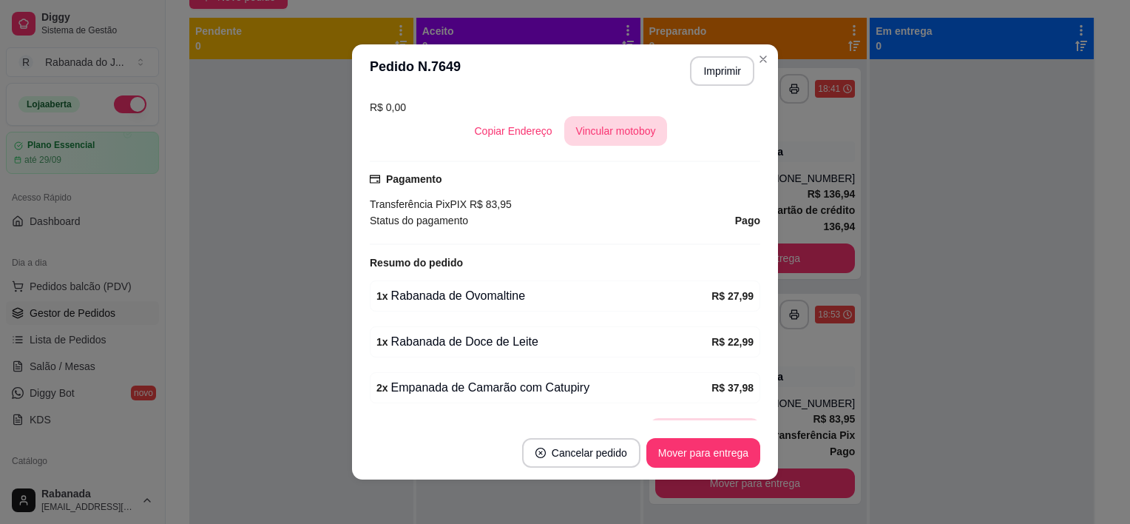
scroll to position [370, 0]
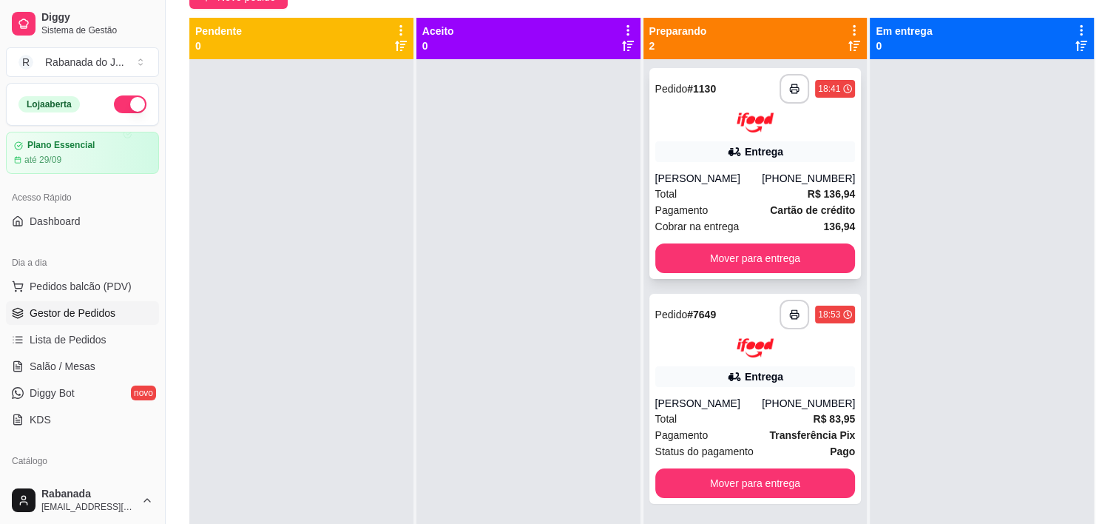
click at [732, 212] on div "Pagamento Cartão de crédito" at bounding box center [755, 210] width 200 height 16
click at [732, 207] on div "Pagamento Cartão de crédito" at bounding box center [755, 210] width 200 height 16
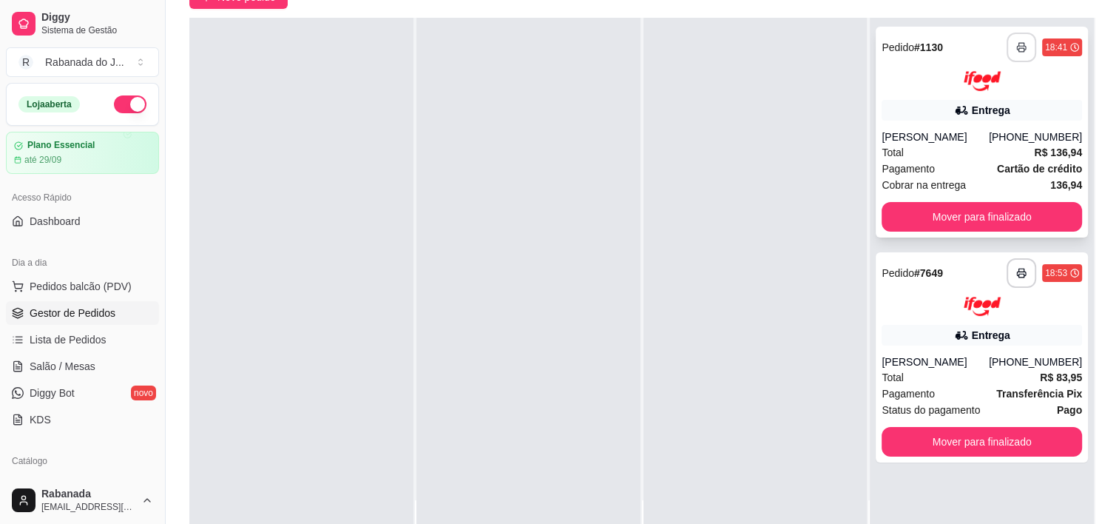
click at [1019, 55] on button "button" at bounding box center [1022, 48] width 30 height 30
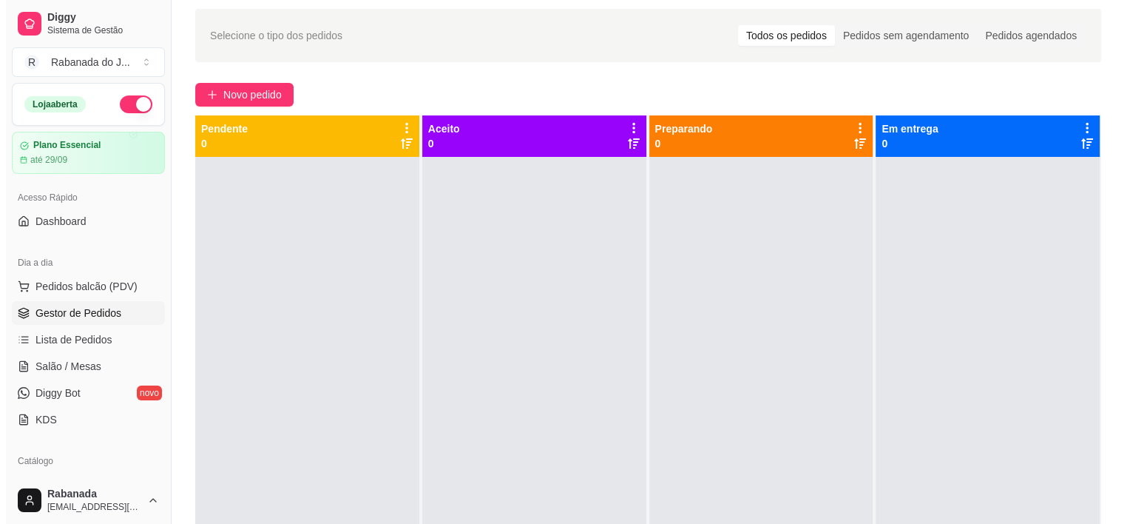
scroll to position [0, 0]
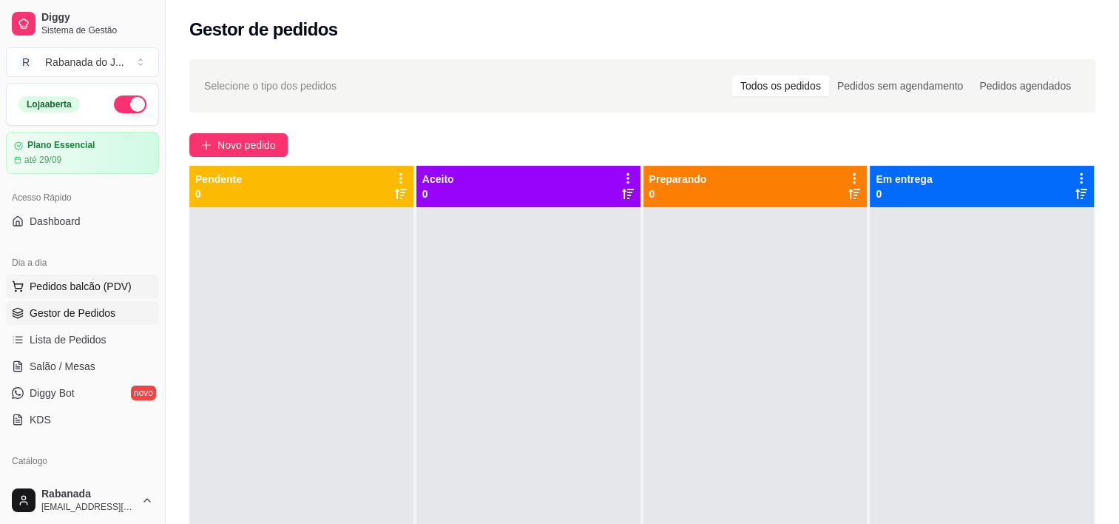
click at [93, 283] on span "Pedidos balcão (PDV)" at bounding box center [81, 286] width 102 height 15
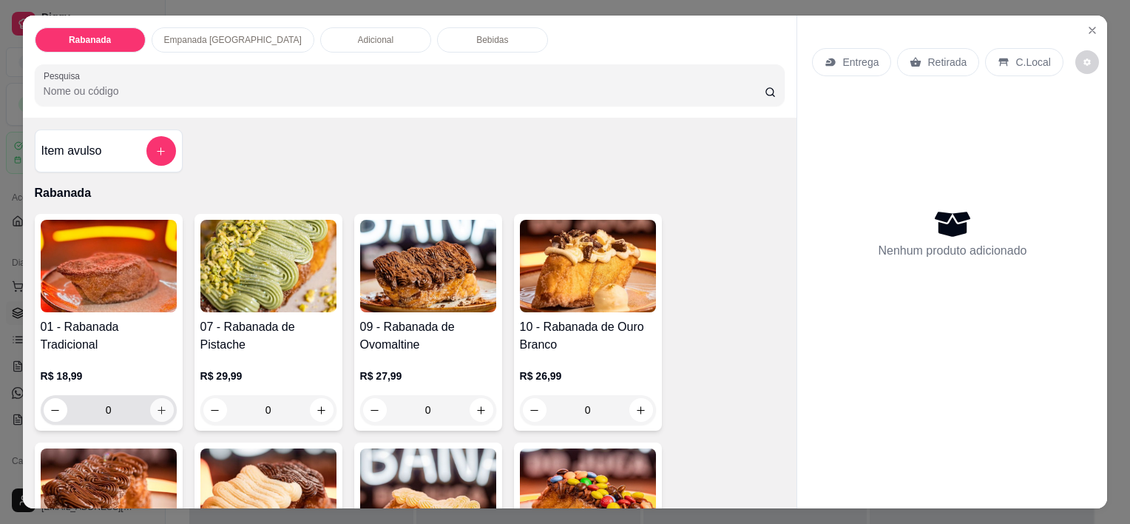
click at [160, 405] on icon "increase-product-quantity" at bounding box center [161, 410] width 11 height 11
type input "1"
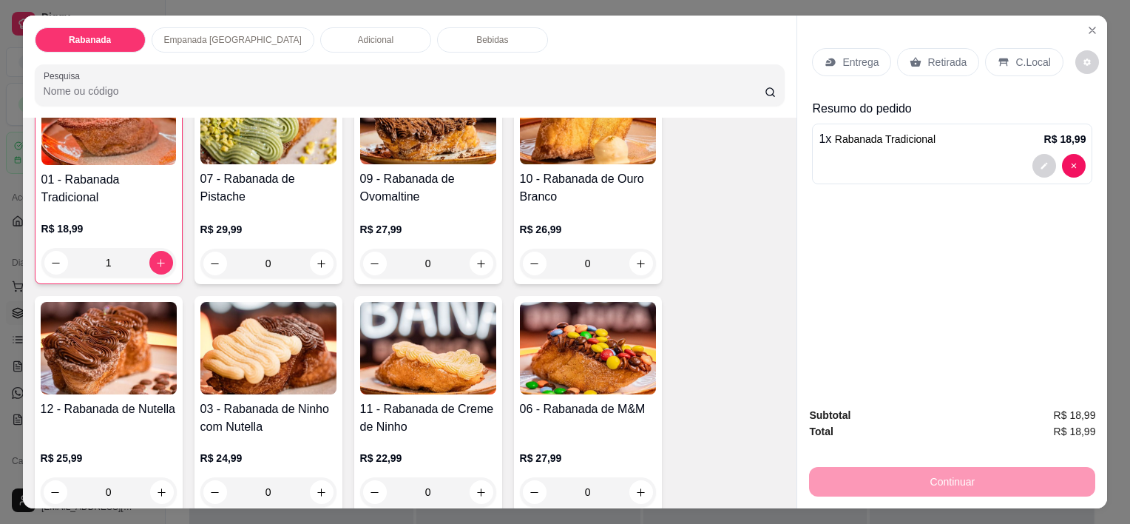
scroll to position [222, 0]
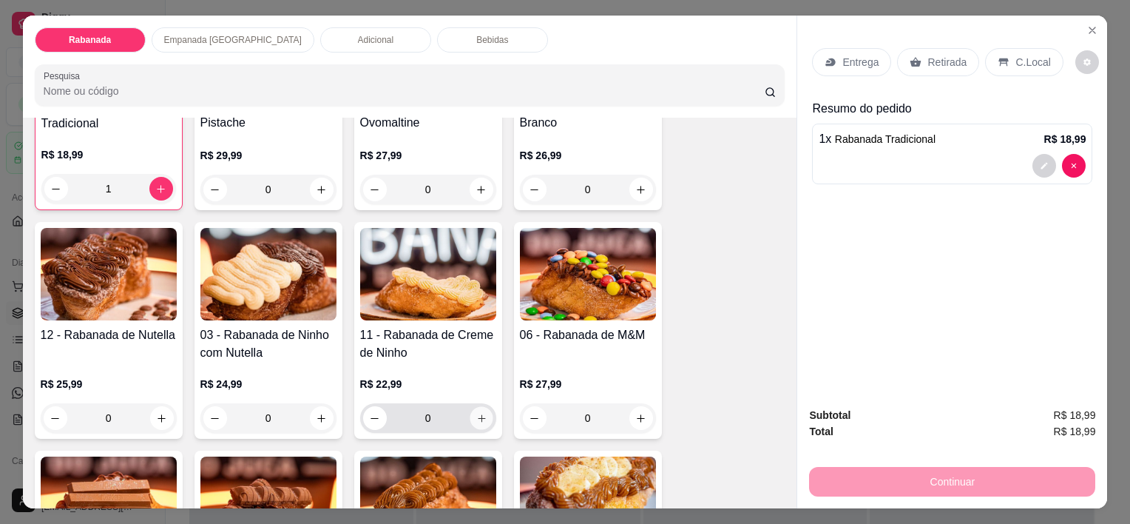
click at [477, 413] on icon "increase-product-quantity" at bounding box center [481, 418] width 11 height 11
type input "1"
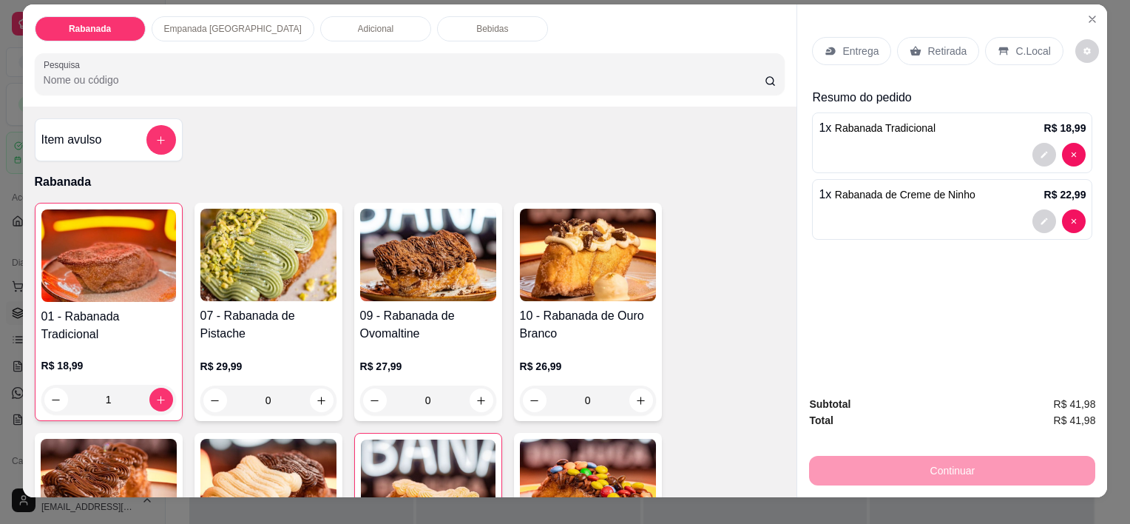
scroll to position [0, 0]
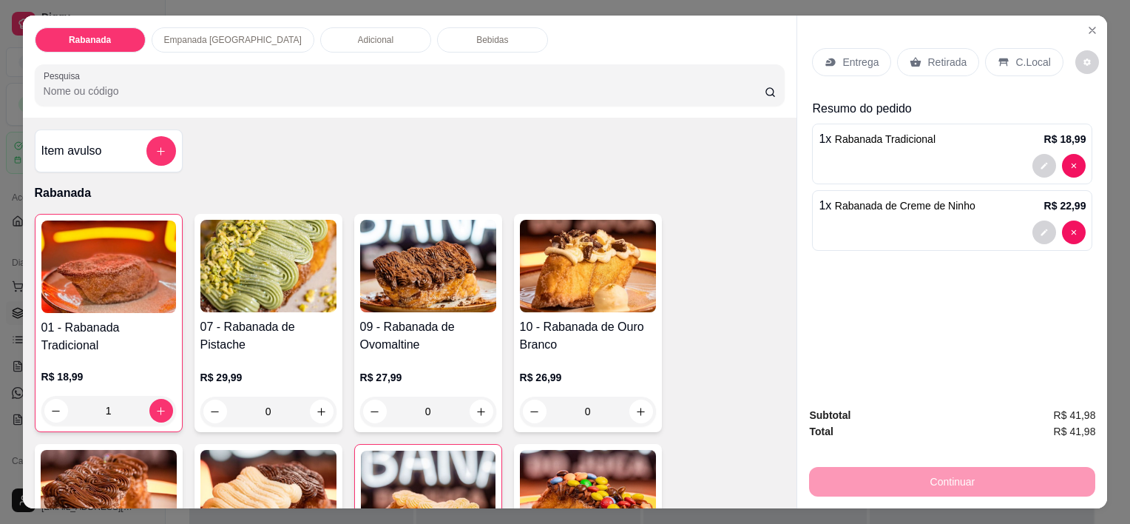
click at [358, 39] on p "Adicional" at bounding box center [376, 40] width 36 height 12
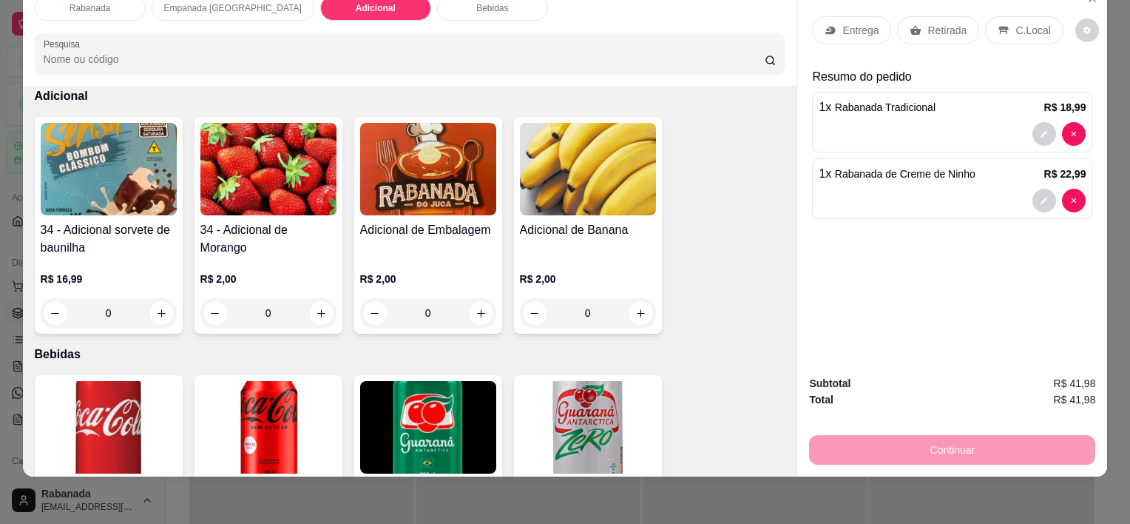
scroll to position [894, 0]
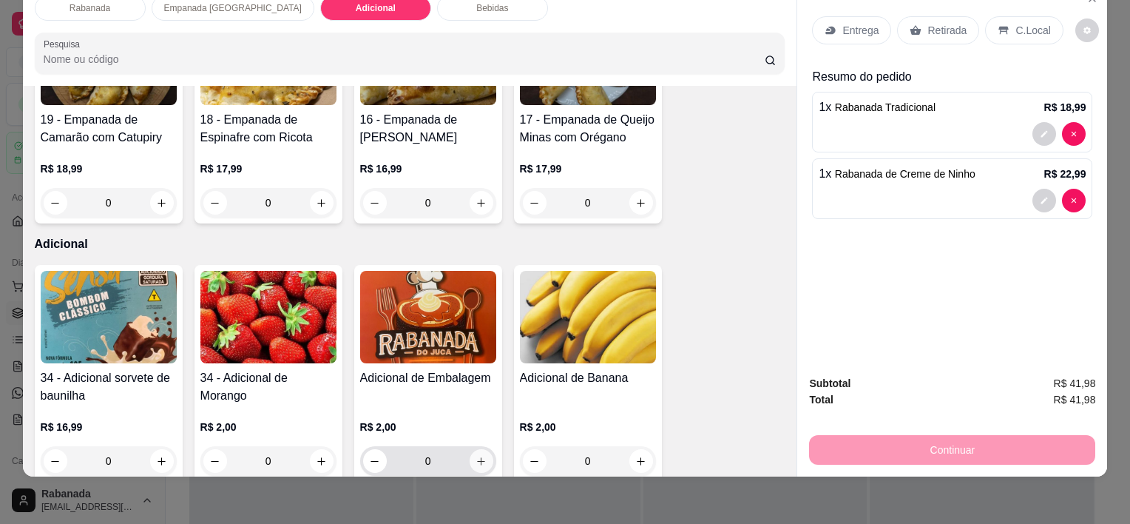
click at [479, 456] on icon "increase-product-quantity" at bounding box center [481, 461] width 11 height 11
type input "1"
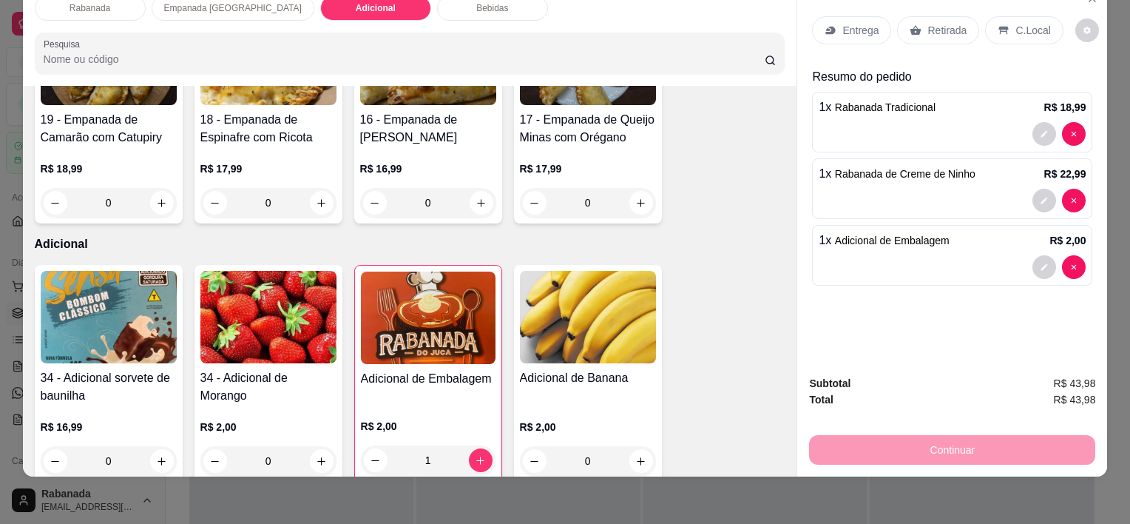
click at [891, 436] on div "Continuar" at bounding box center [952, 447] width 286 height 33
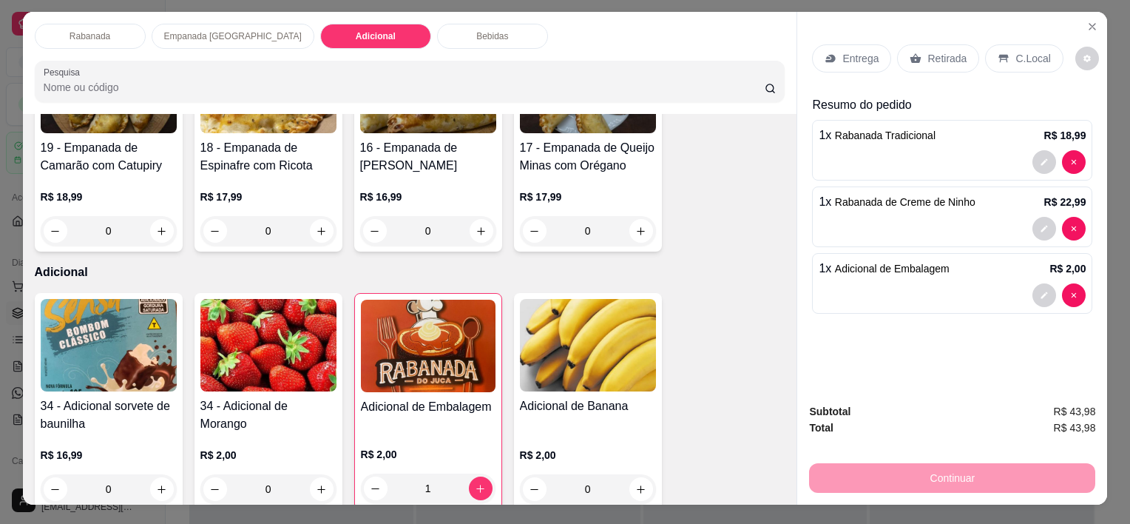
scroll to position [0, 0]
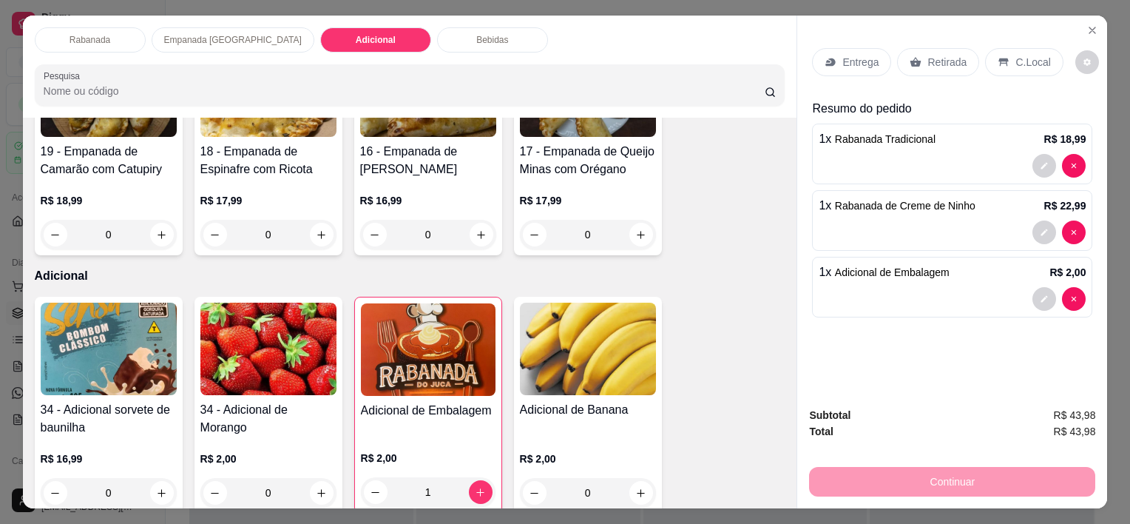
click at [1030, 56] on p "C.Local" at bounding box center [1033, 62] width 35 height 15
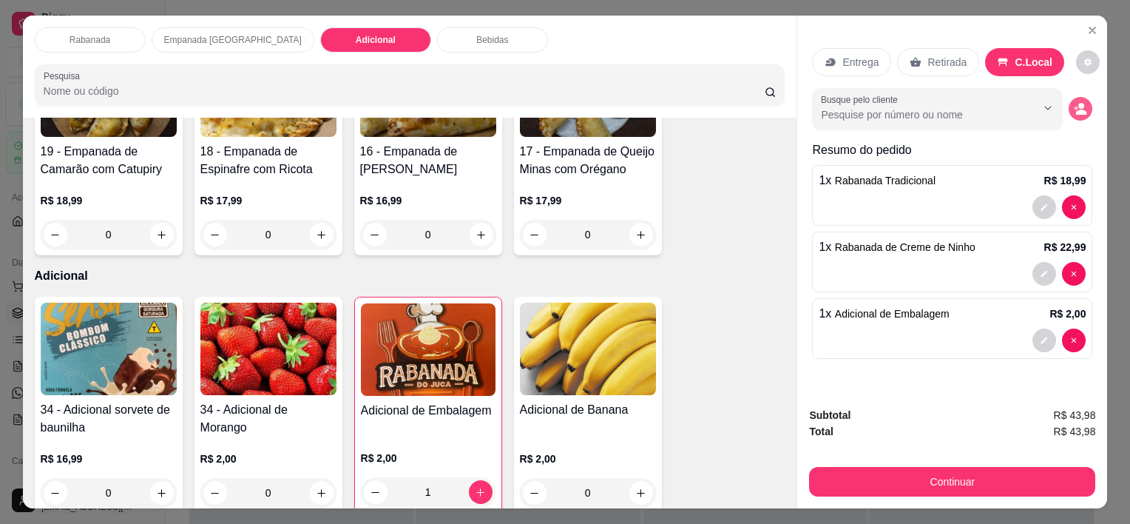
click at [1082, 103] on icon "decrease-product-quantity" at bounding box center [1080, 108] width 13 height 13
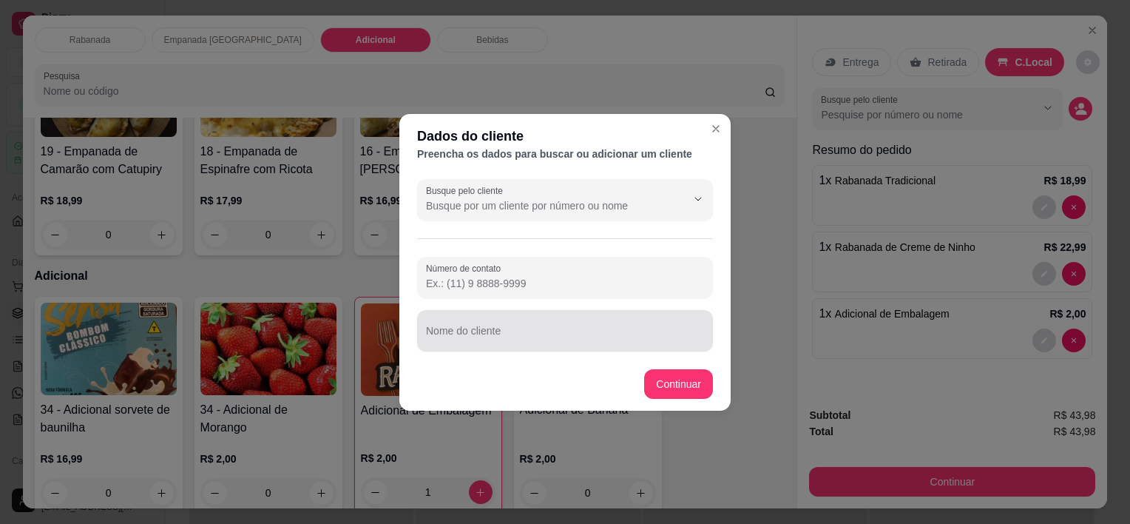
click at [544, 334] on input "Nome do cliente" at bounding box center [565, 336] width 278 height 15
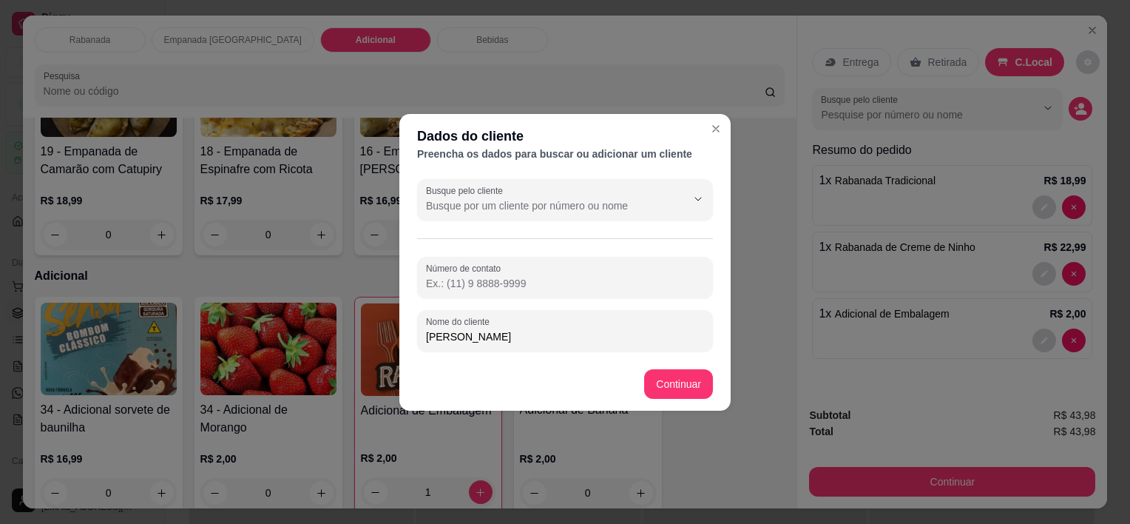
type input "[PERSON_NAME]"
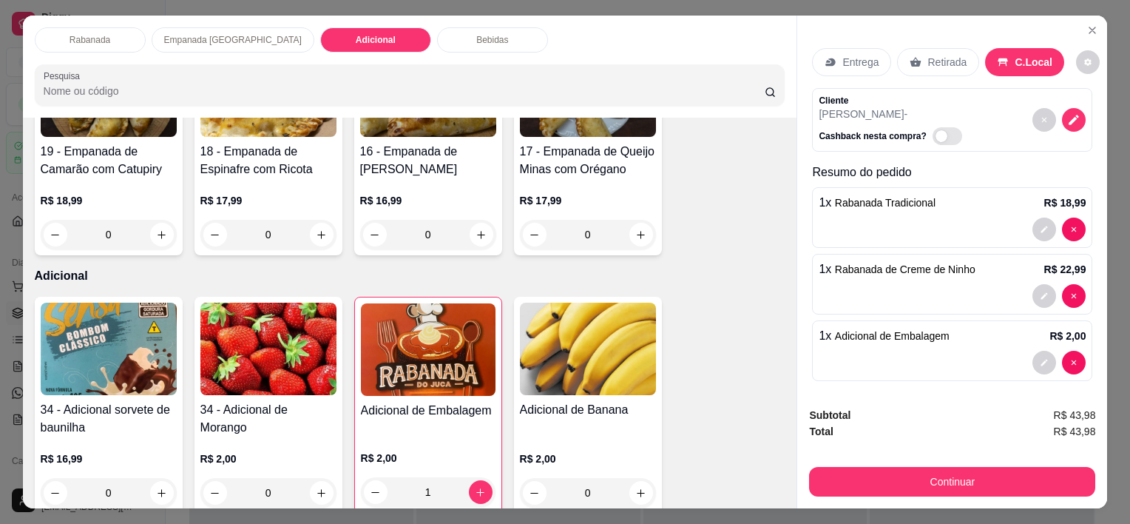
click at [955, 455] on div "Subtotal R$ 43,98 Total R$ 43,98 Continuar" at bounding box center [952, 452] width 286 height 90
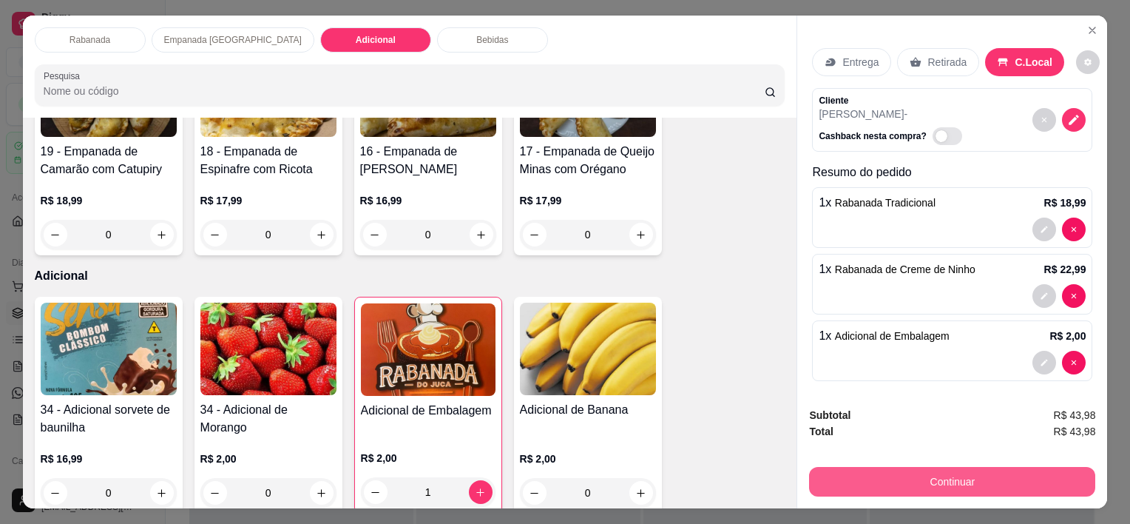
click at [955, 479] on button "Continuar" at bounding box center [952, 482] width 286 height 30
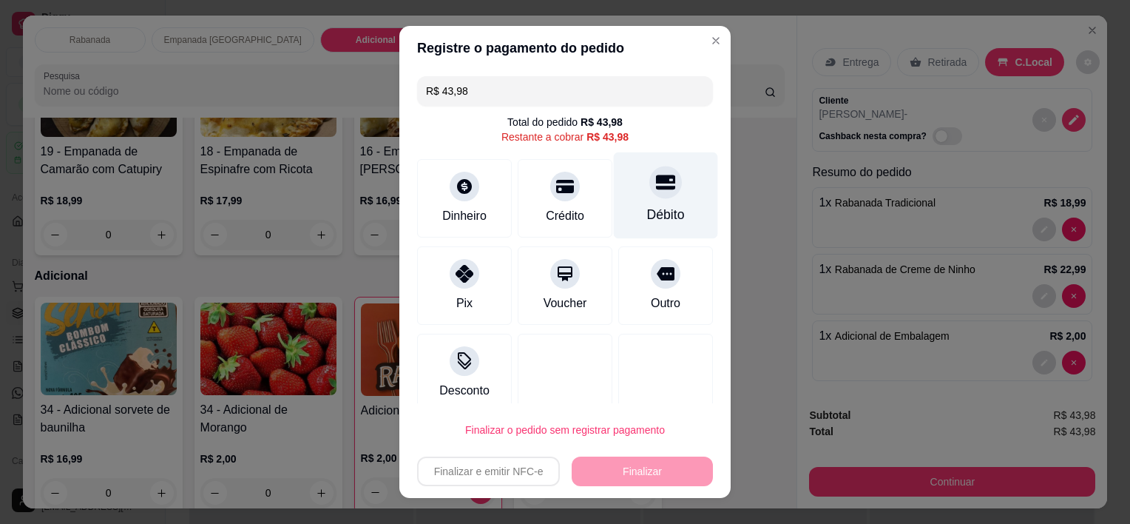
click at [656, 178] on icon at bounding box center [665, 182] width 19 height 15
type input "R$ 0,00"
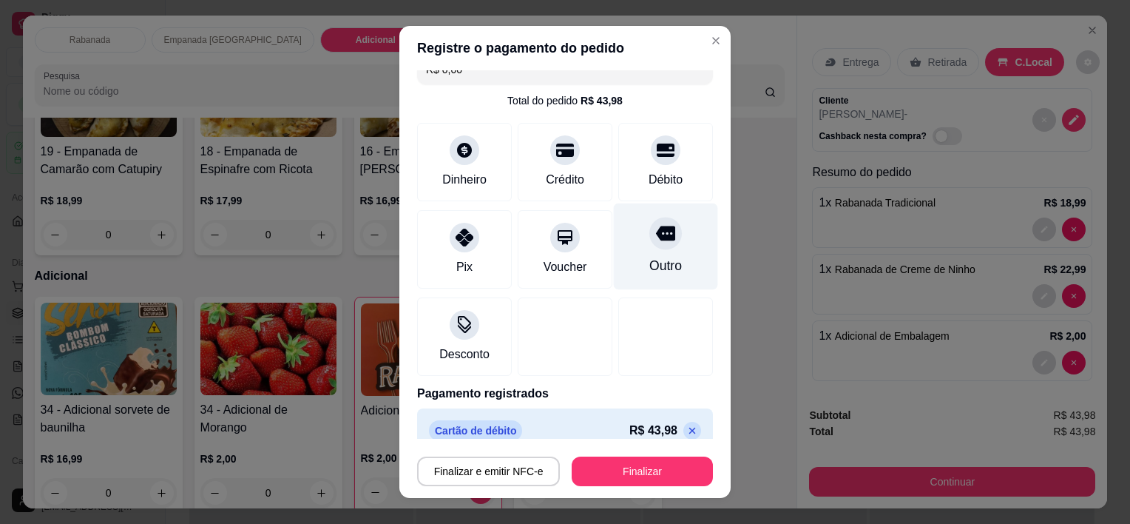
scroll to position [41, 0]
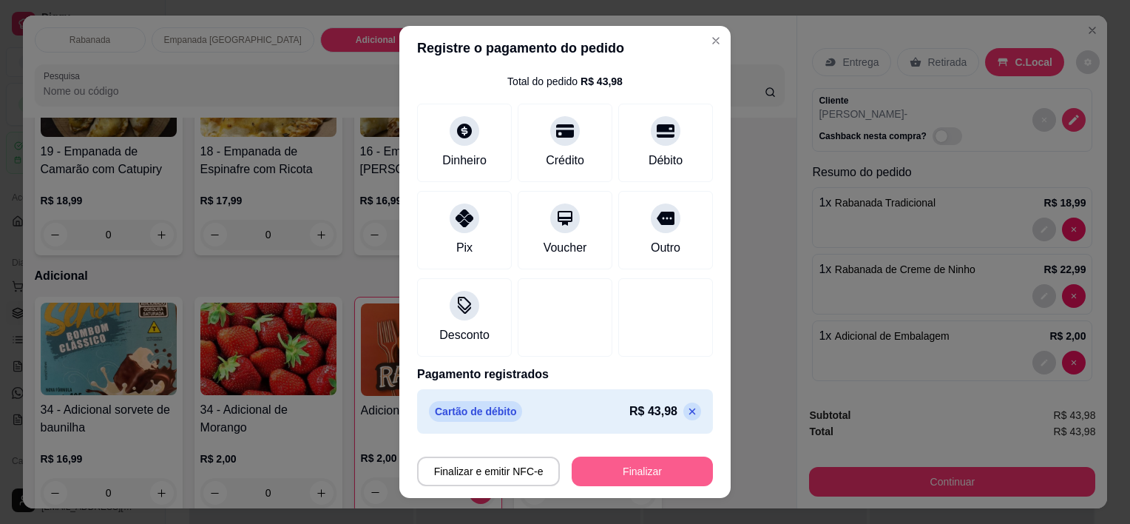
click at [630, 467] on button "Finalizar" at bounding box center [642, 471] width 141 height 30
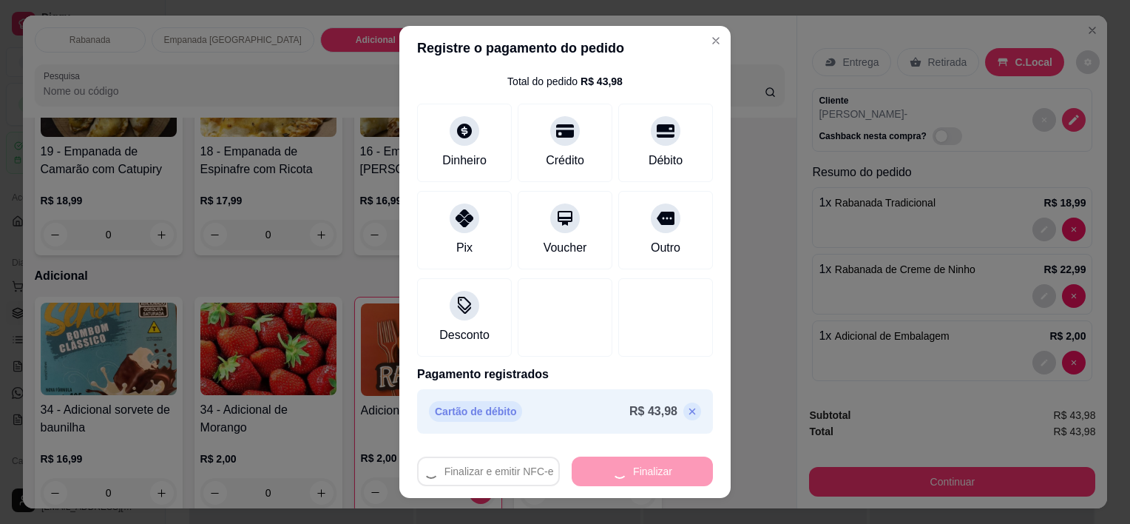
type input "0"
type input "-R$ 43,98"
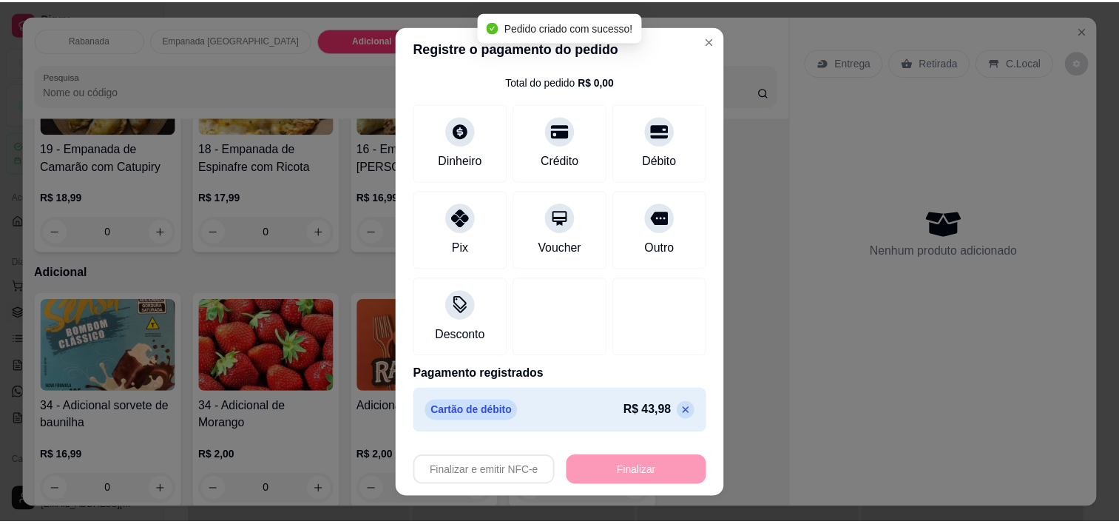
scroll to position [891, 0]
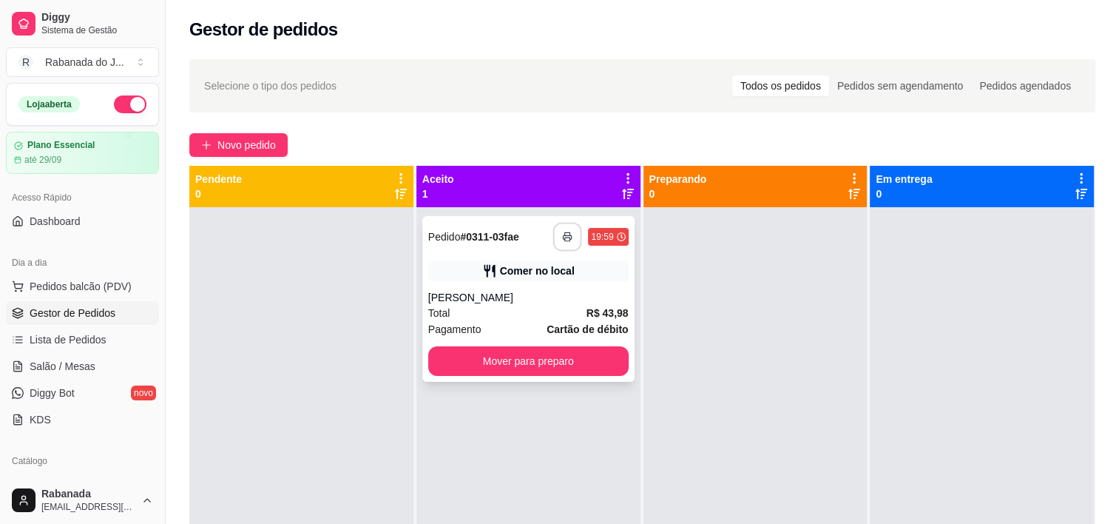
click at [560, 243] on button "button" at bounding box center [567, 237] width 29 height 29
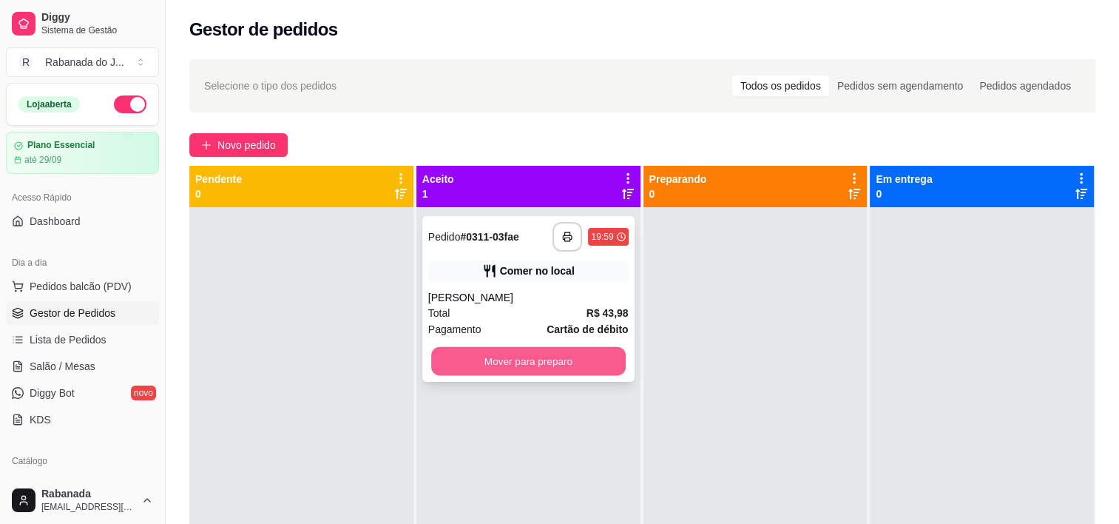
click at [548, 368] on button "Mover para preparo" at bounding box center [528, 361] width 195 height 29
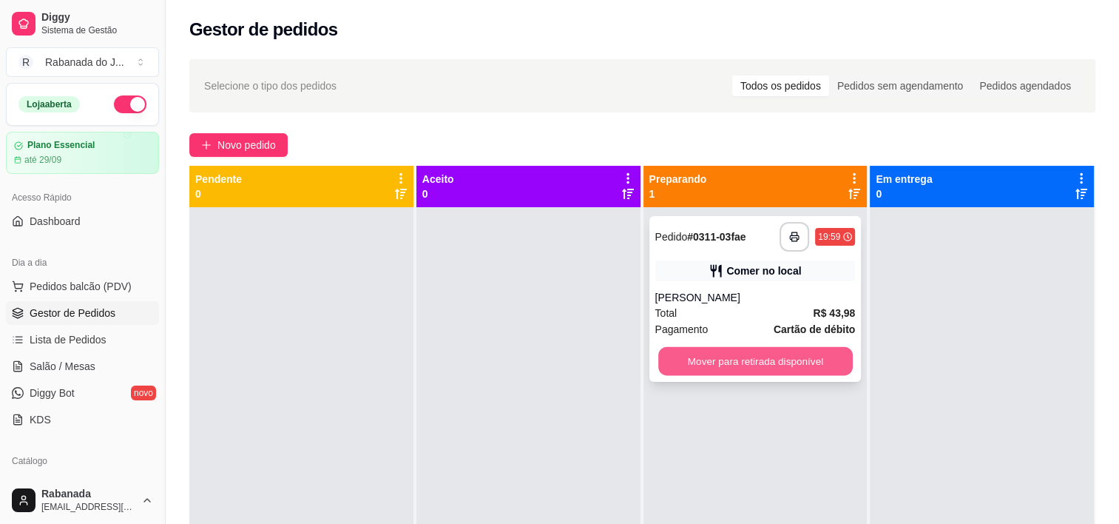
click at [813, 368] on button "Mover para retirada disponível" at bounding box center [755, 361] width 195 height 29
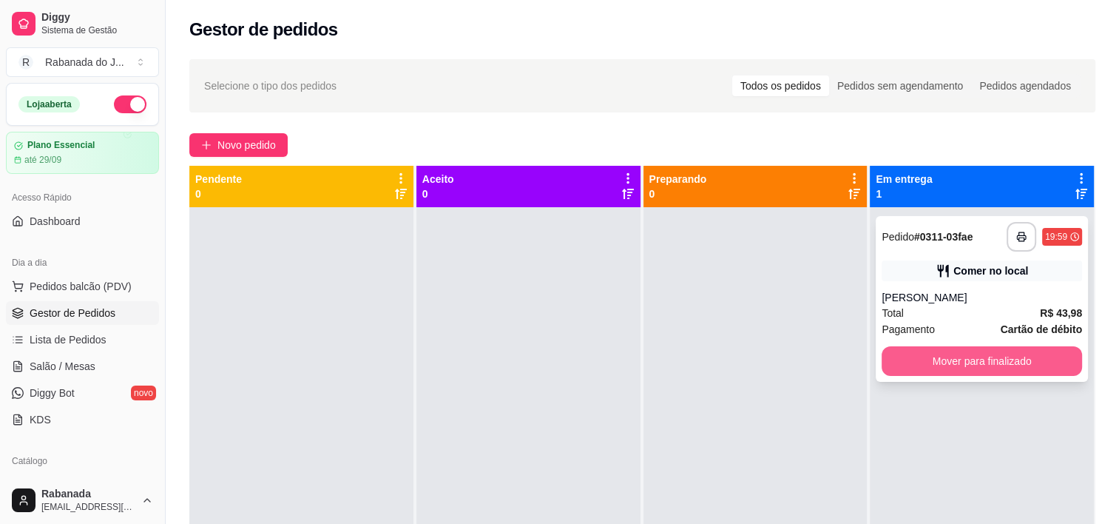
click at [1003, 367] on button "Mover para finalizado" at bounding box center [982, 361] width 200 height 30
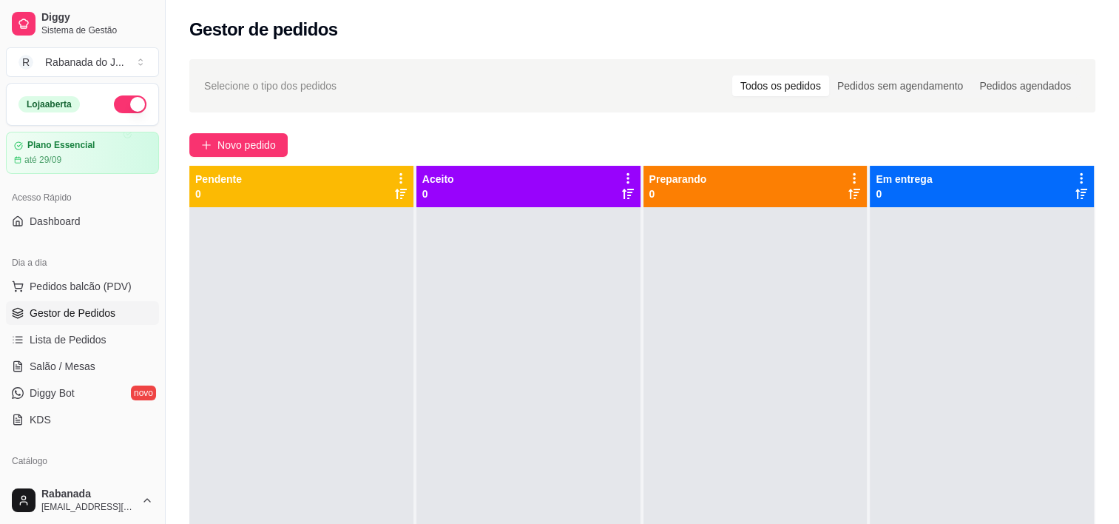
click at [556, 322] on div at bounding box center [528, 469] width 224 height 524
click at [213, 151] on button "Novo pedido" at bounding box center [238, 145] width 98 height 24
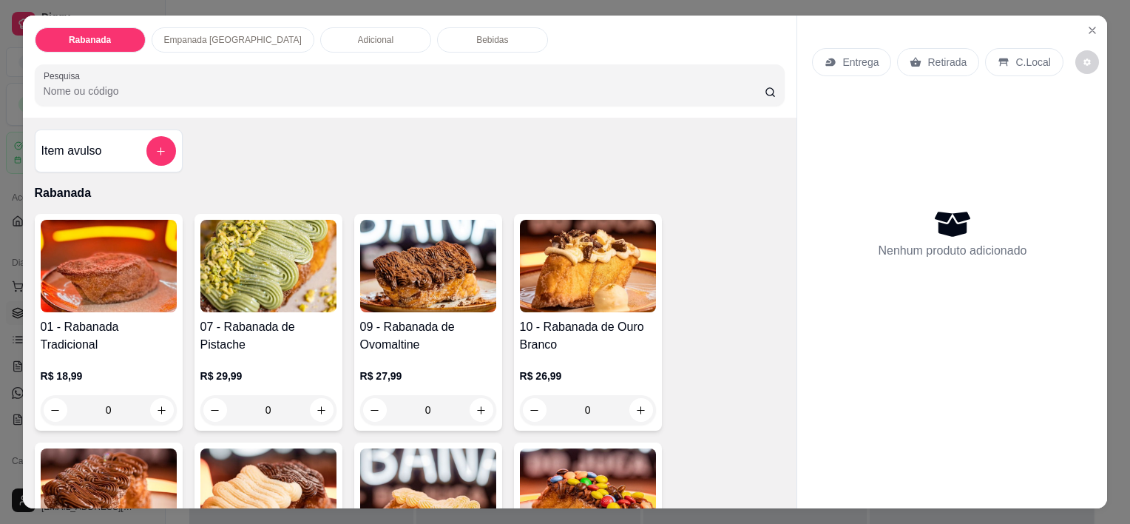
drag, startPoint x: 311, startPoint y: 34, endPoint x: 323, endPoint y: 40, distance: 13.9
click at [358, 34] on p "Adicional" at bounding box center [376, 40] width 36 height 12
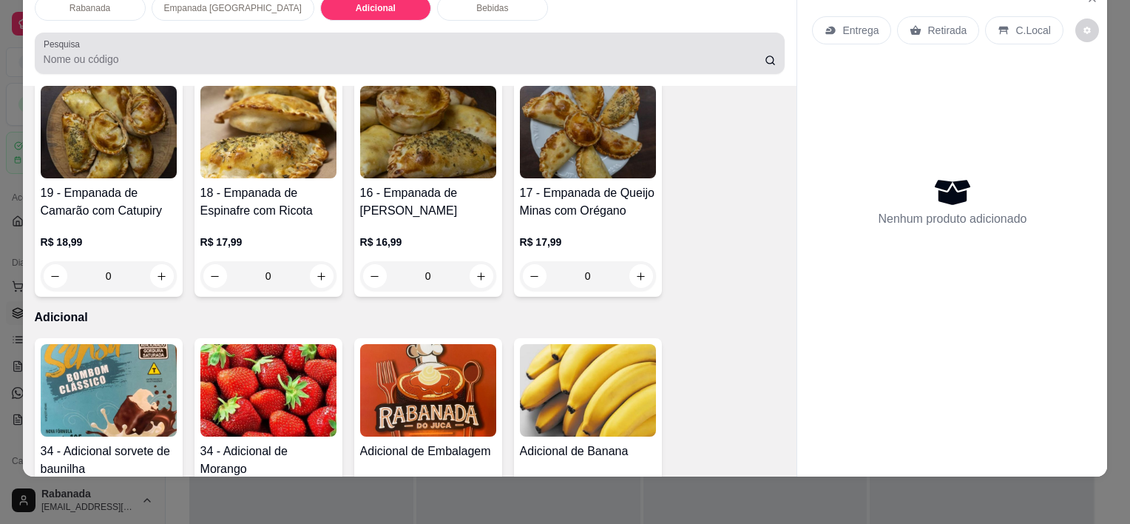
scroll to position [448, 0]
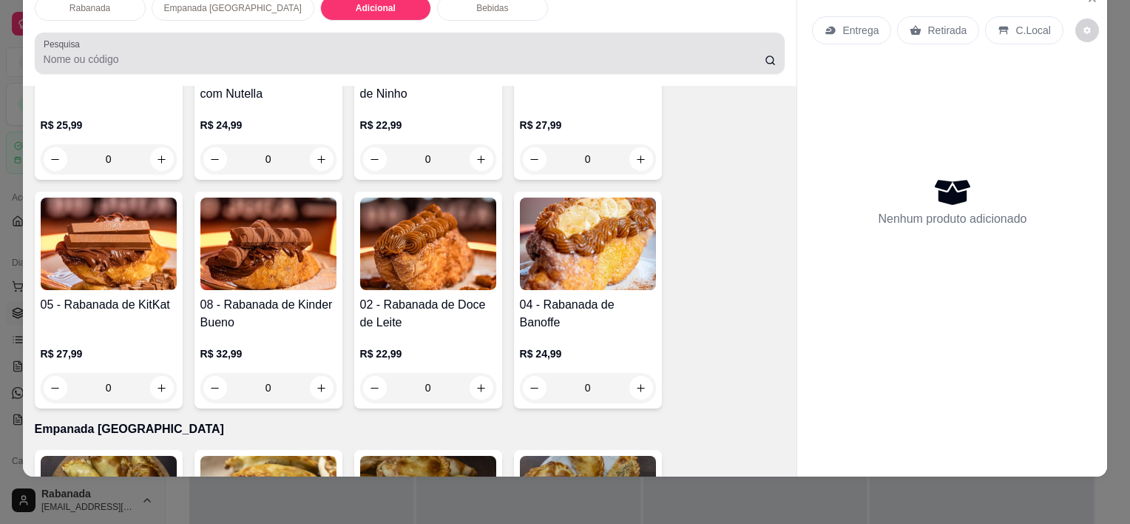
click at [431, 38] on div at bounding box center [410, 53] width 733 height 30
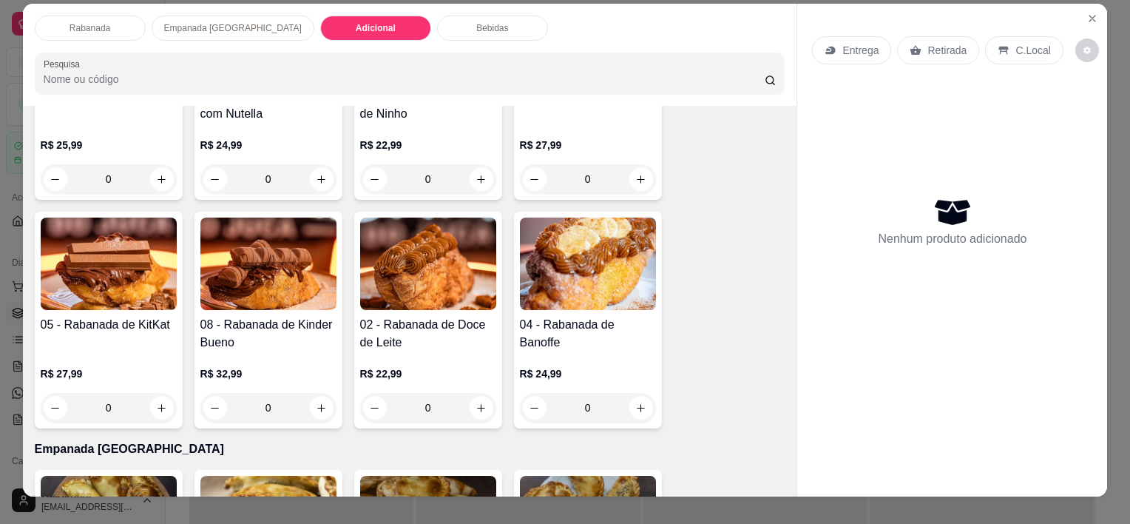
scroll to position [0, 0]
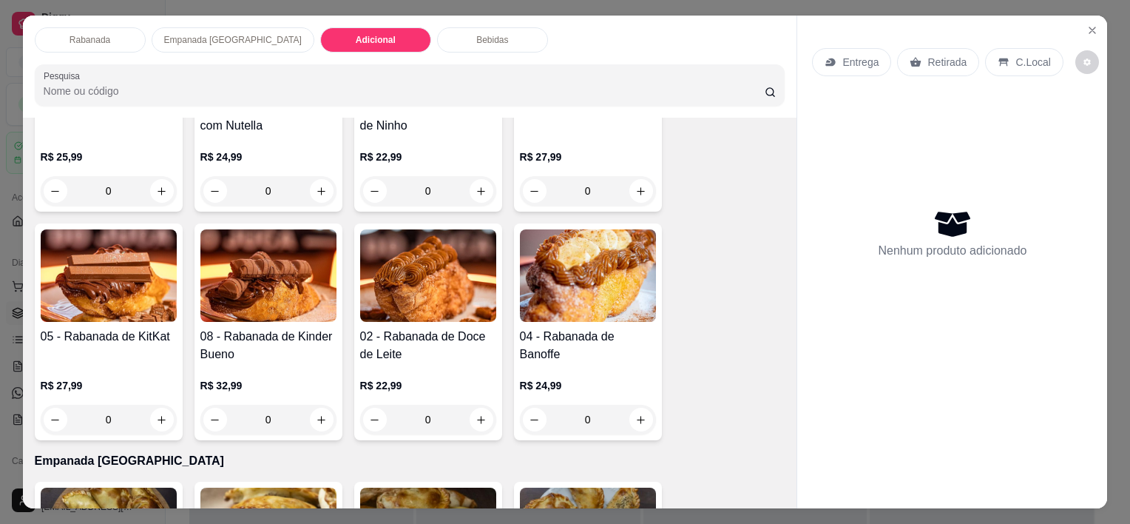
click at [229, 41] on div "Empanada [GEOGRAPHIC_DATA]" at bounding box center [233, 39] width 163 height 25
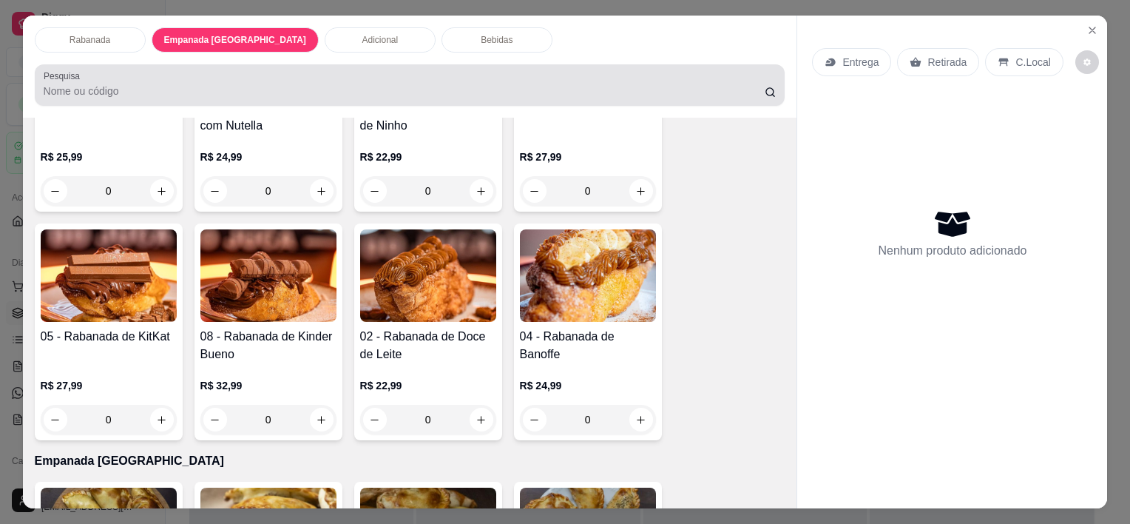
scroll to position [37, 0]
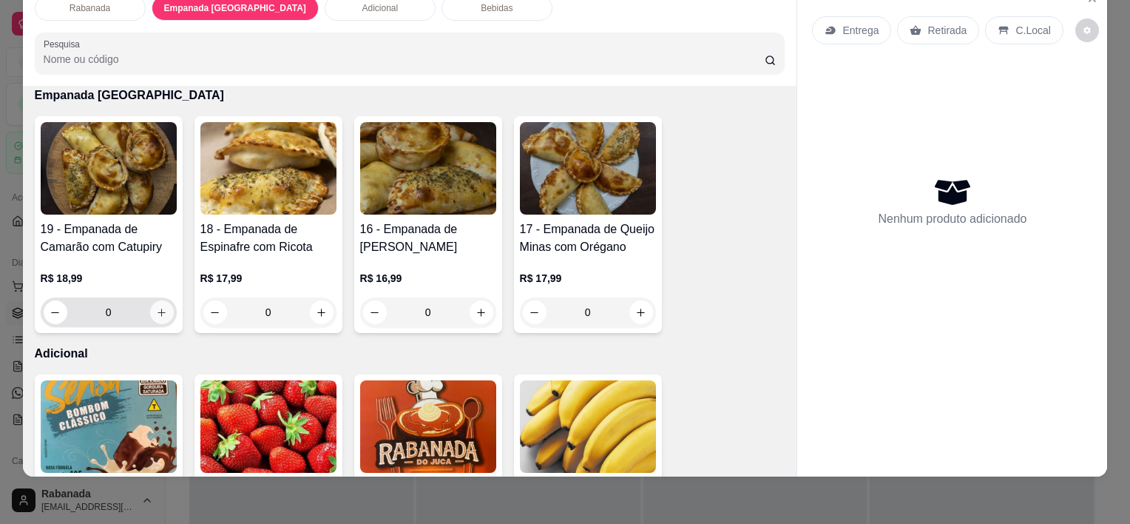
click at [159, 307] on icon "increase-product-quantity" at bounding box center [161, 312] width 11 height 11
type input "1"
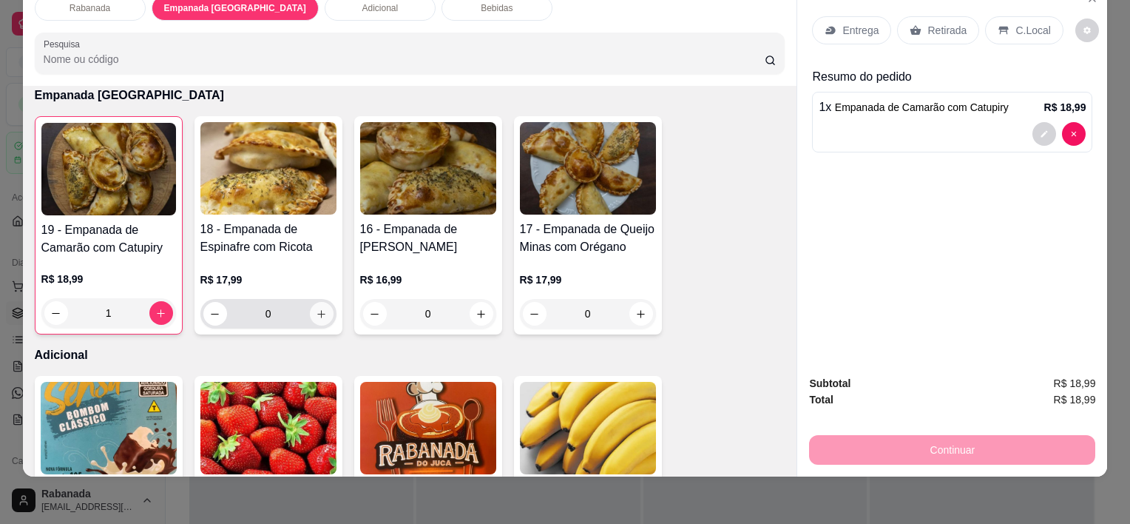
click at [317, 308] on icon "increase-product-quantity" at bounding box center [321, 313] width 11 height 11
type input "1"
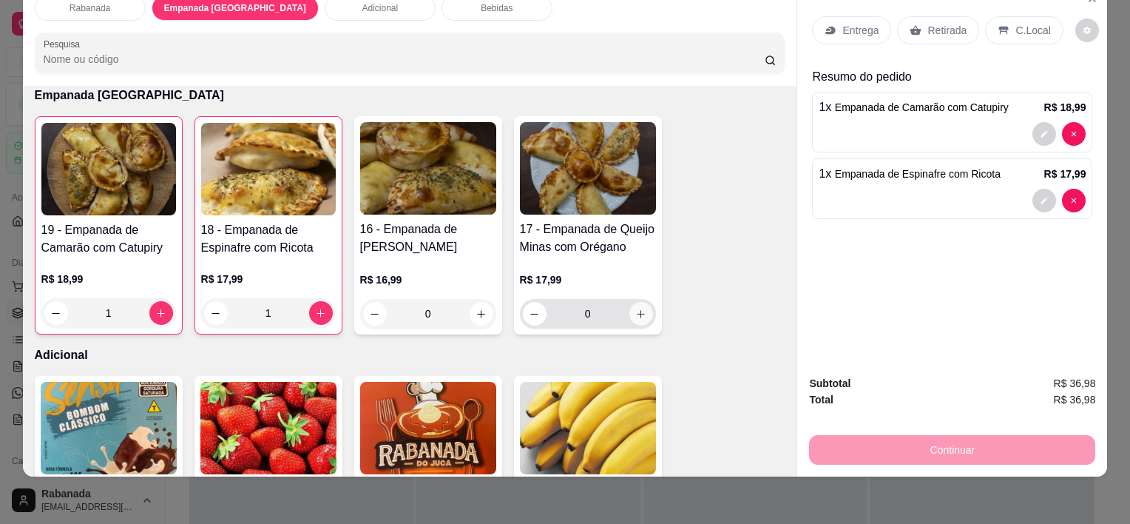
click at [639, 308] on icon "increase-product-quantity" at bounding box center [640, 313] width 11 height 11
type input "1"
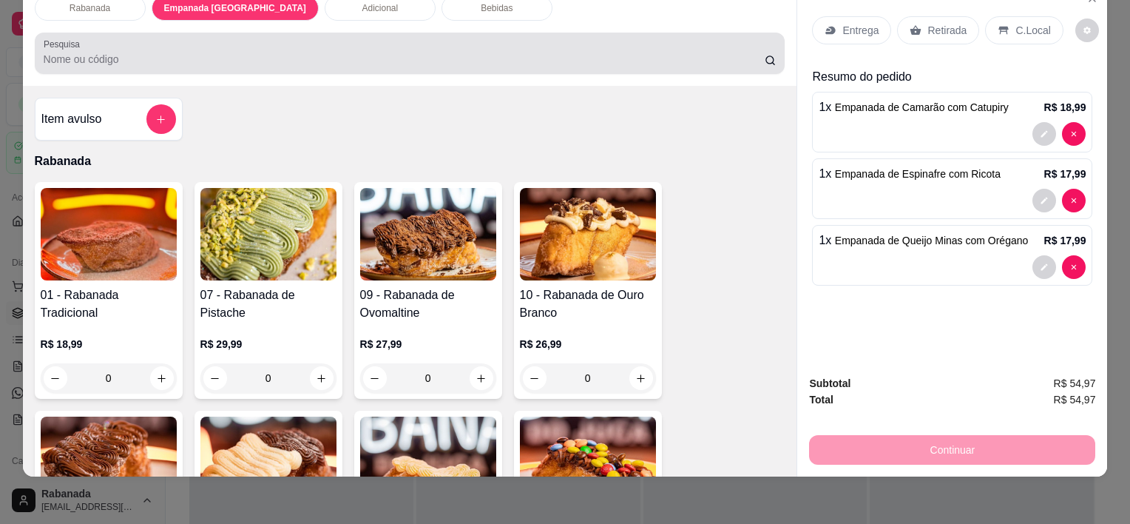
scroll to position [0, 0]
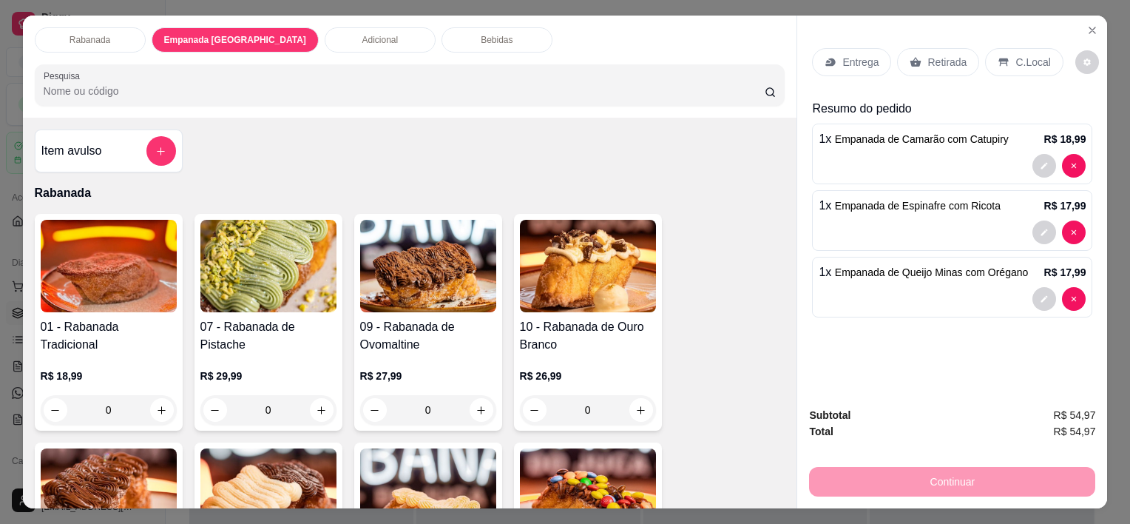
click at [83, 34] on p "Rabanada" at bounding box center [90, 40] width 41 height 12
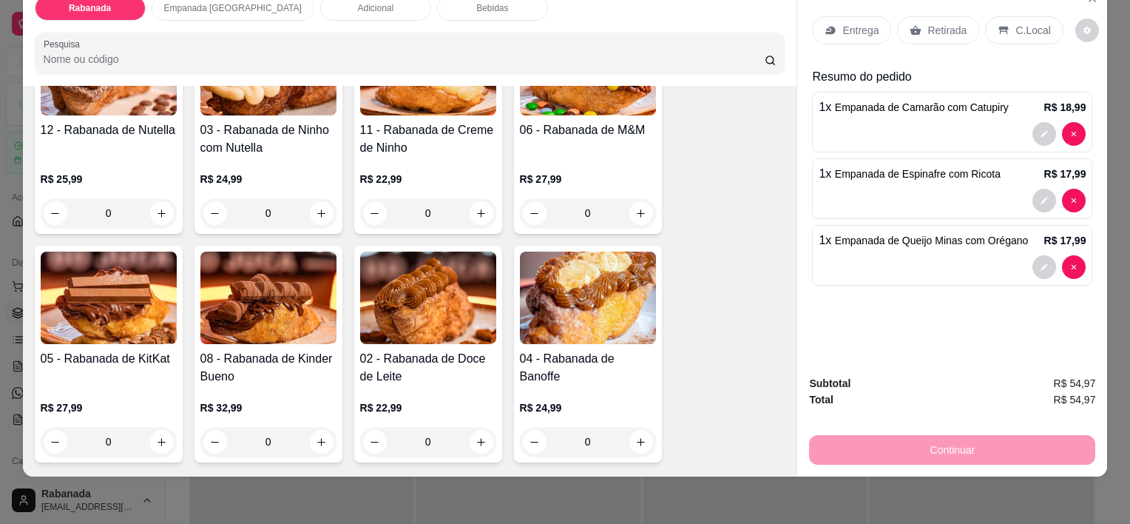
scroll to position [436, 0]
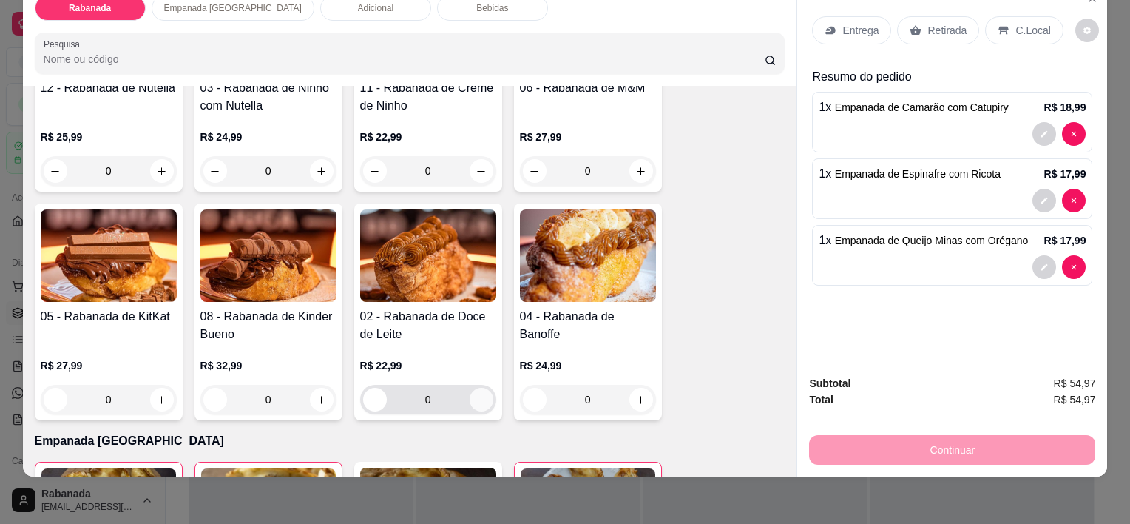
click at [480, 394] on icon "increase-product-quantity" at bounding box center [481, 399] width 11 height 11
type input "1"
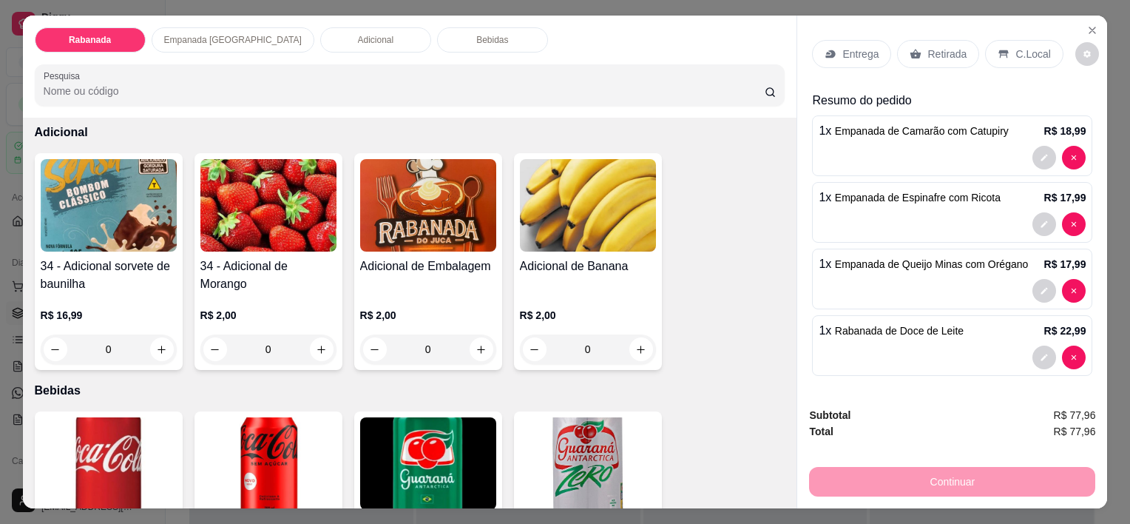
scroll to position [1028, 0]
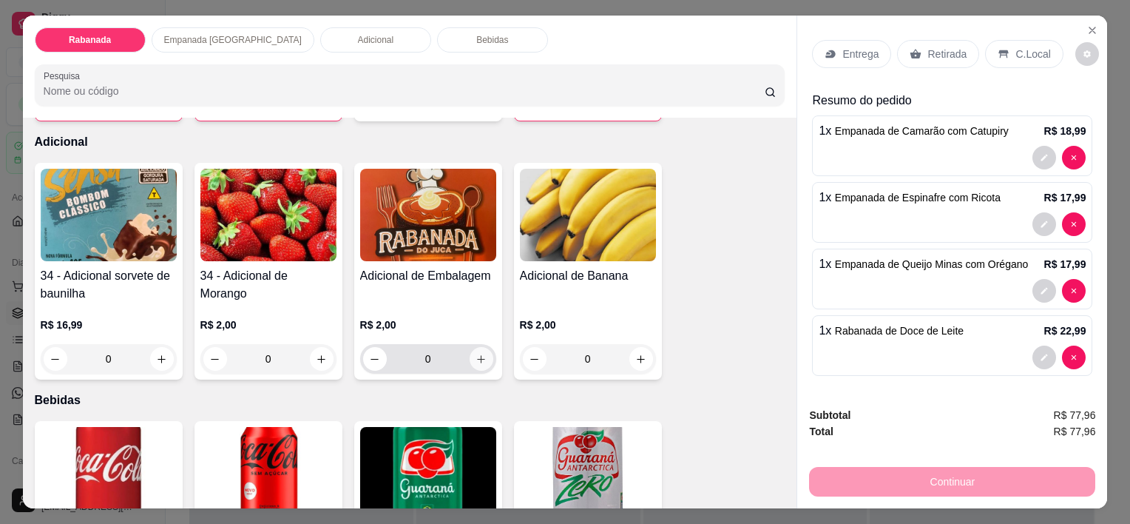
click at [480, 354] on icon "increase-product-quantity" at bounding box center [481, 359] width 11 height 11
type input "1"
click at [1020, 47] on p "C.Local" at bounding box center [1033, 54] width 35 height 15
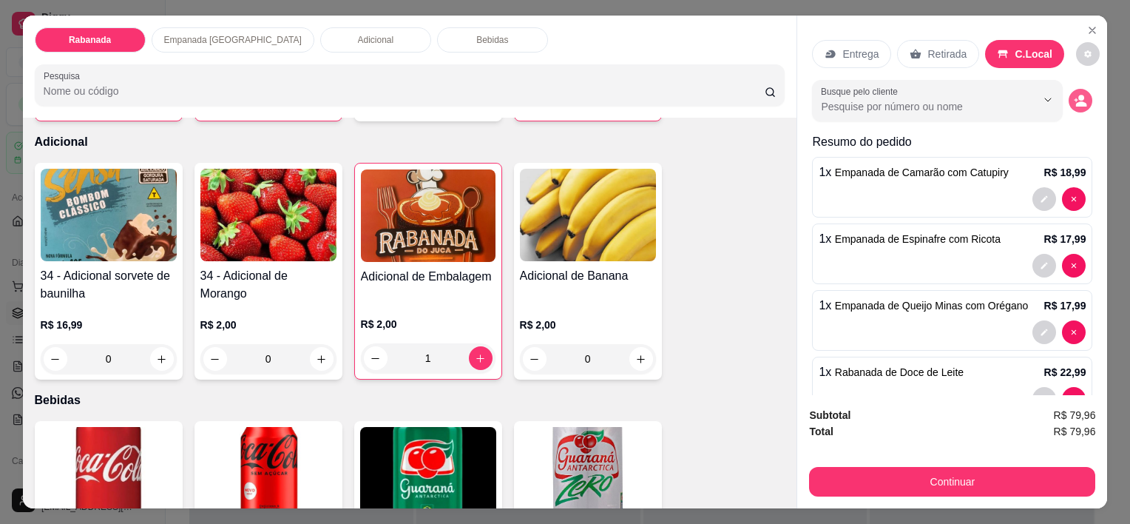
click at [1076, 101] on icon "decrease-product-quantity" at bounding box center [1081, 103] width 11 height 5
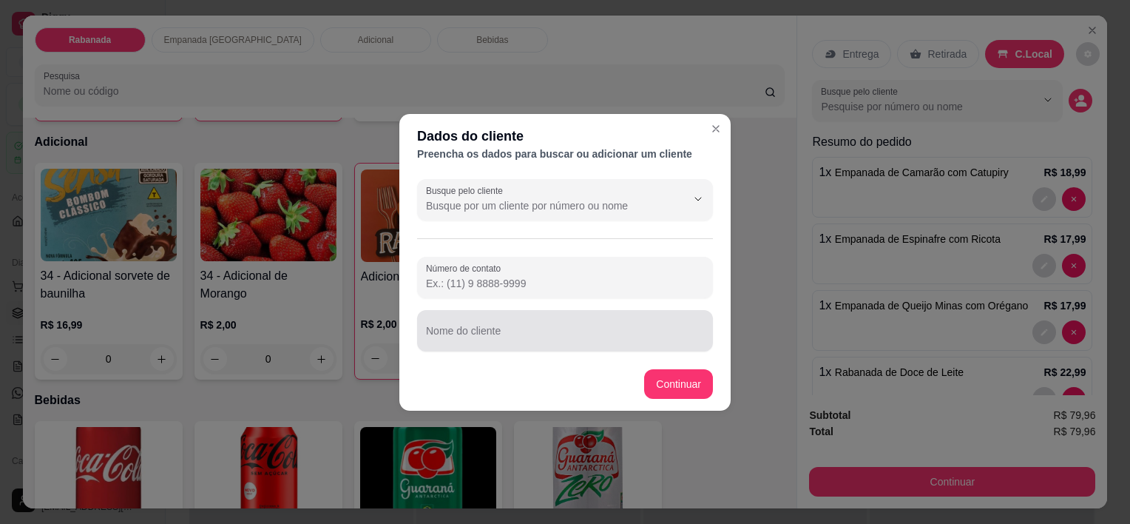
click at [521, 345] on div at bounding box center [565, 331] width 278 height 30
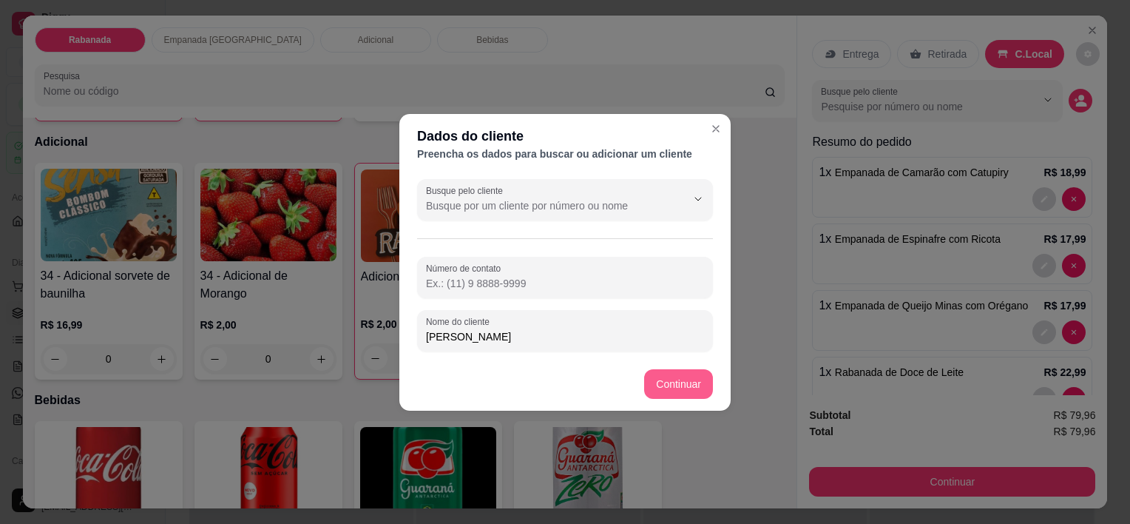
type input "[PERSON_NAME]"
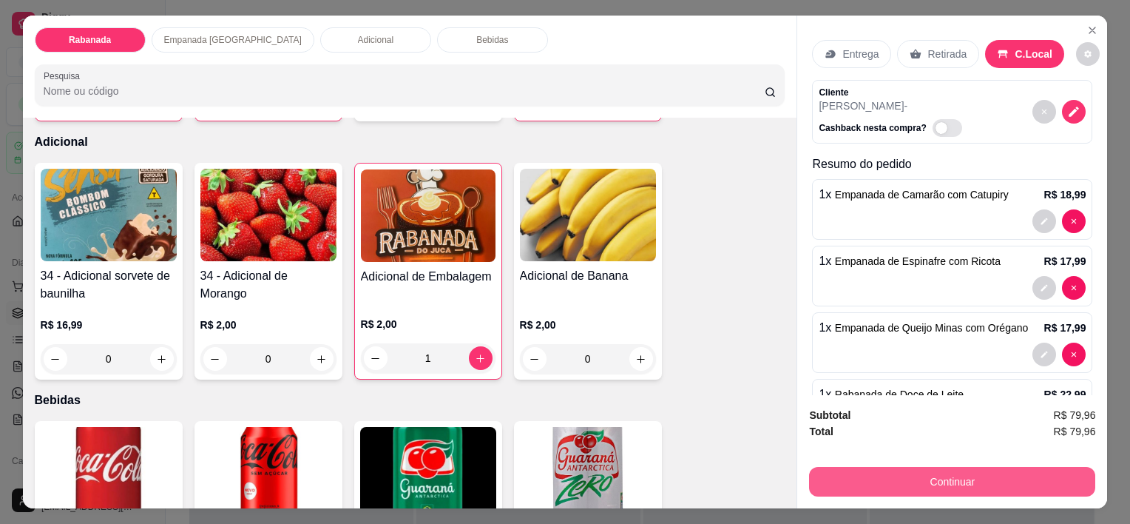
click at [988, 479] on button "Continuar" at bounding box center [952, 482] width 286 height 30
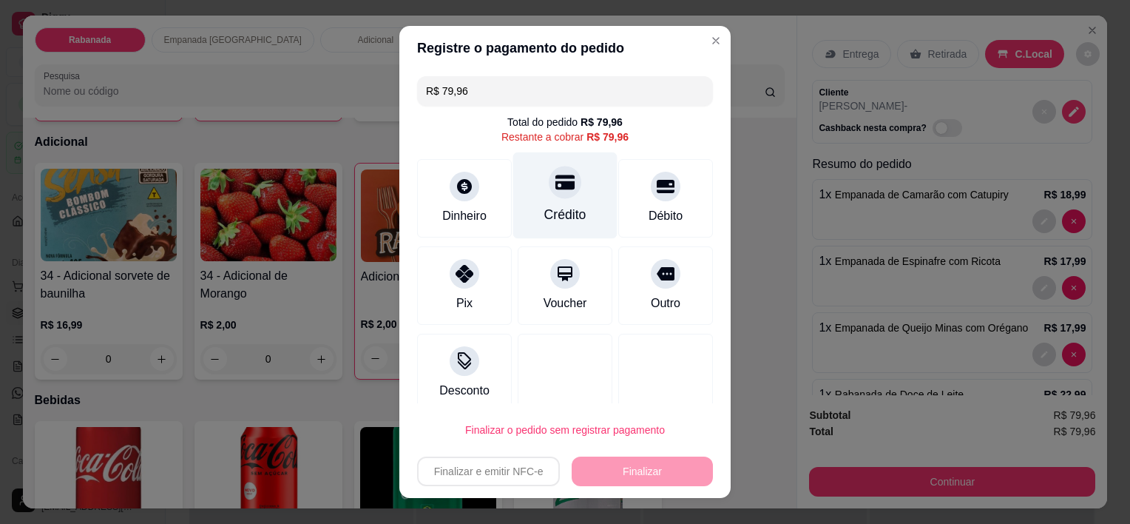
click at [544, 206] on div "Crédito" at bounding box center [565, 215] width 42 height 19
type input "R$ 0,00"
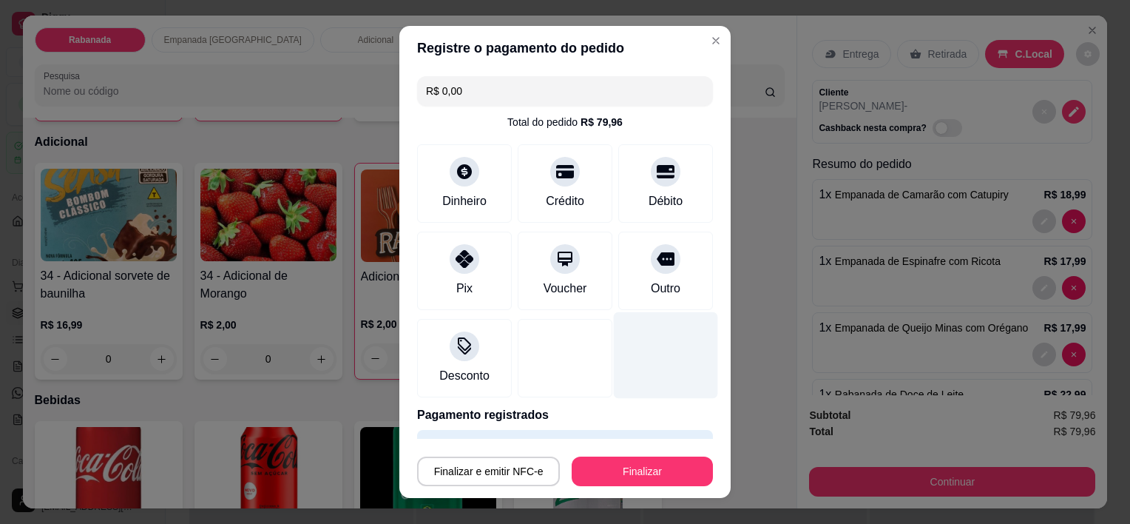
scroll to position [41, 0]
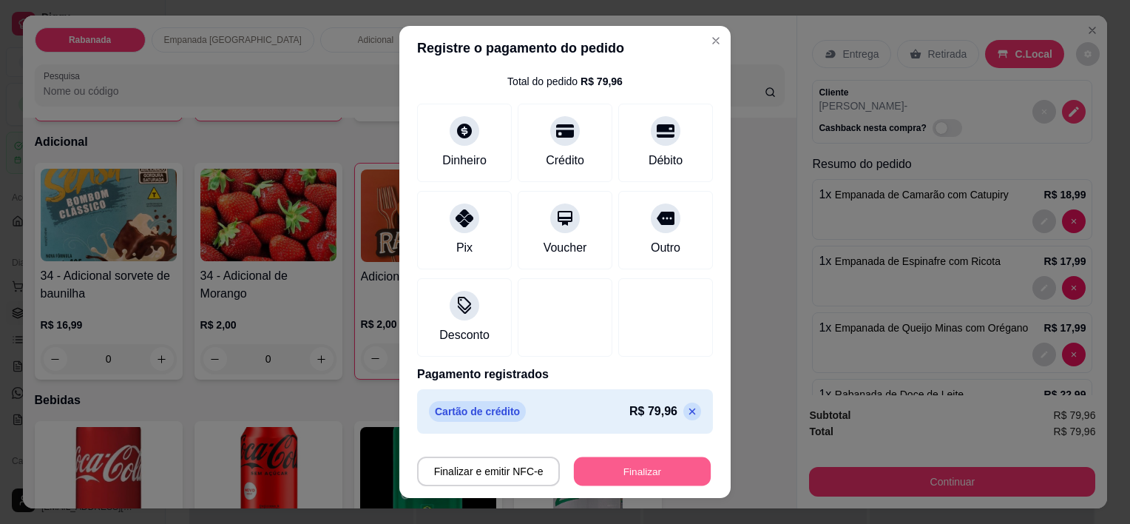
click at [633, 458] on button "Finalizar" at bounding box center [642, 470] width 137 height 29
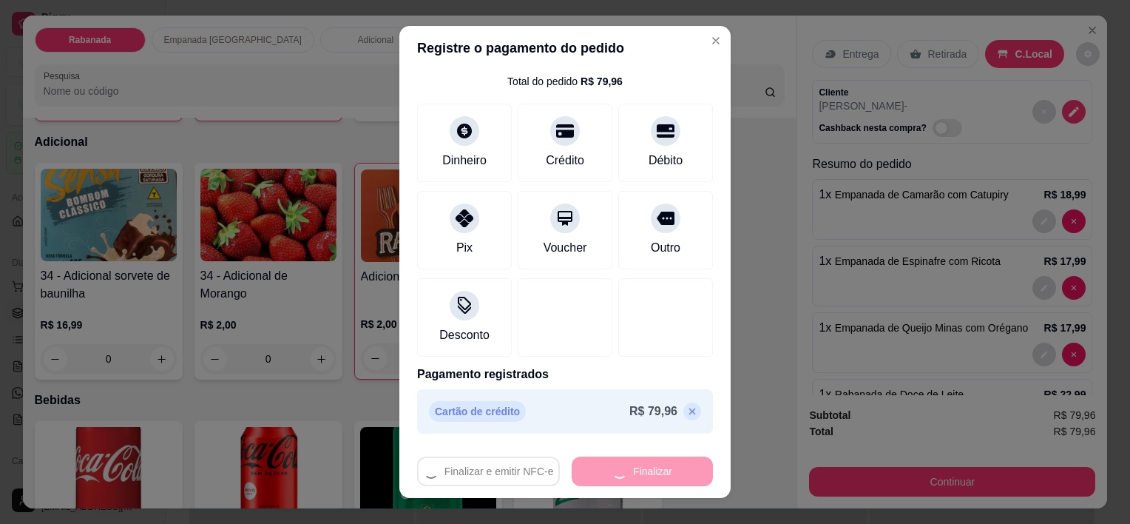
type input "0"
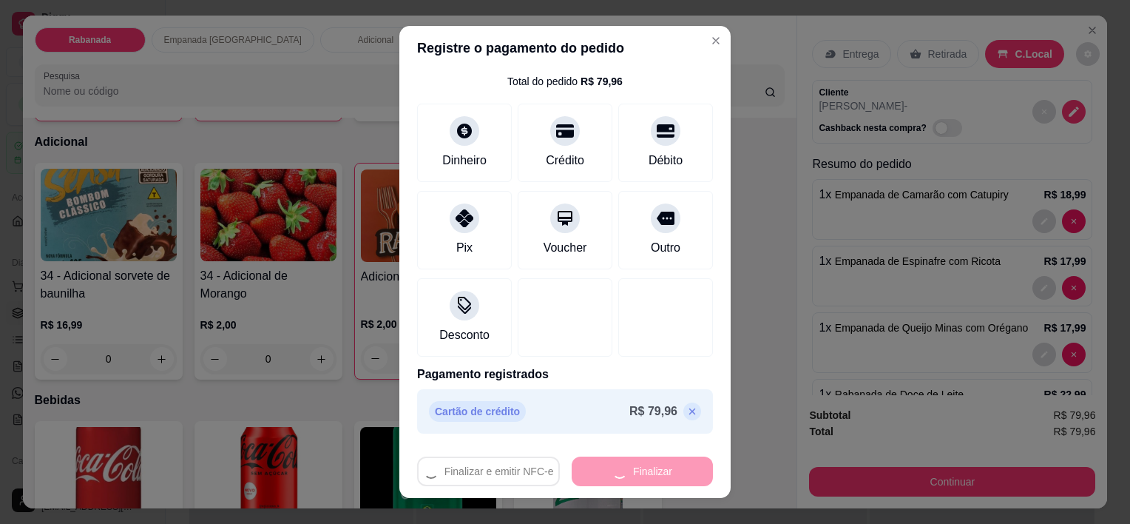
type input "-R$ 79,96"
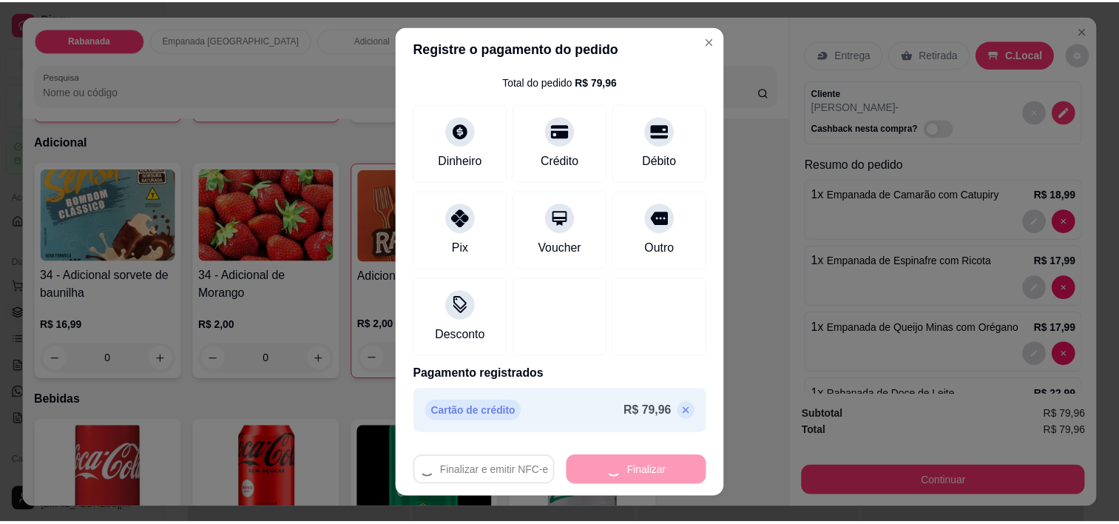
scroll to position [1027, 0]
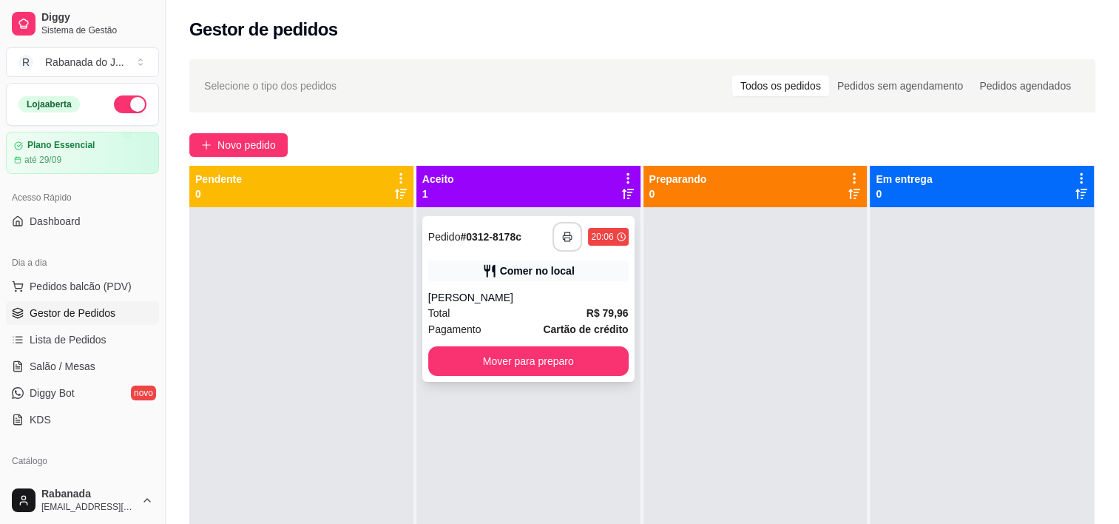
click at [564, 246] on button "button" at bounding box center [568, 237] width 30 height 30
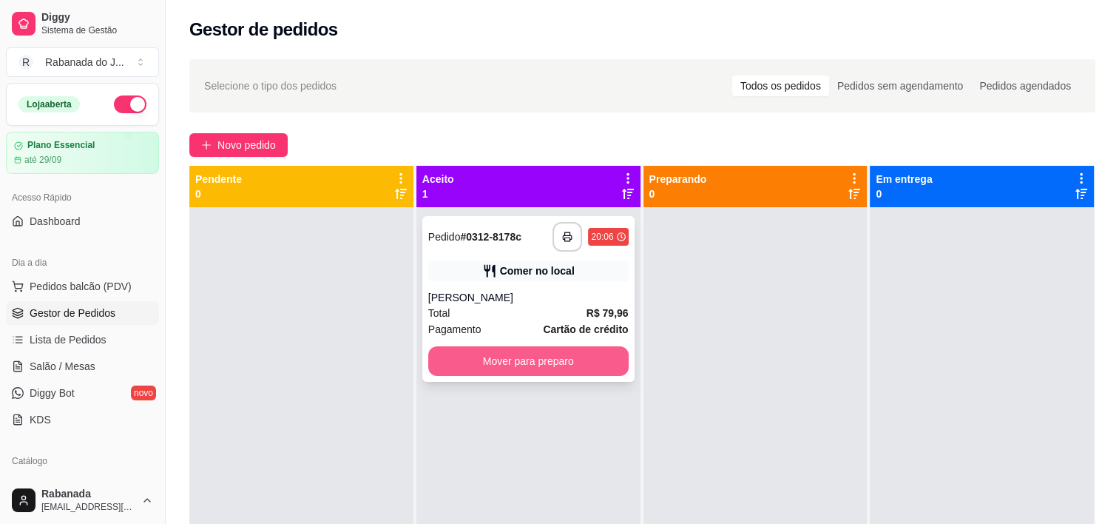
click at [545, 371] on button "Mover para preparo" at bounding box center [528, 361] width 200 height 30
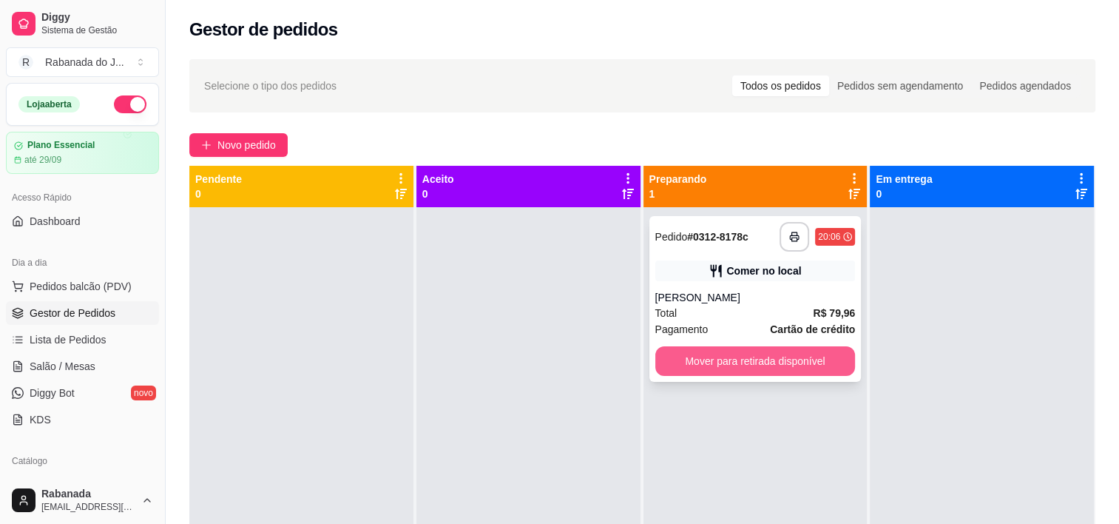
click at [743, 361] on button "Mover para retirada disponível" at bounding box center [755, 361] width 200 height 30
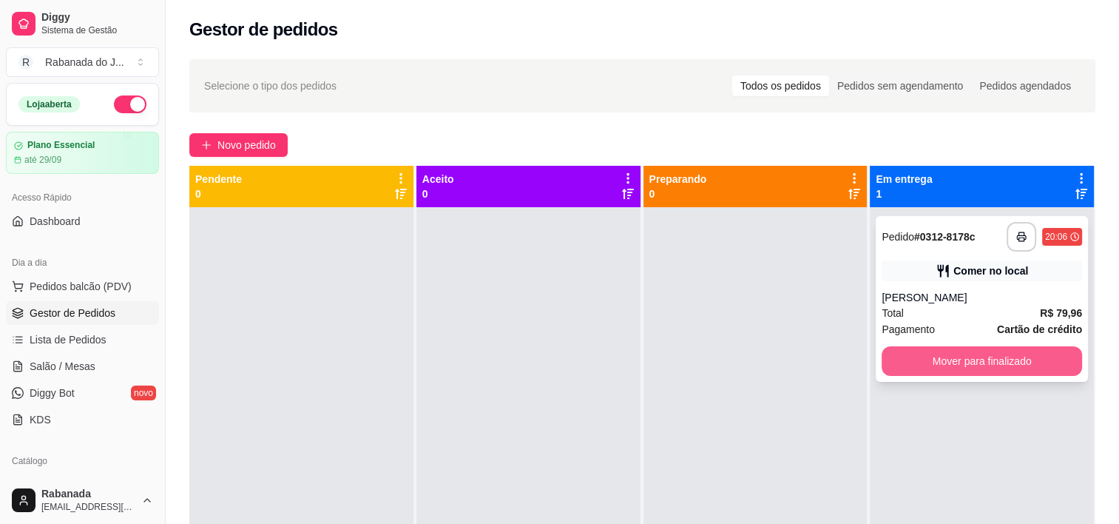
click at [942, 360] on button "Mover para finalizado" at bounding box center [982, 361] width 200 height 30
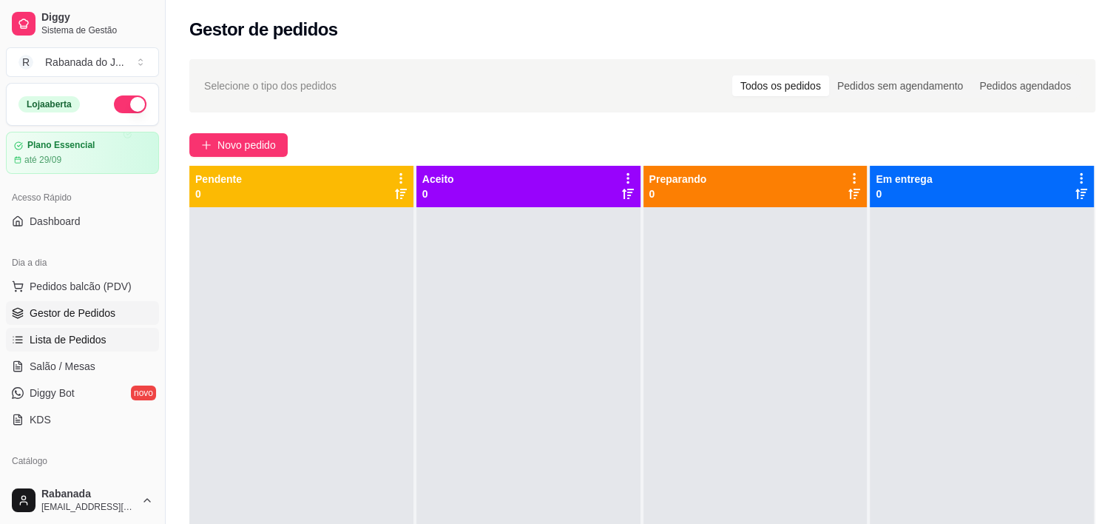
click at [83, 337] on span "Lista de Pedidos" at bounding box center [68, 339] width 77 height 15
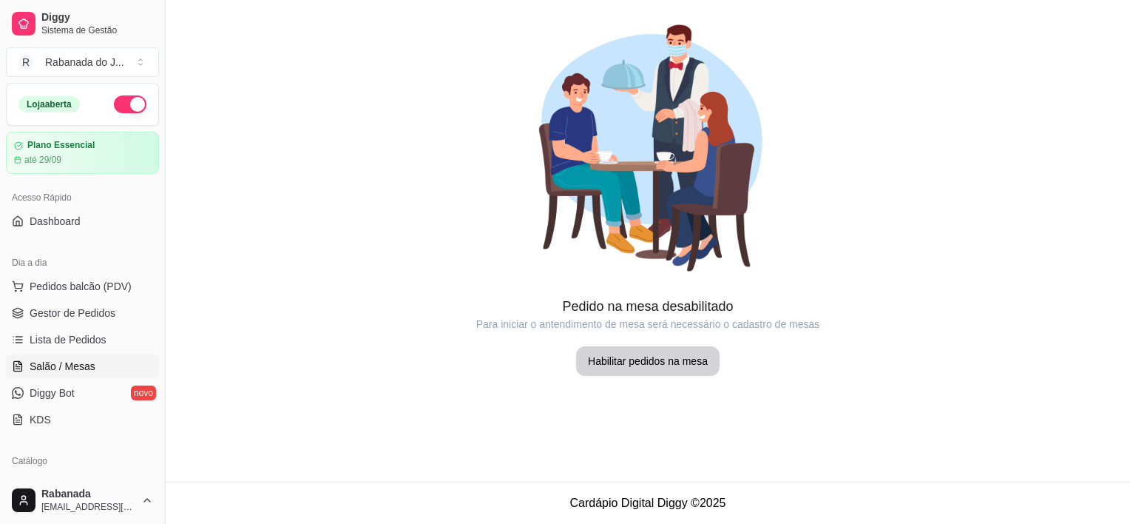
click at [83, 332] on span "Lista de Pedidos" at bounding box center [68, 339] width 77 height 15
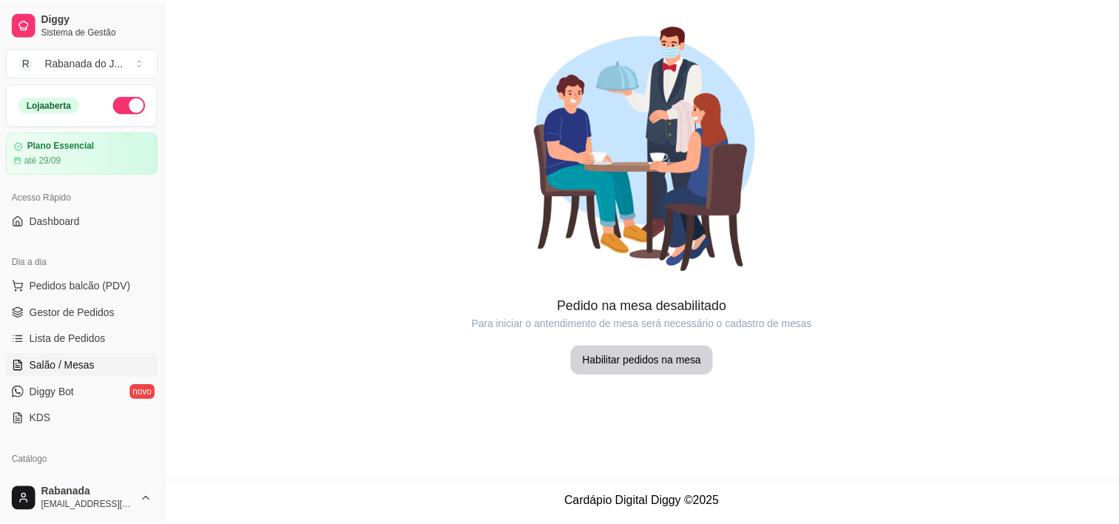
scroll to position [148, 0]
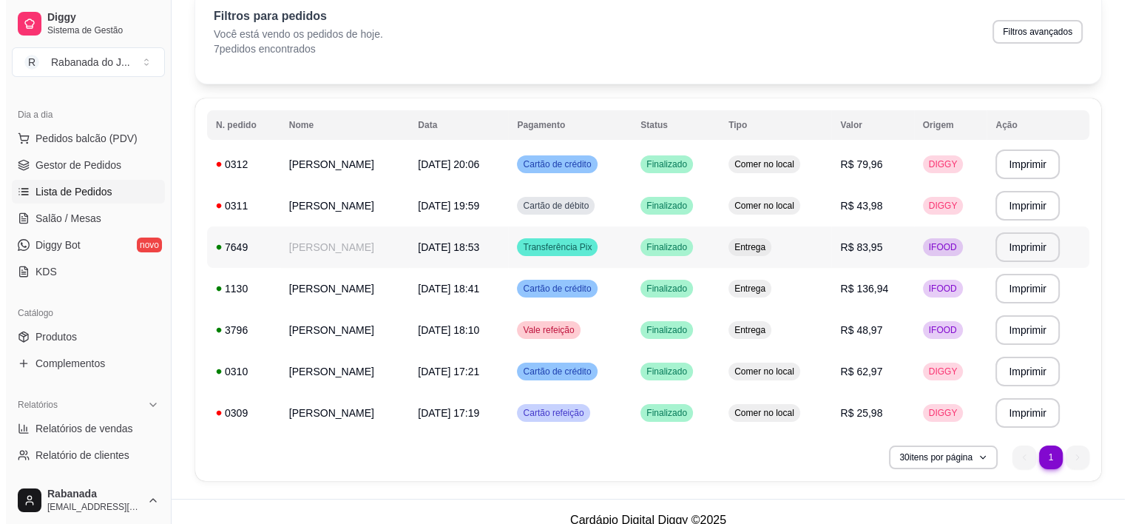
scroll to position [74, 0]
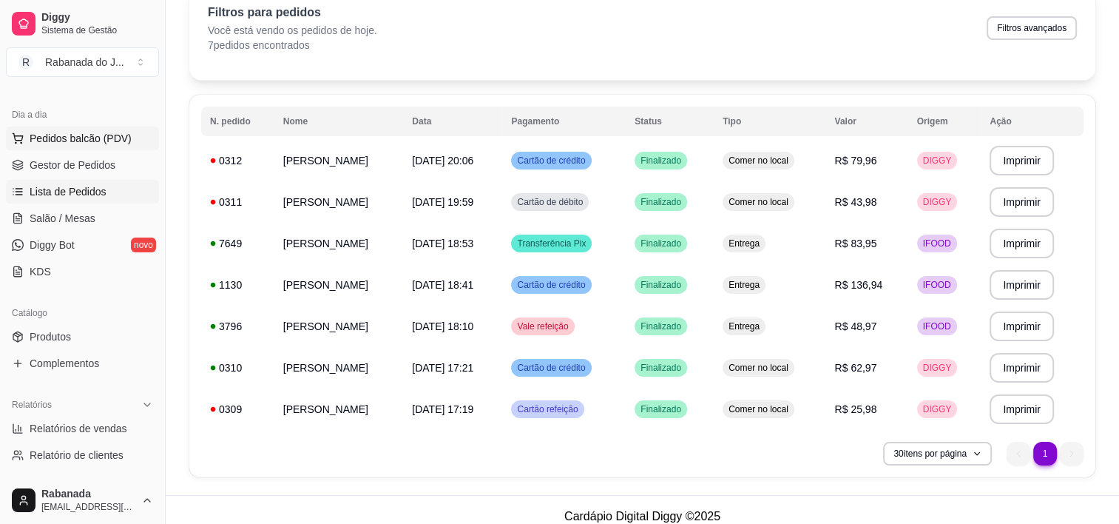
click at [82, 140] on span "Pedidos balcão (PDV)" at bounding box center [81, 138] width 102 height 15
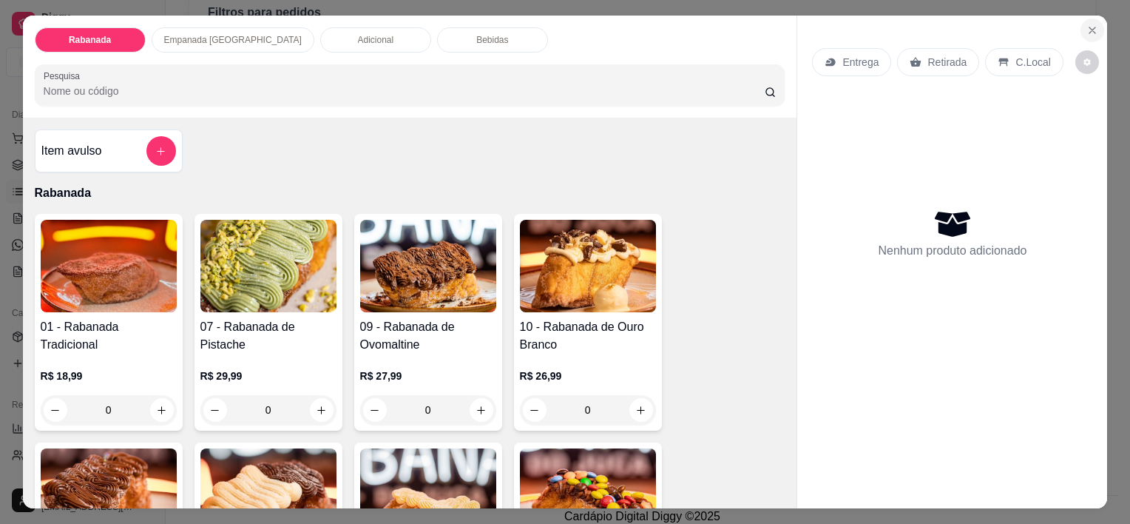
click at [1090, 27] on icon "Close" at bounding box center [1093, 30] width 6 height 6
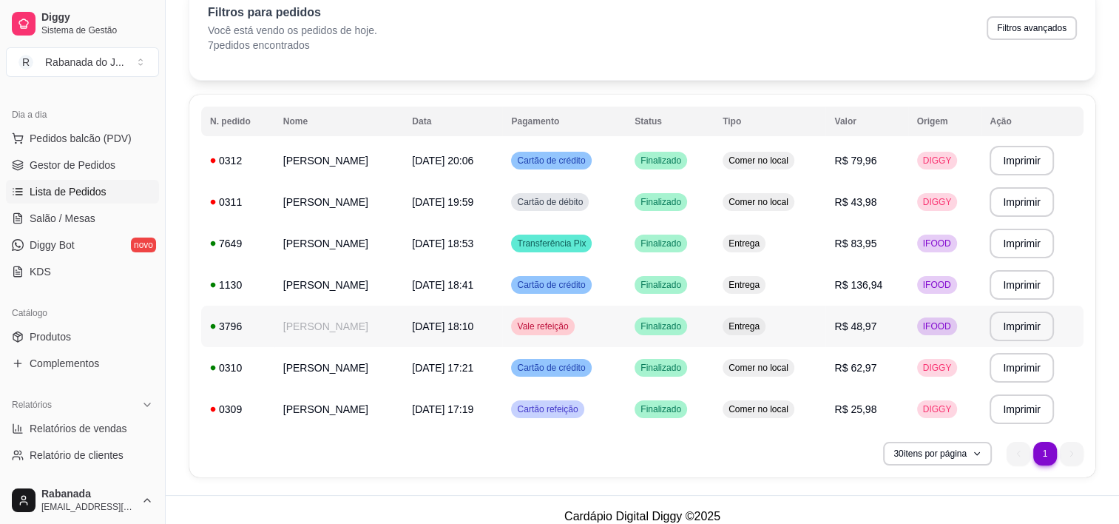
click at [571, 326] on span "Vale refeição" at bounding box center [542, 326] width 57 height 12
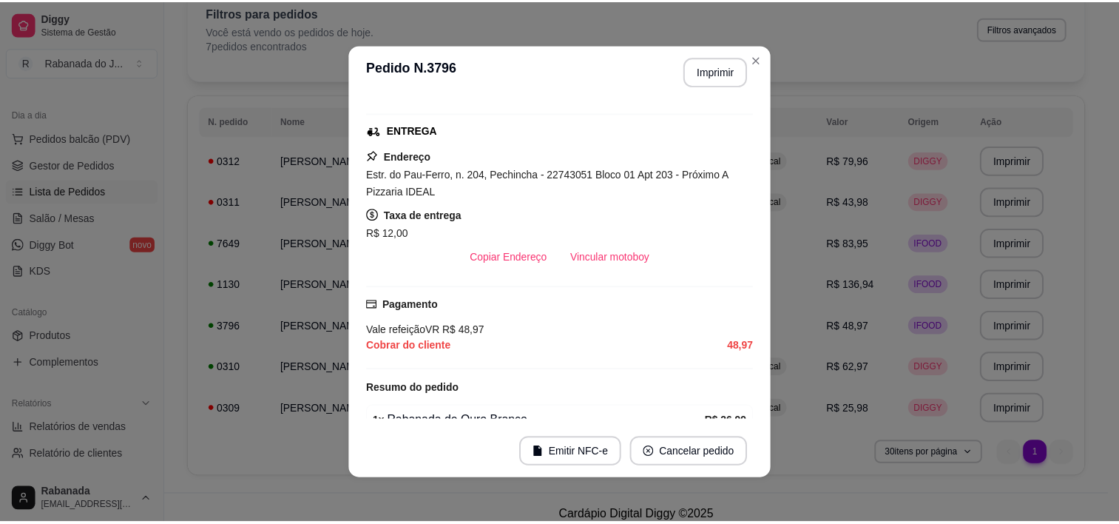
scroll to position [340, 0]
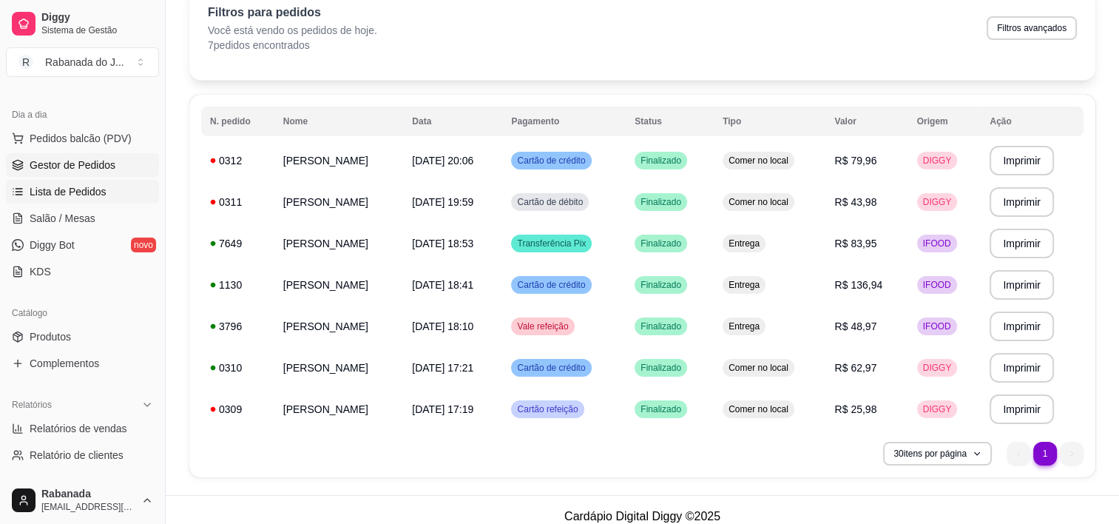
click at [79, 172] on span "Gestor de Pedidos" at bounding box center [73, 165] width 86 height 15
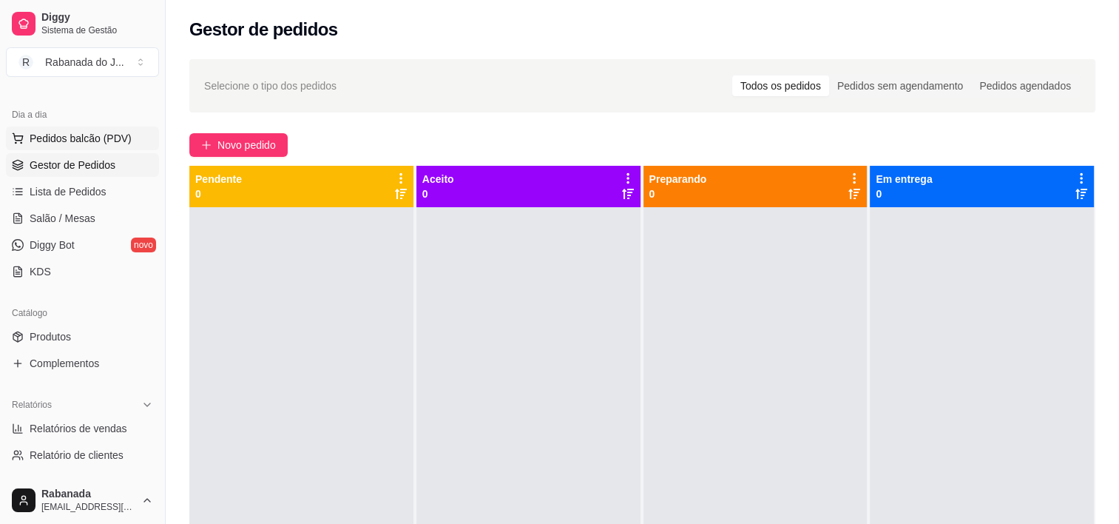
click at [78, 142] on span "Pedidos balcão (PDV)" at bounding box center [81, 138] width 102 height 15
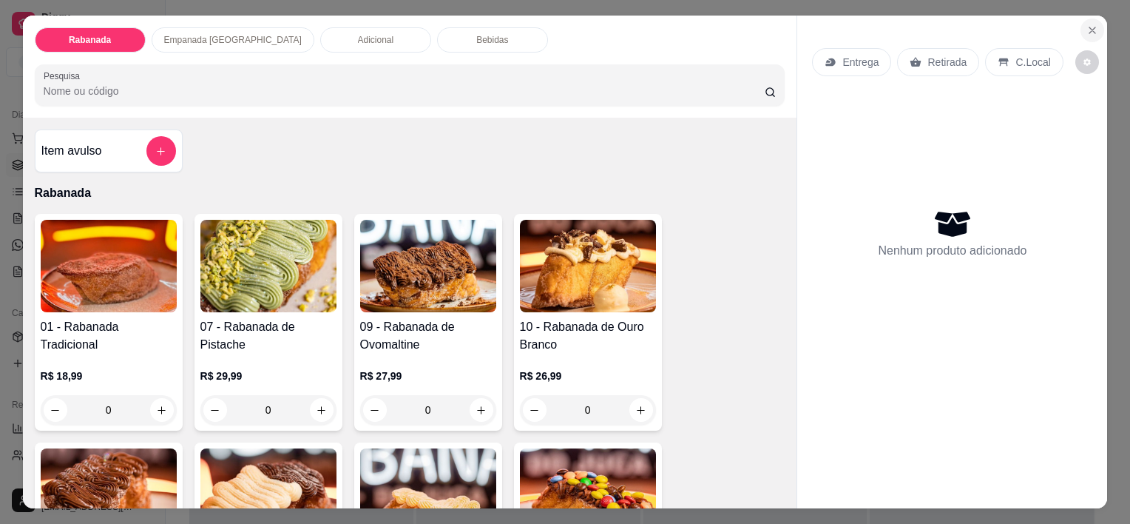
click at [1087, 24] on icon "Close" at bounding box center [1093, 30] width 12 height 12
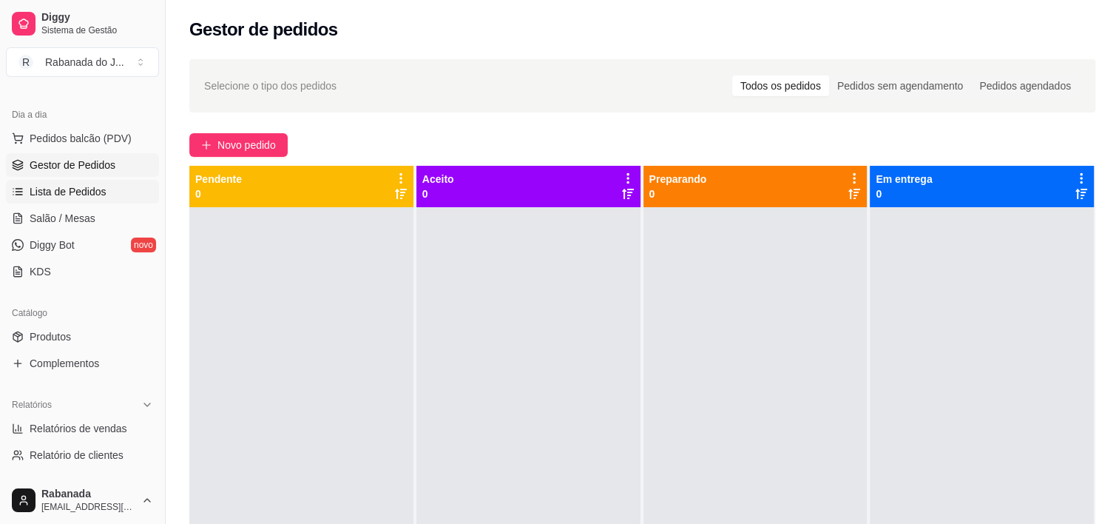
click at [98, 194] on span "Lista de Pedidos" at bounding box center [68, 191] width 77 height 15
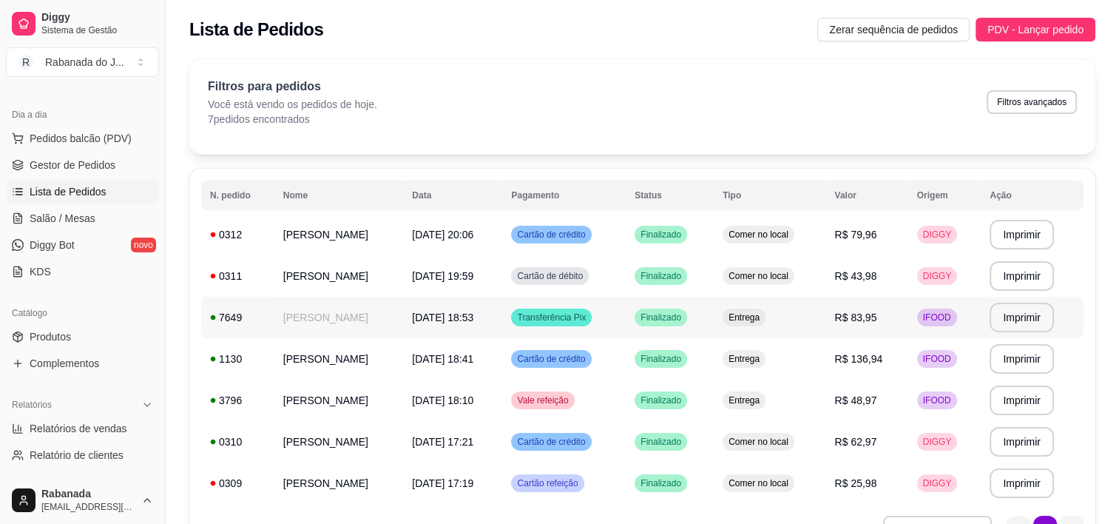
click at [317, 317] on td "[PERSON_NAME]" at bounding box center [338, 317] width 129 height 41
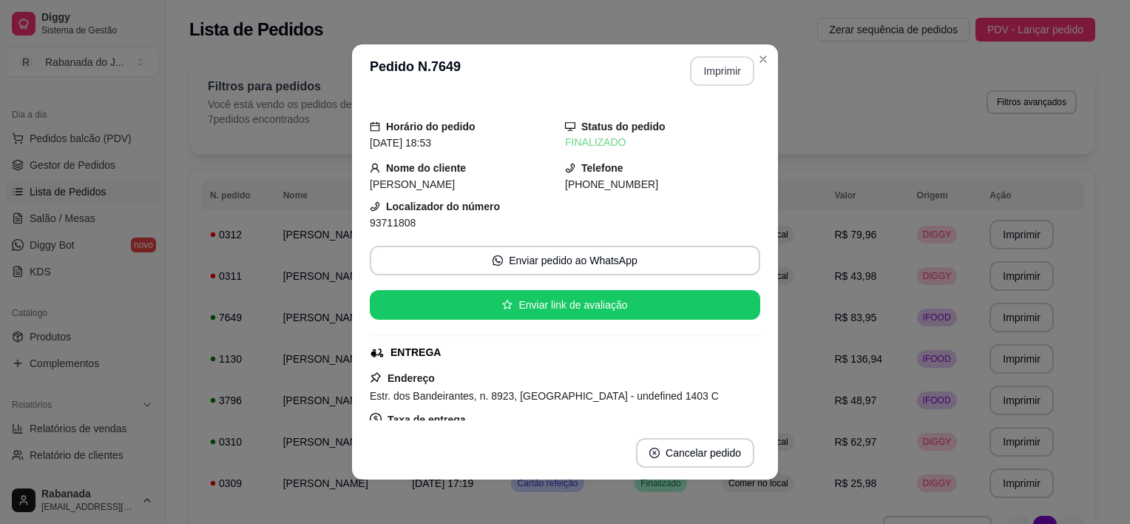
click at [704, 73] on button "Imprimir" at bounding box center [722, 71] width 64 height 30
